Goal: Communication & Community: Answer question/provide support

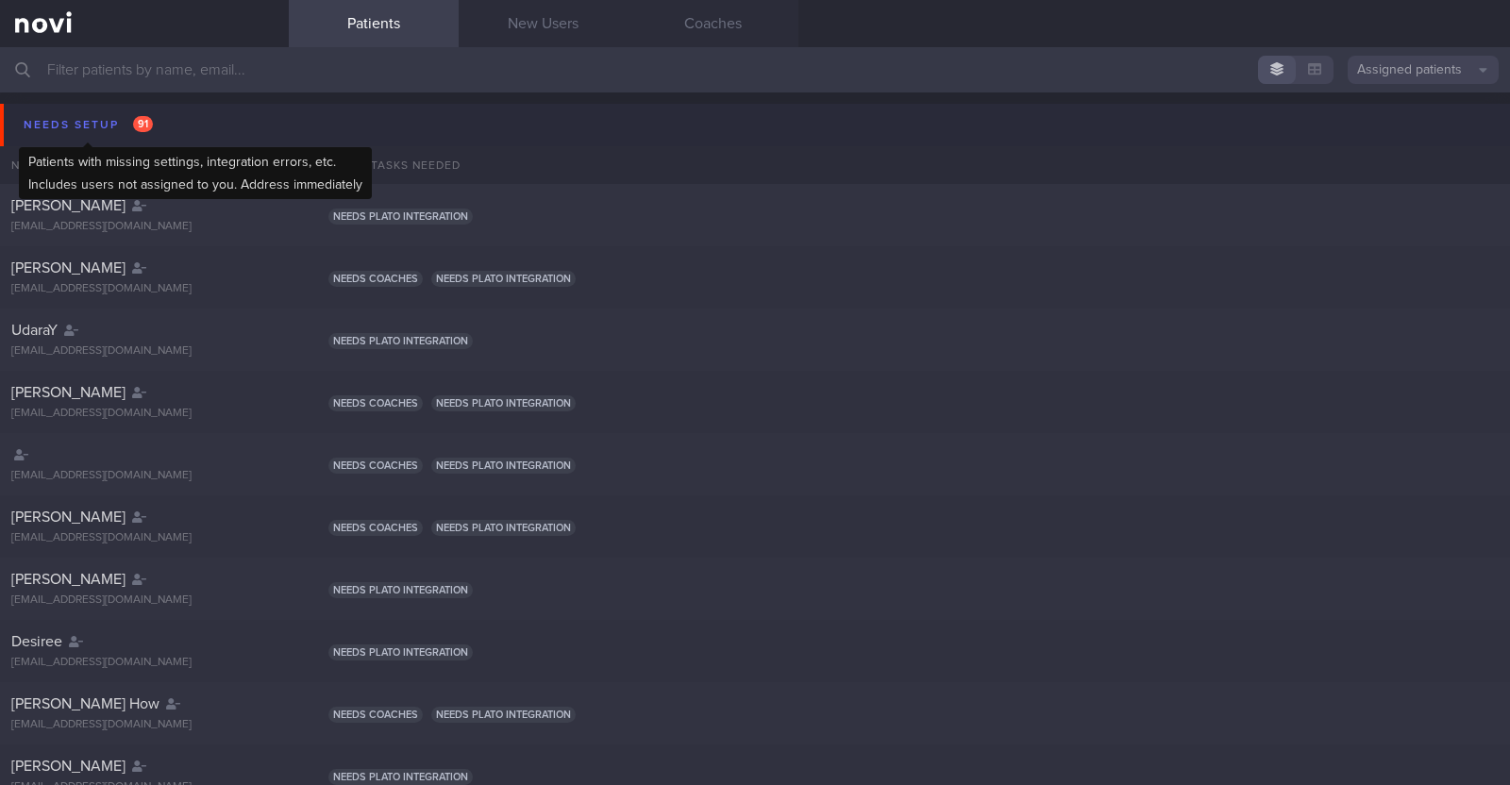
click at [83, 127] on div "Needs setup 91" at bounding box center [88, 124] width 139 height 25
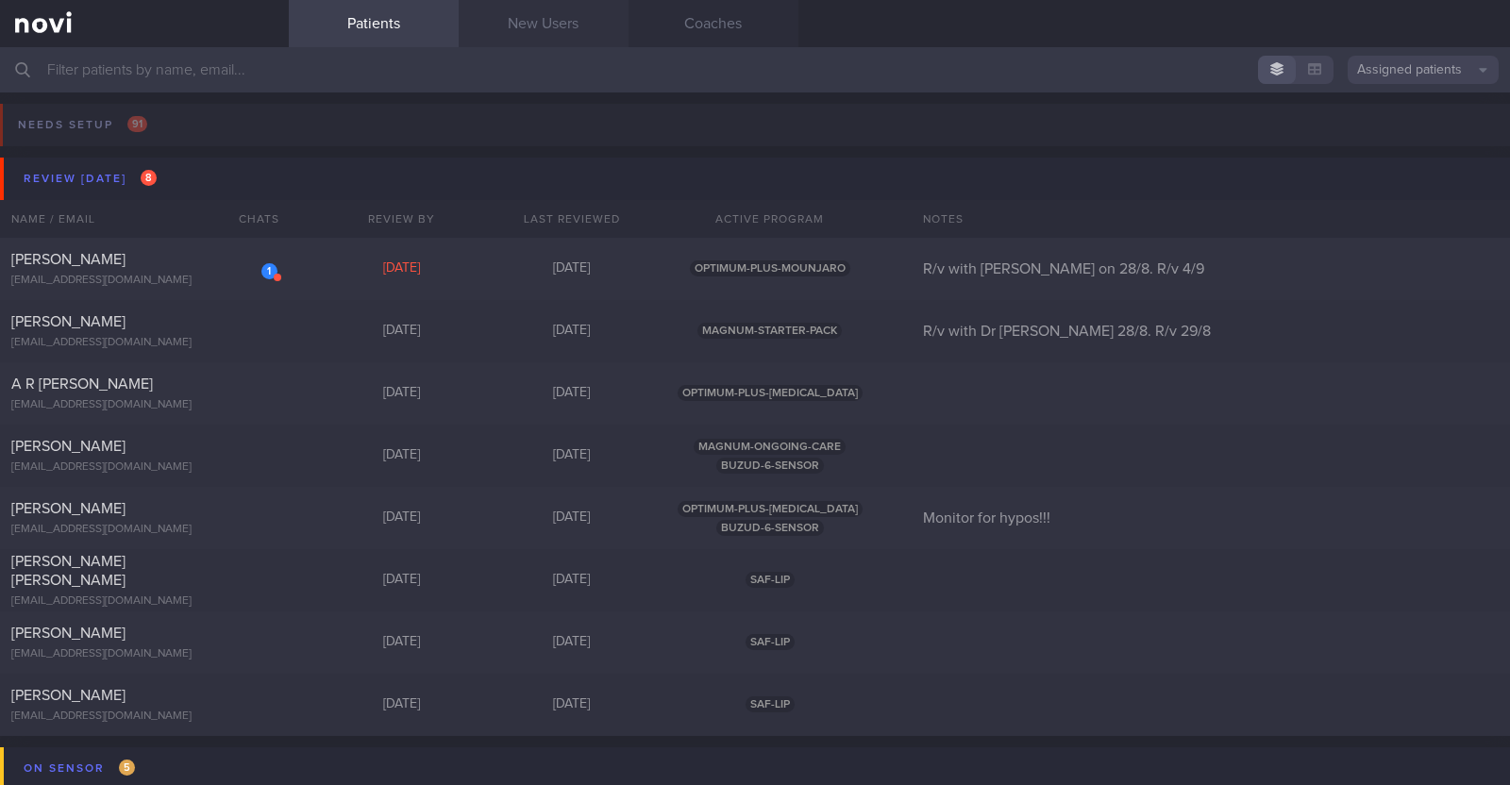
click at [538, 19] on link "New Users" at bounding box center [544, 23] width 170 height 47
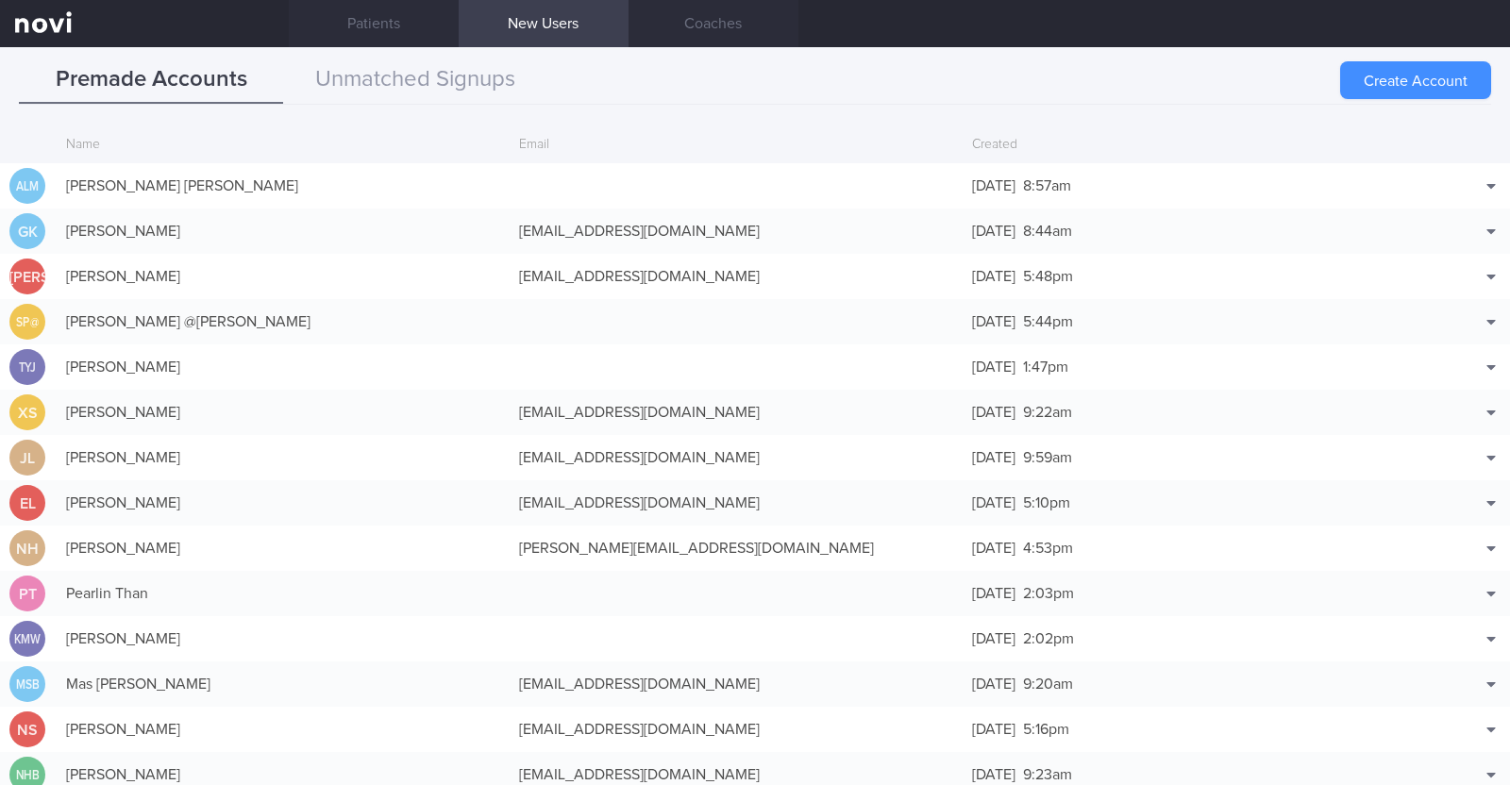
click at [1413, 92] on button "Create Account" at bounding box center [1415, 80] width 151 height 38
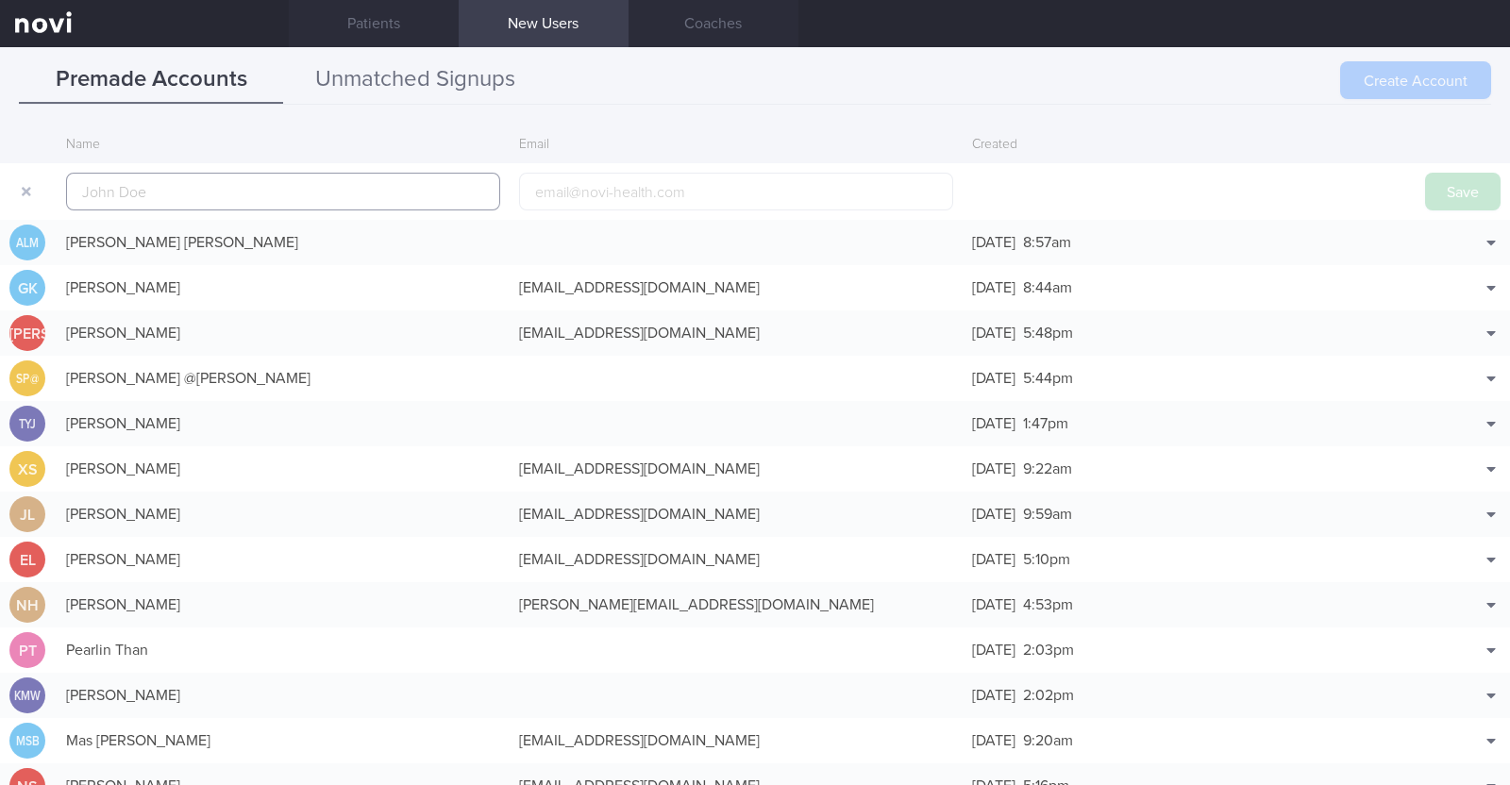
scroll to position [45, 0]
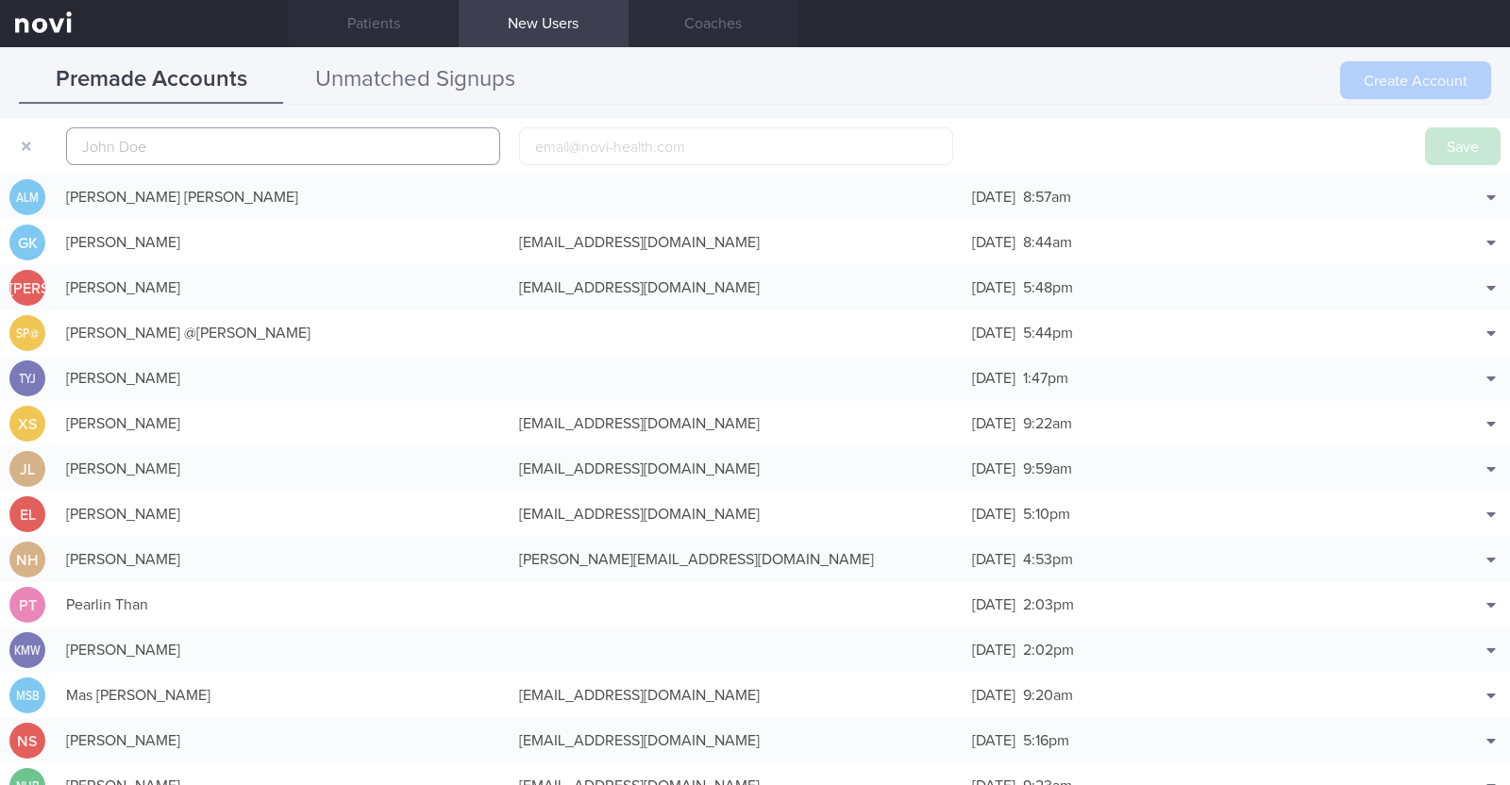
paste input "Joanne Chong"
type input "Joanne Chong"
click at [652, 148] on input "email" at bounding box center [736, 146] width 434 height 38
paste input "joanne.chonghl@gmail.com"
click at [629, 146] on input "joanne.chonghl@gmail.com" at bounding box center [736, 146] width 434 height 38
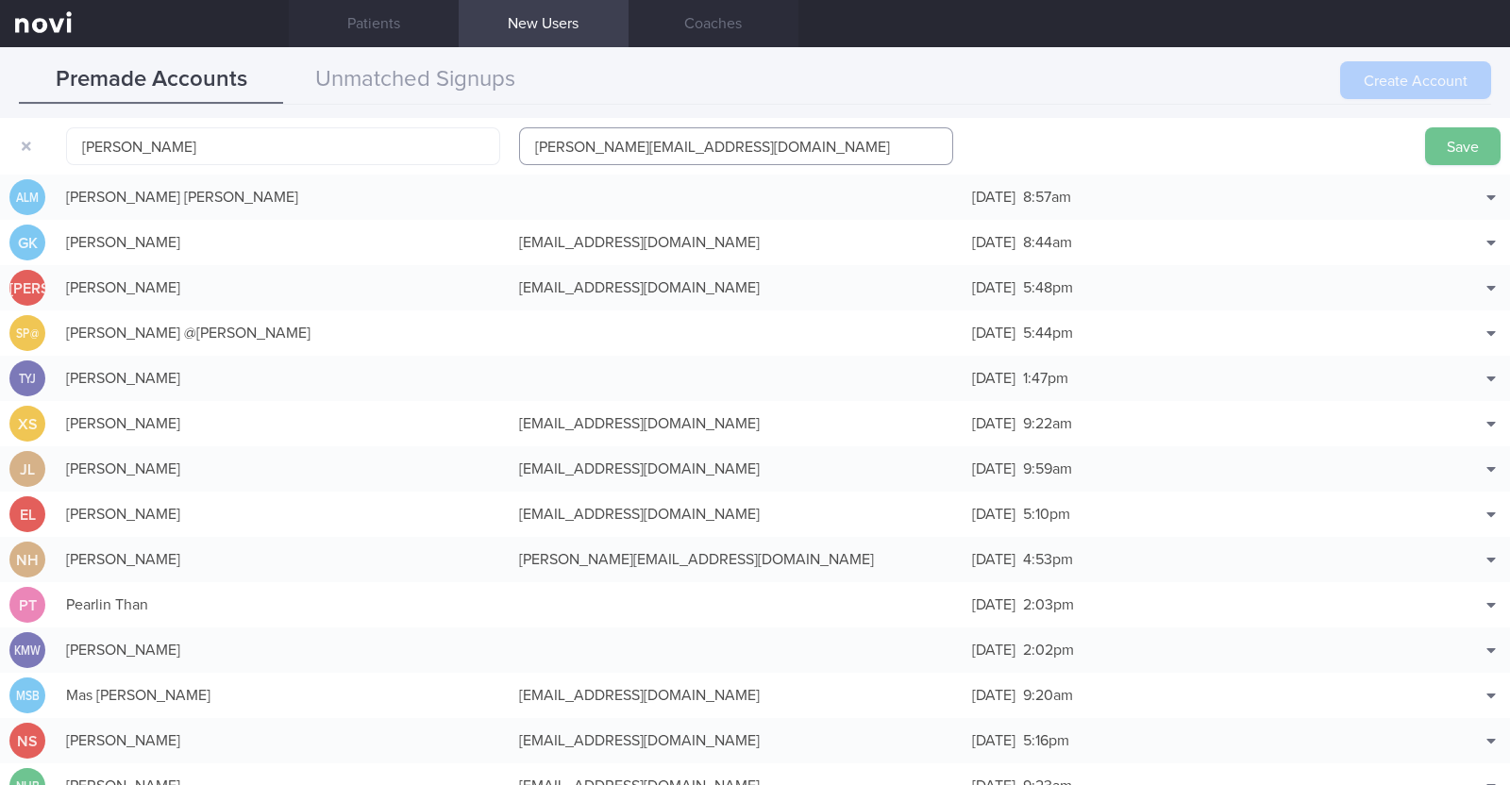
type input "joanne.chonghl1@gmail.com"
click at [1464, 147] on button "Save" at bounding box center [1463, 146] width 76 height 38
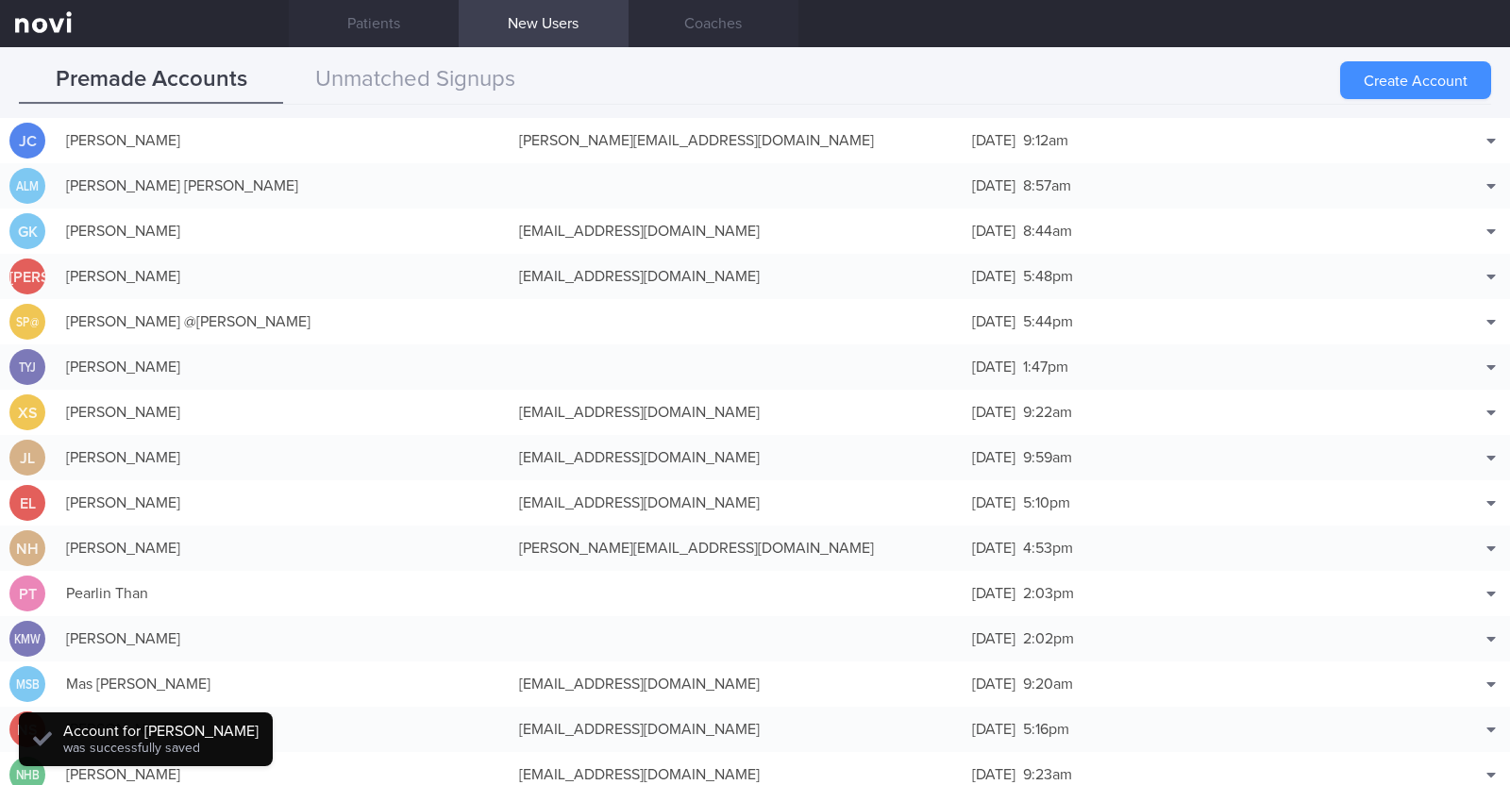
click at [1408, 86] on button "Create Account" at bounding box center [1415, 80] width 151 height 38
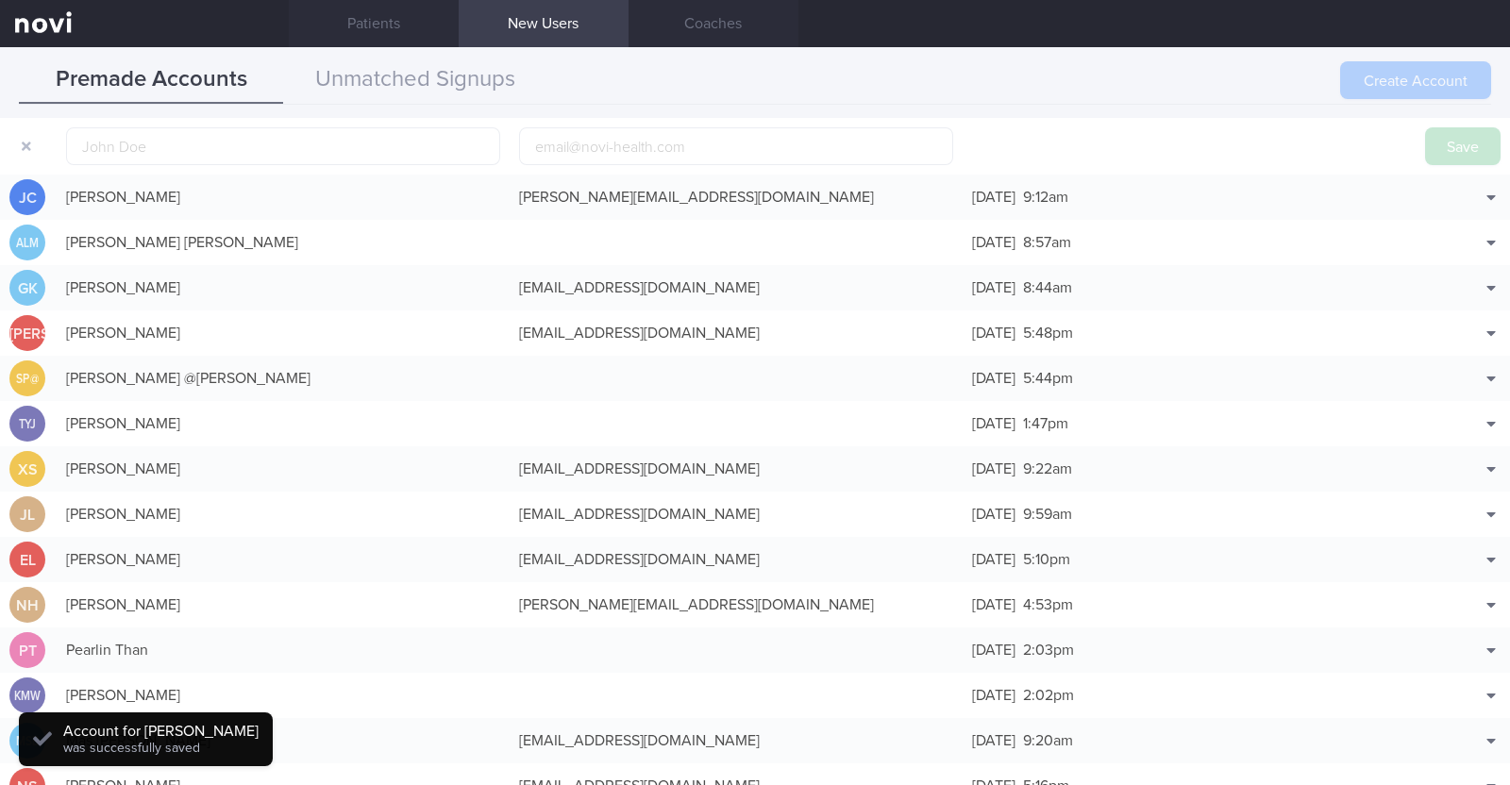
scroll to position [59, 0]
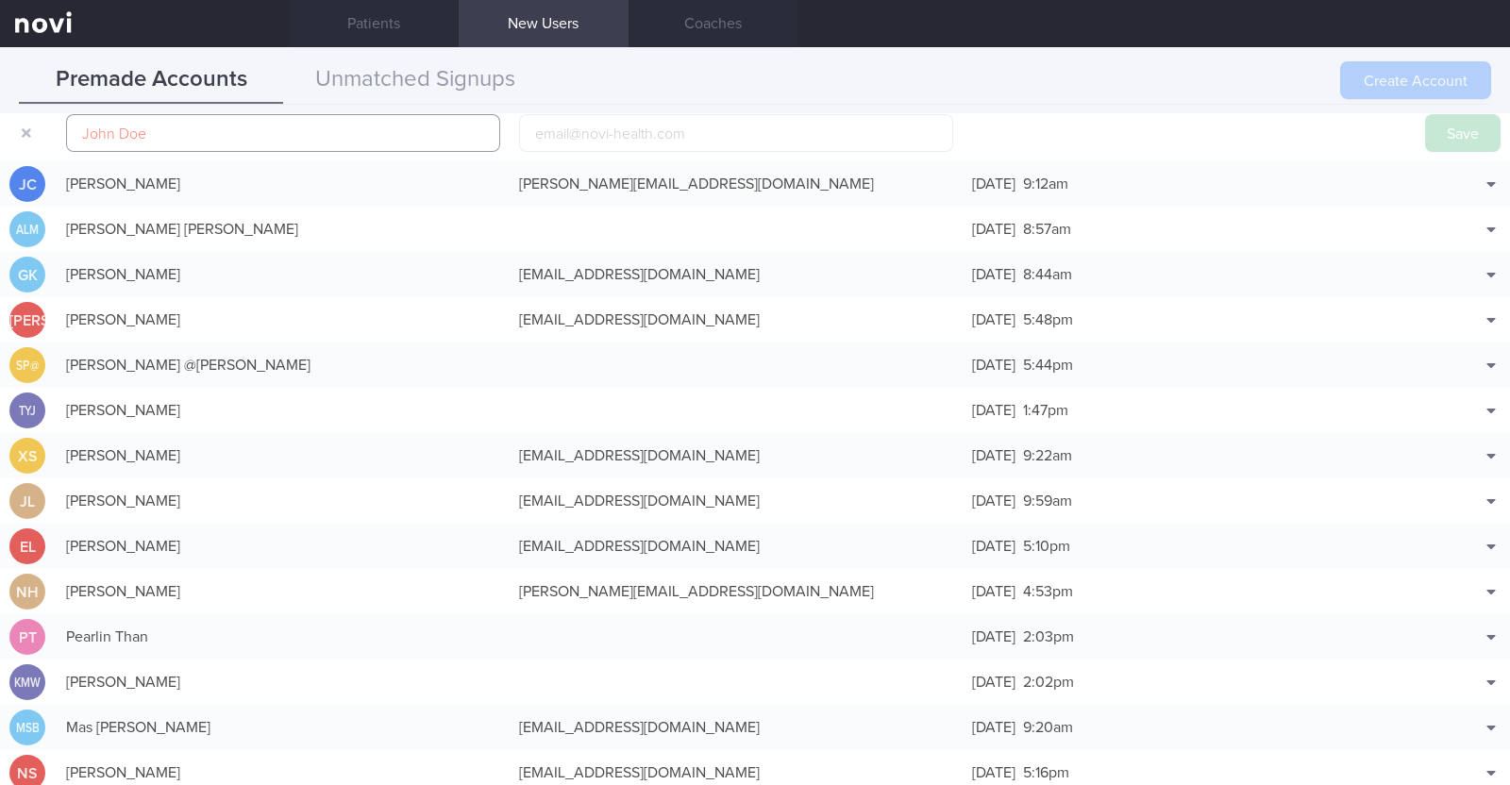
paste input "Sasha Mathew"
type input "Sasha Mathew"
click at [562, 135] on input "email" at bounding box center [736, 133] width 434 height 38
paste input "sashannmathew@gmail.com"
click at [634, 129] on input "sashannmathew@gmail.com" at bounding box center [736, 133] width 434 height 38
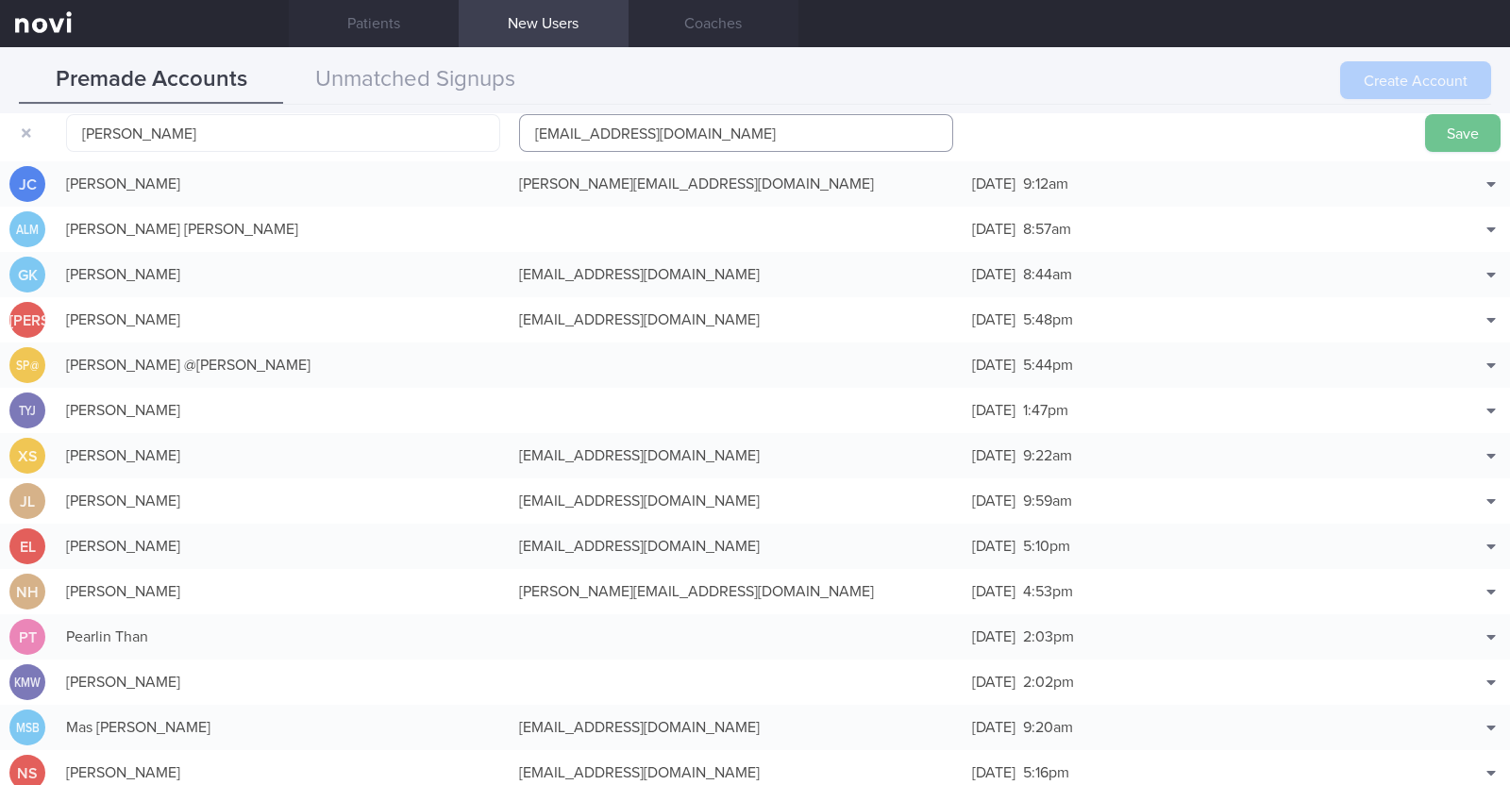
type input "sashannmathew1@gmail.com"
click at [1425, 123] on button "Save" at bounding box center [1463, 133] width 76 height 38
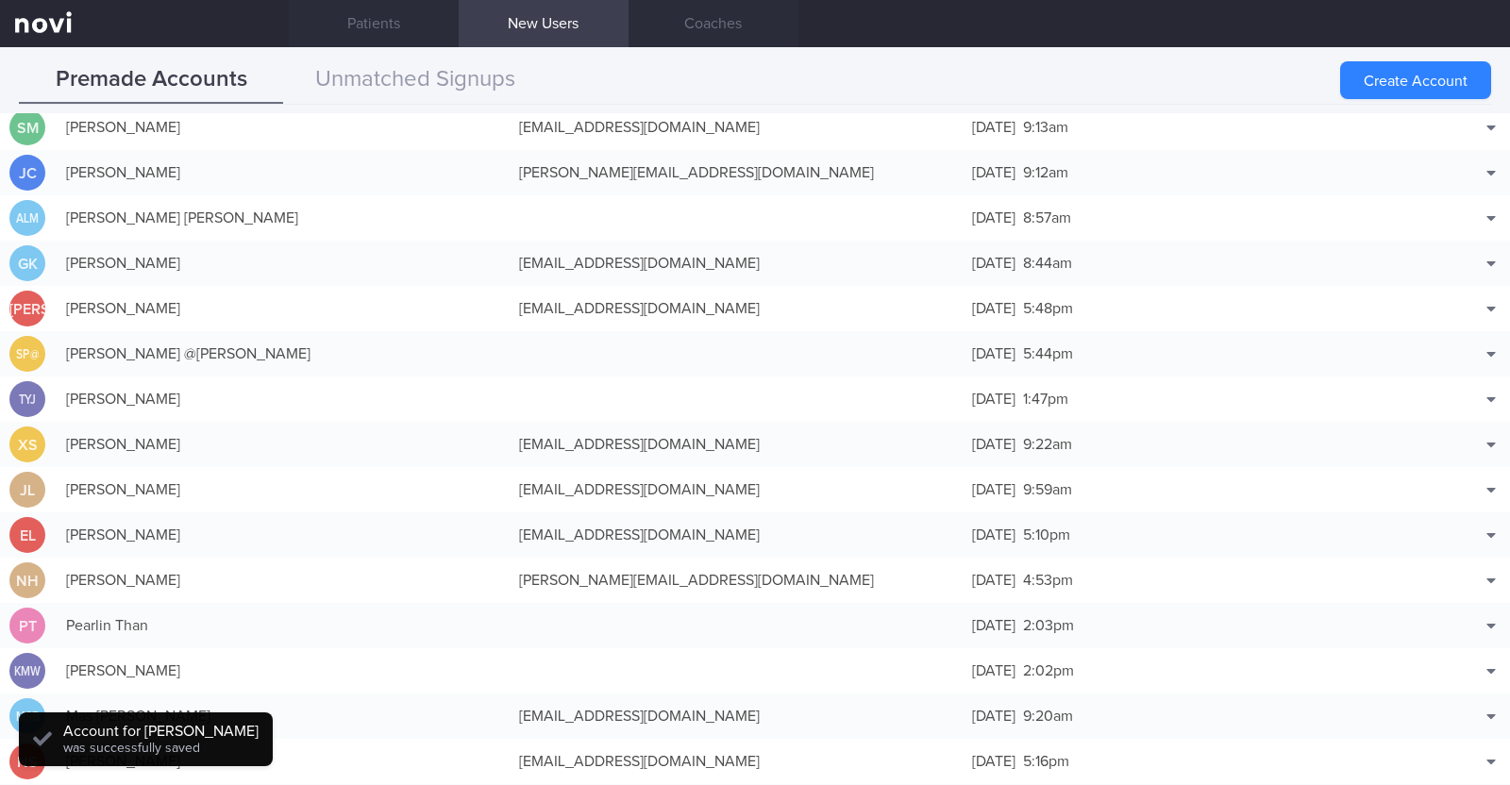
scroll to position [47, 0]
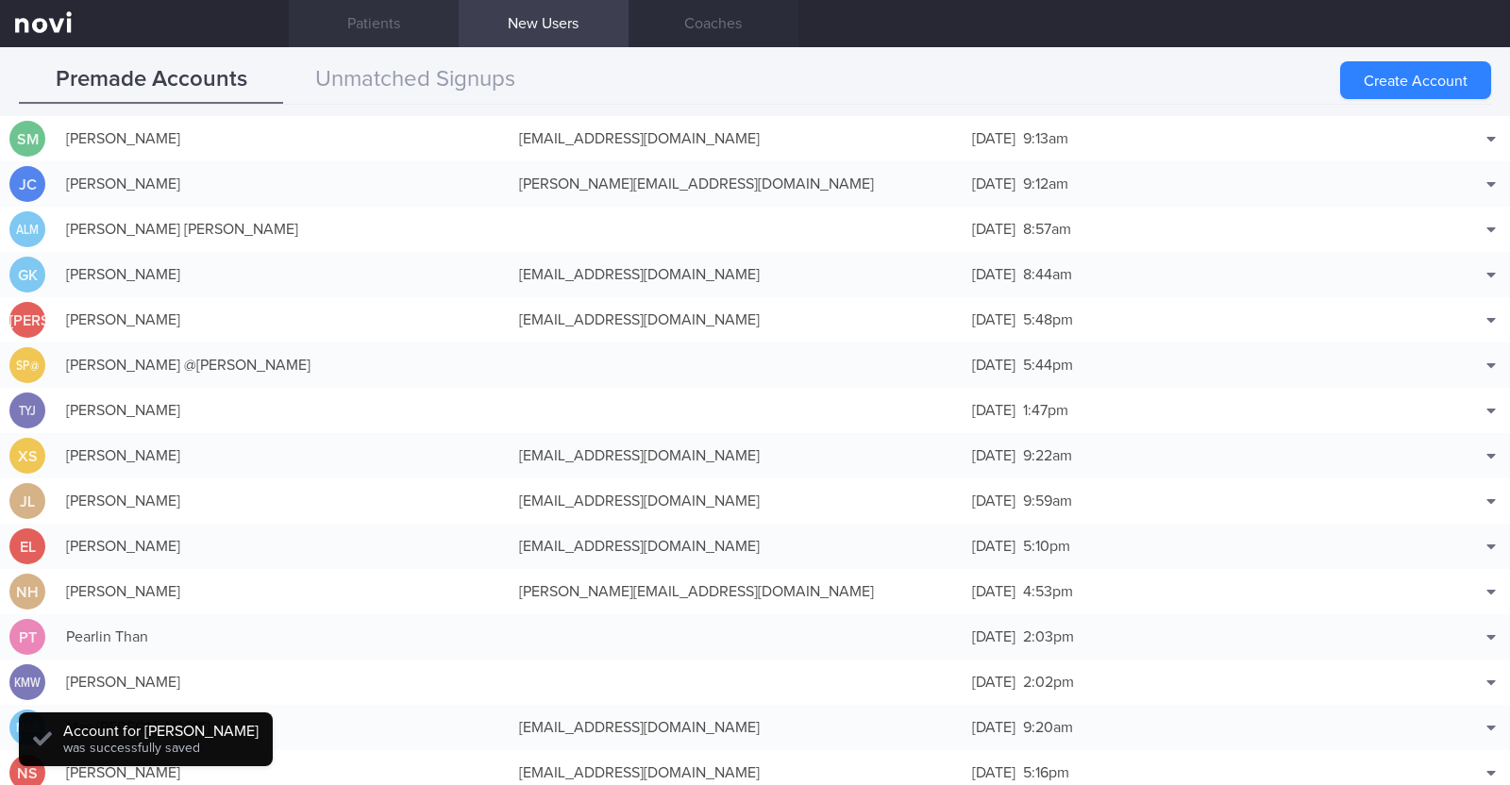
click at [382, 20] on link "Patients" at bounding box center [374, 23] width 170 height 47
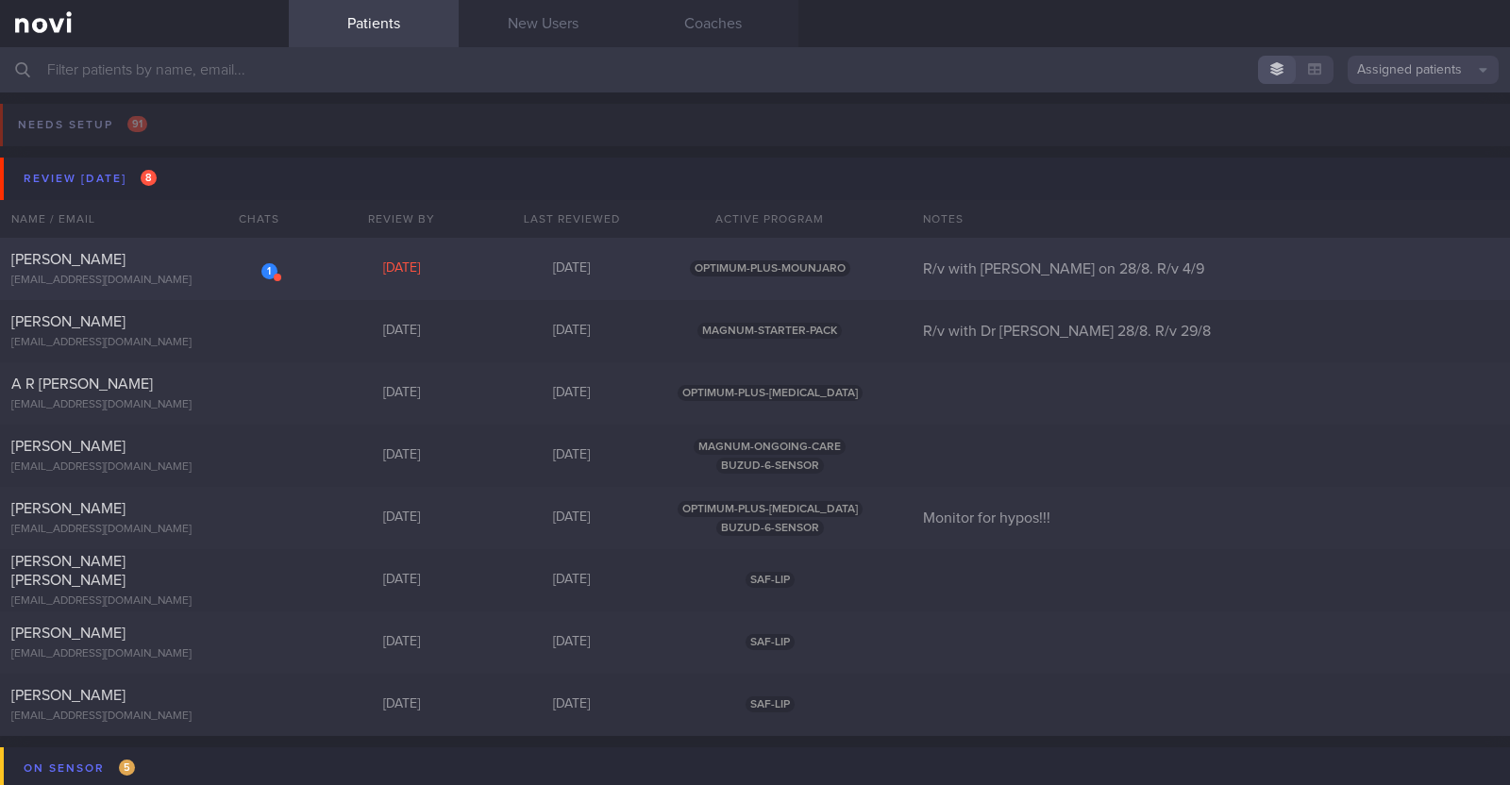
click at [182, 251] on div "Damilola Dawodu" at bounding box center [141, 259] width 261 height 19
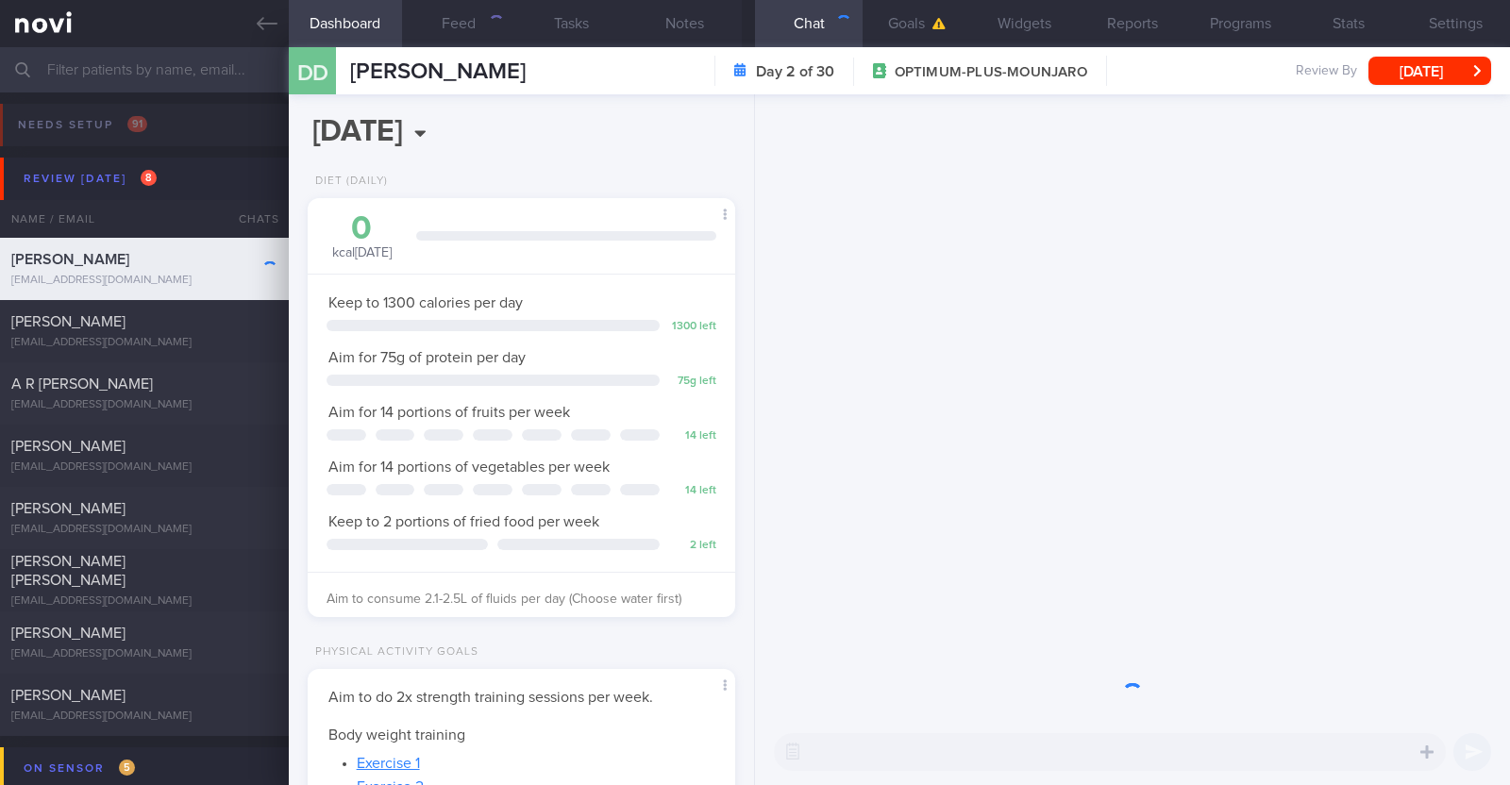
scroll to position [214, 376]
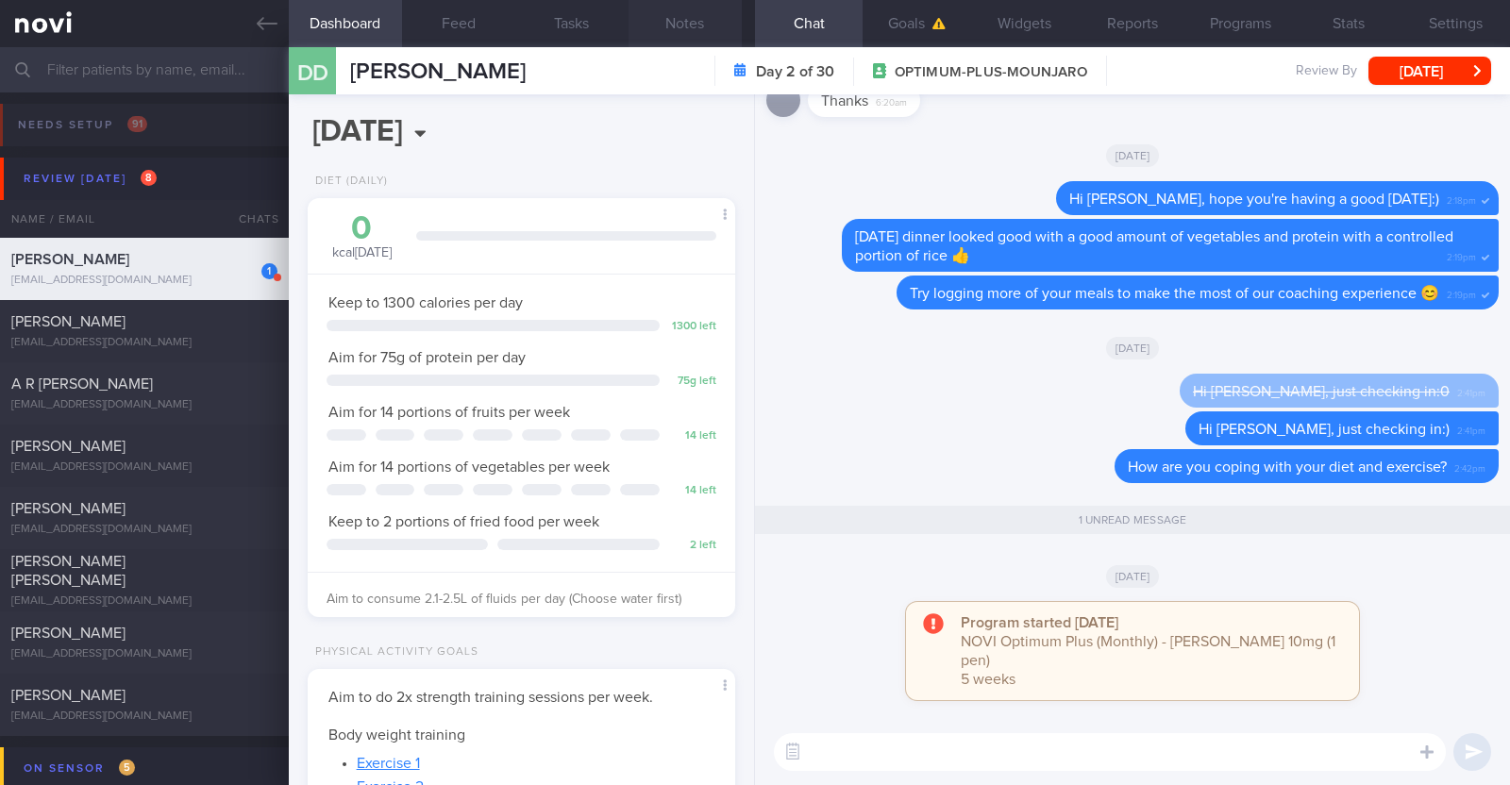
click at [682, 22] on button "Notes" at bounding box center [685, 23] width 113 height 47
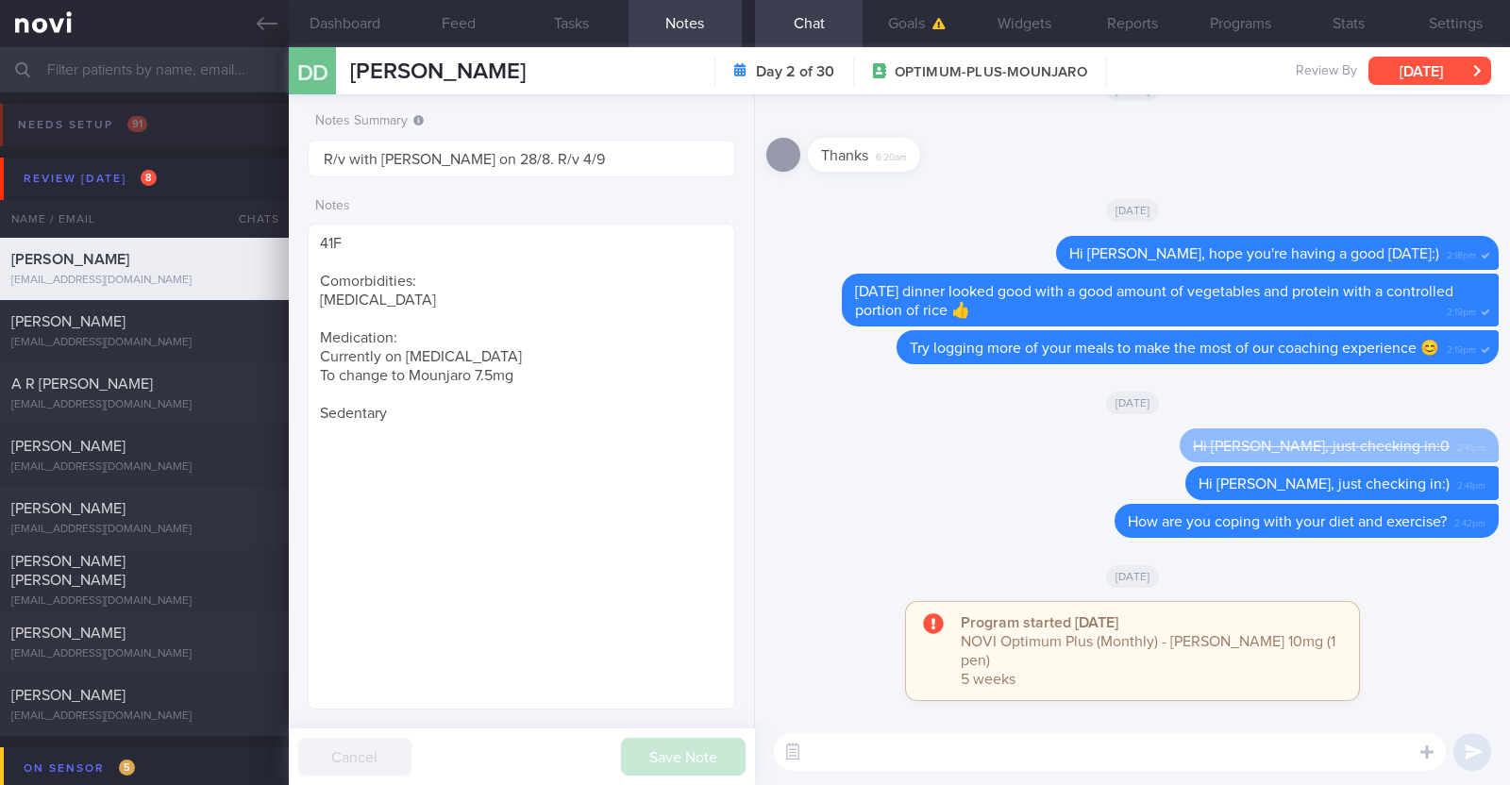
click at [1398, 63] on button "Thu, 28 Aug" at bounding box center [1429, 71] width 123 height 28
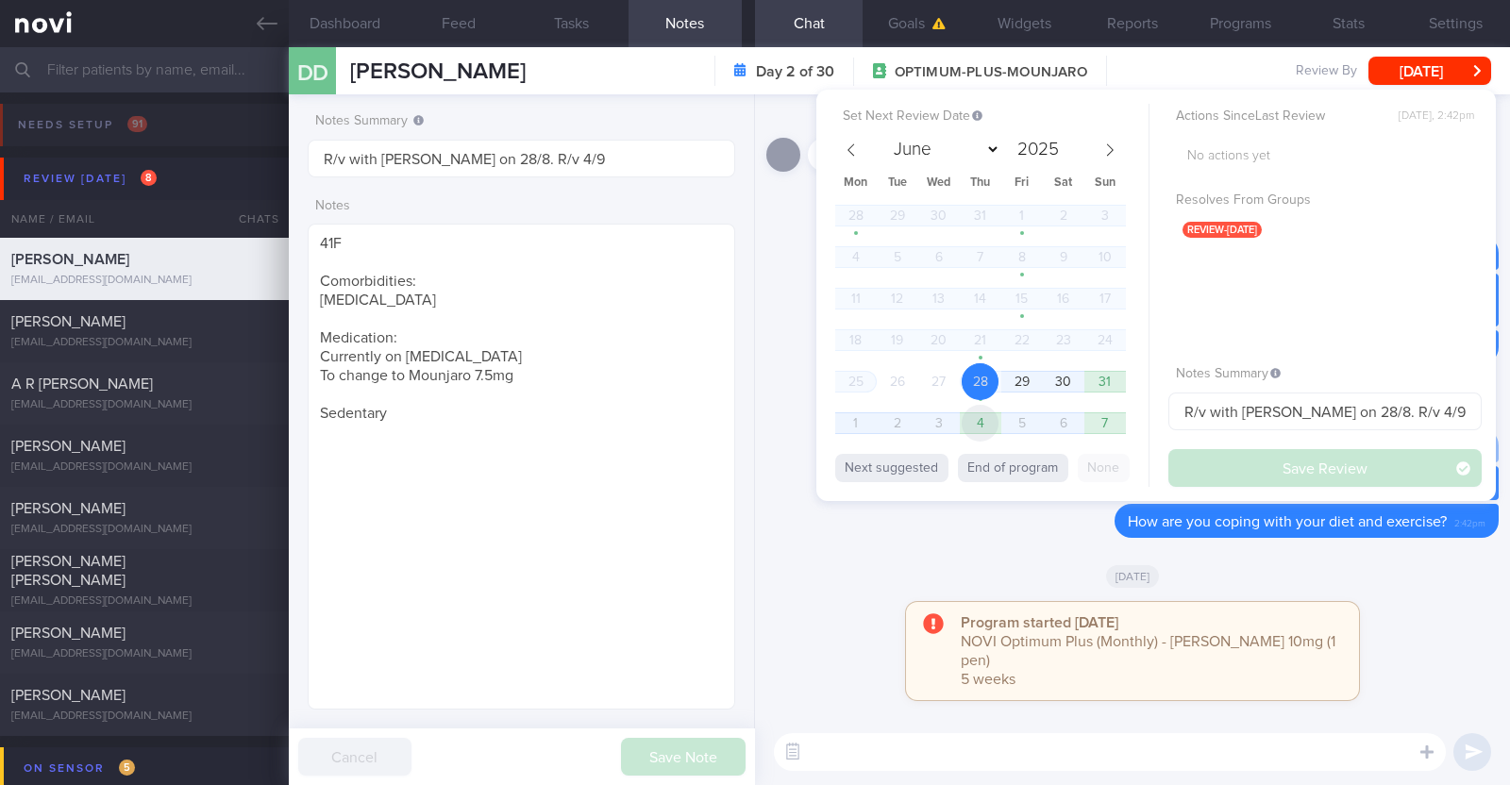
click at [988, 422] on span "4" at bounding box center [980, 423] width 37 height 37
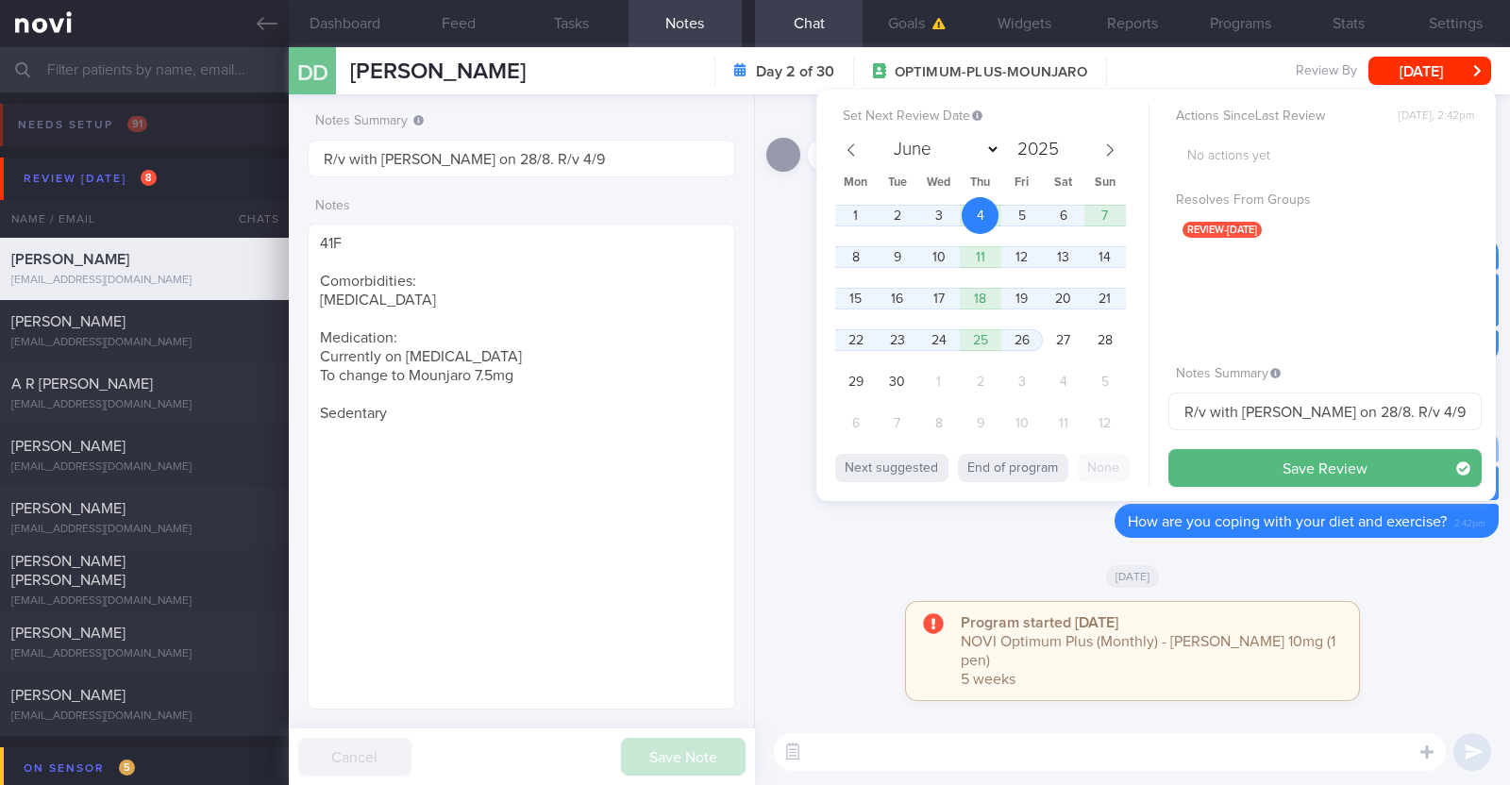
select select "8"
click at [1224, 466] on button "Save Review" at bounding box center [1324, 468] width 313 height 38
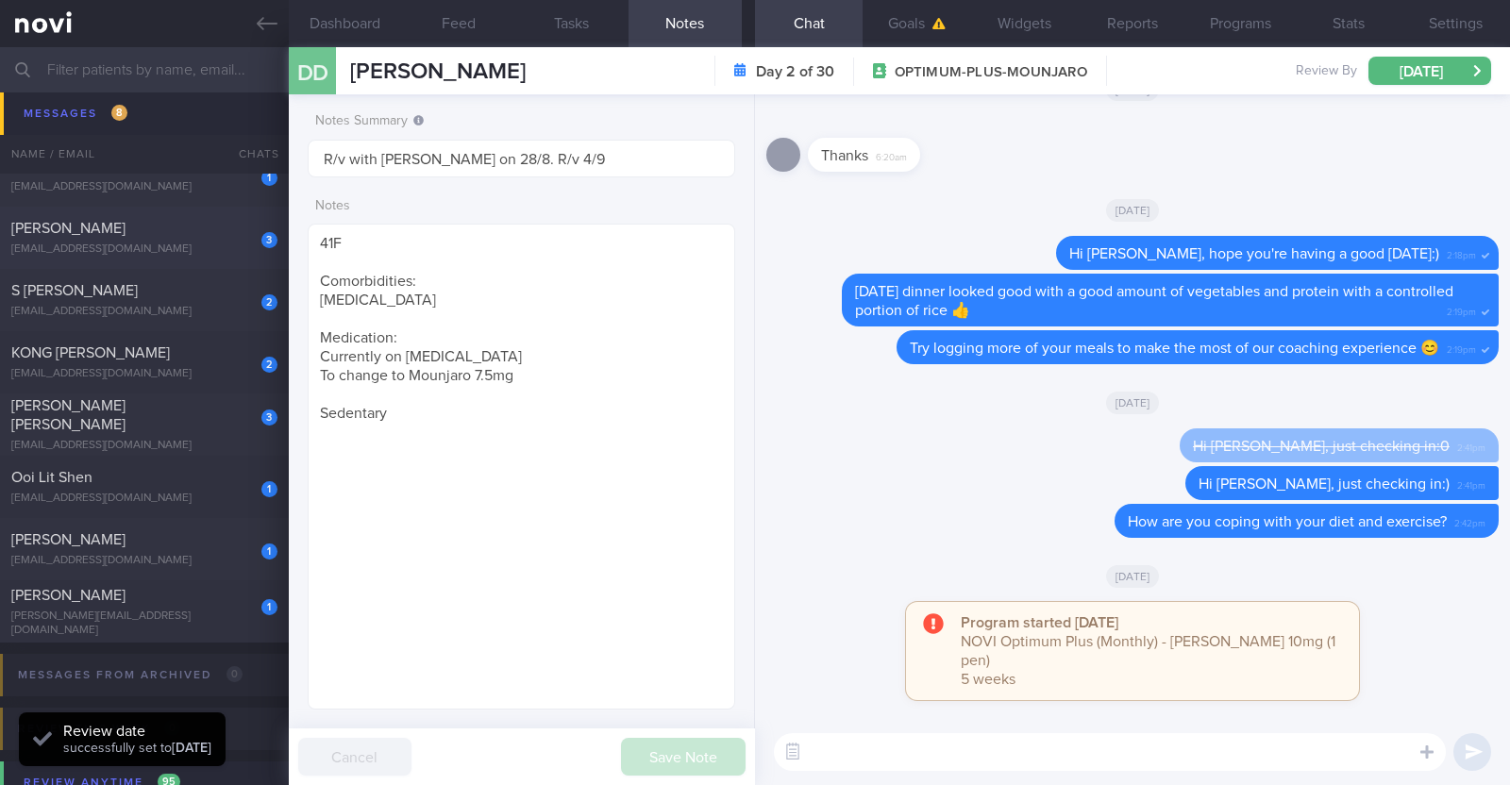
scroll to position [1062, 0]
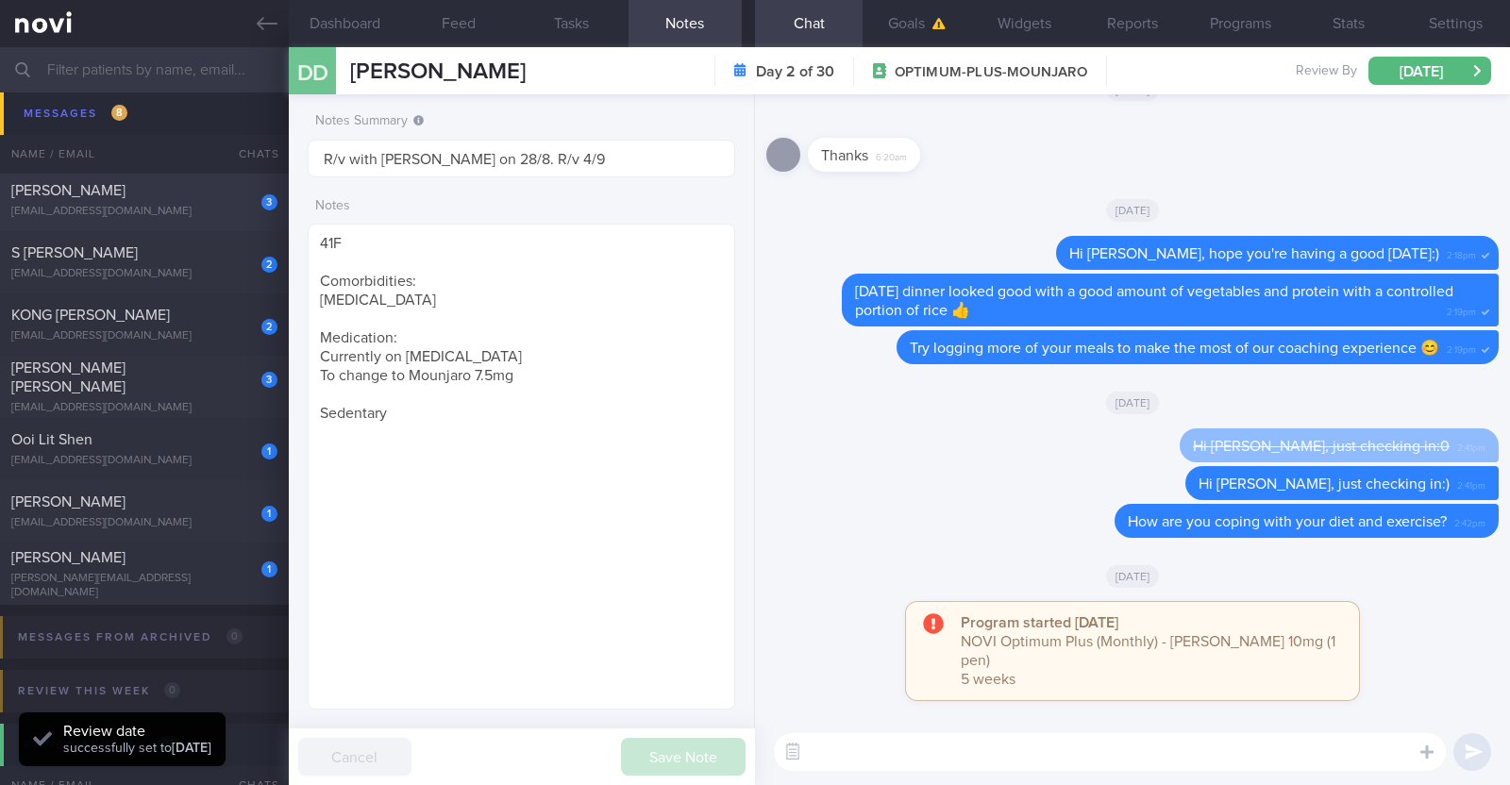
click at [223, 437] on div "Ooi Lit Shen" at bounding box center [141, 439] width 261 height 19
type textarea "22M Nil PMHx/ meds Running x 3/week (30 mins), strength training (upper body) x…"
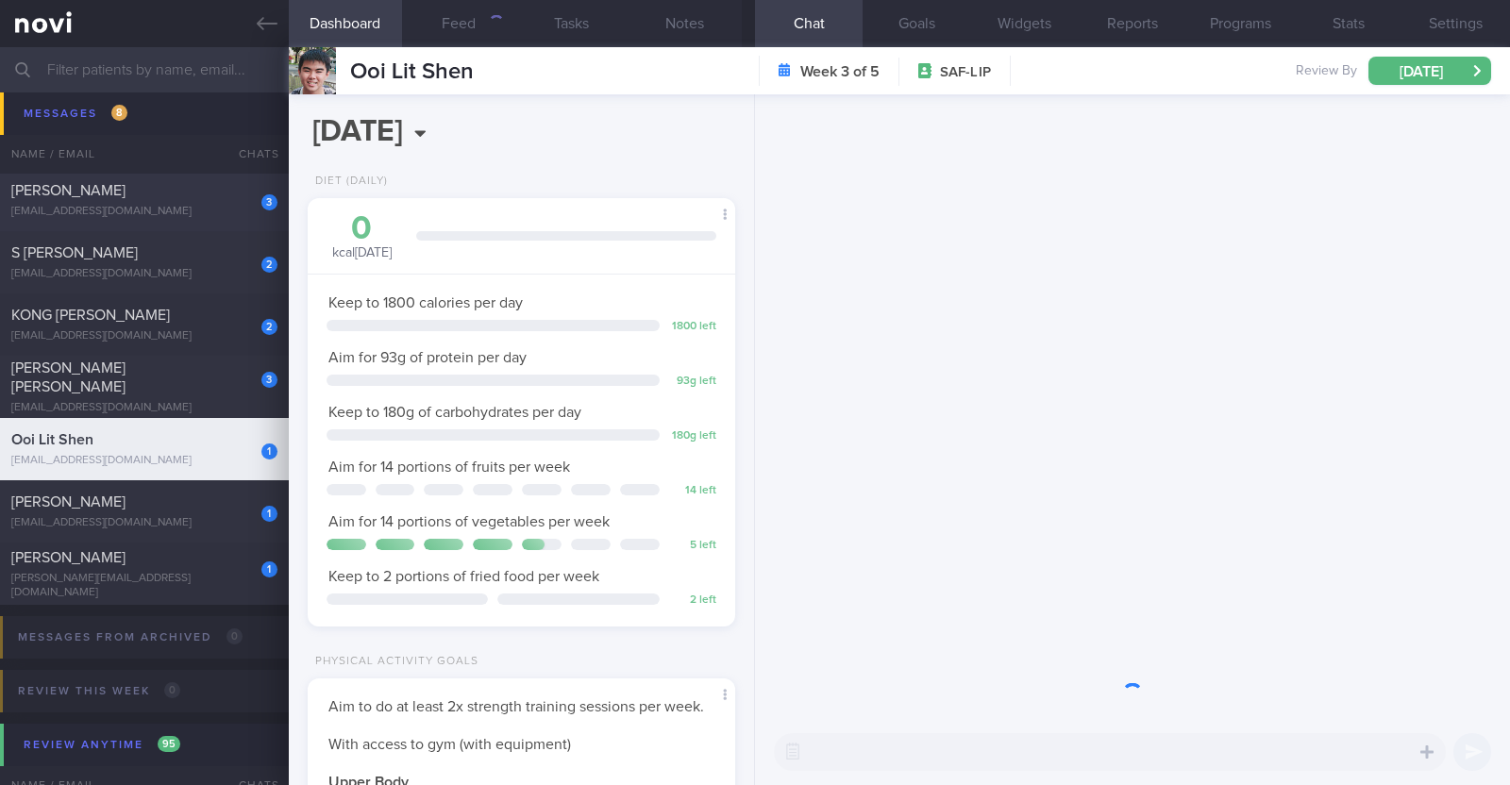
scroll to position [191, 382]
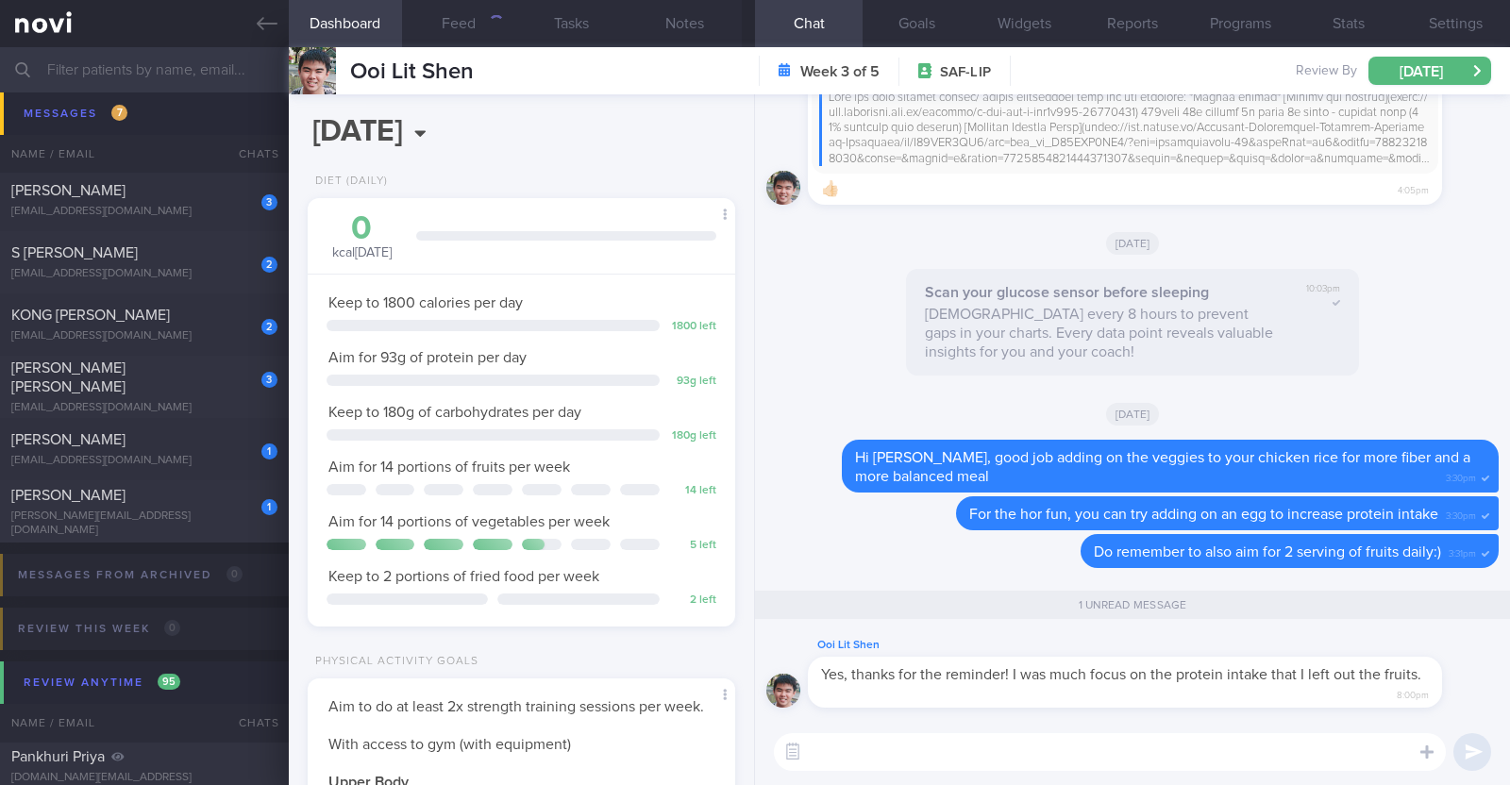
click at [841, 756] on textarea at bounding box center [1110, 752] width 672 height 38
paste textarea "🤗"
type textarea "No worries:) We're here to support you on your health journey 🤗"
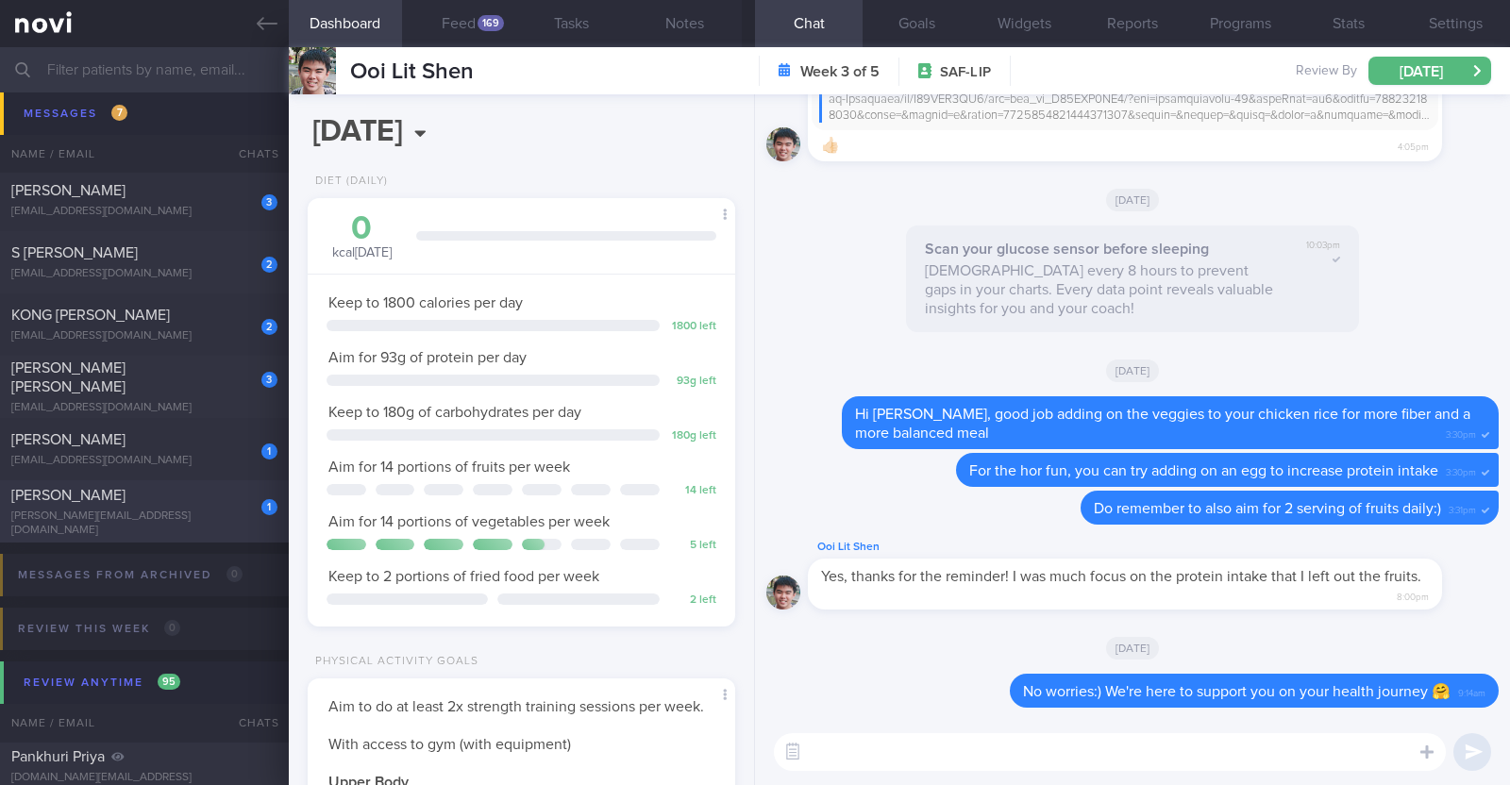
click at [193, 513] on div "1 Michell Tan michell.tan@gmail.com" at bounding box center [144, 512] width 289 height 52
type textarea "44F Comorbidities: Fatty Liver HLD Psoriasis (2-3 weekly injections) Nil meds W…"
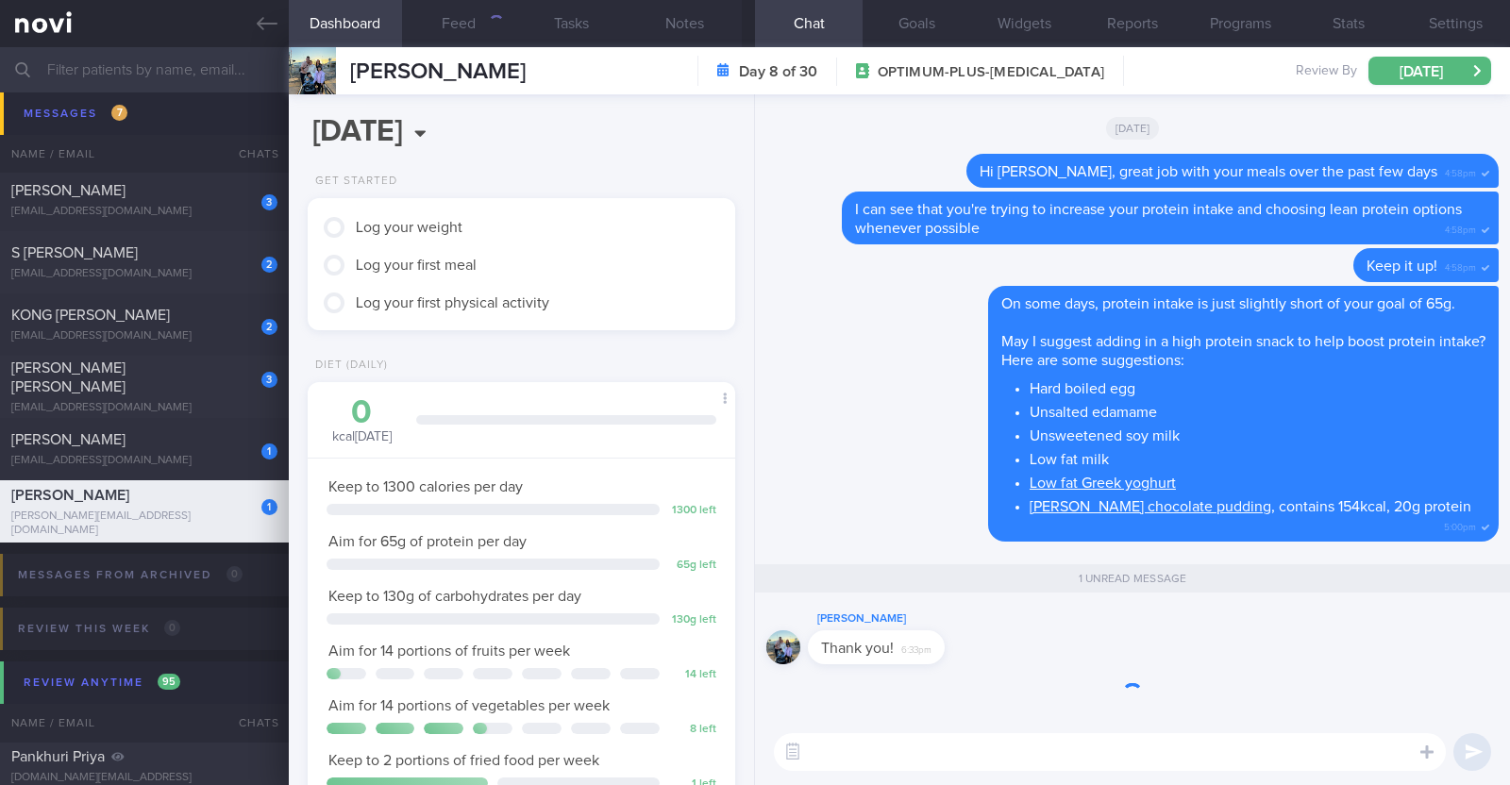
scroll to position [214, 376]
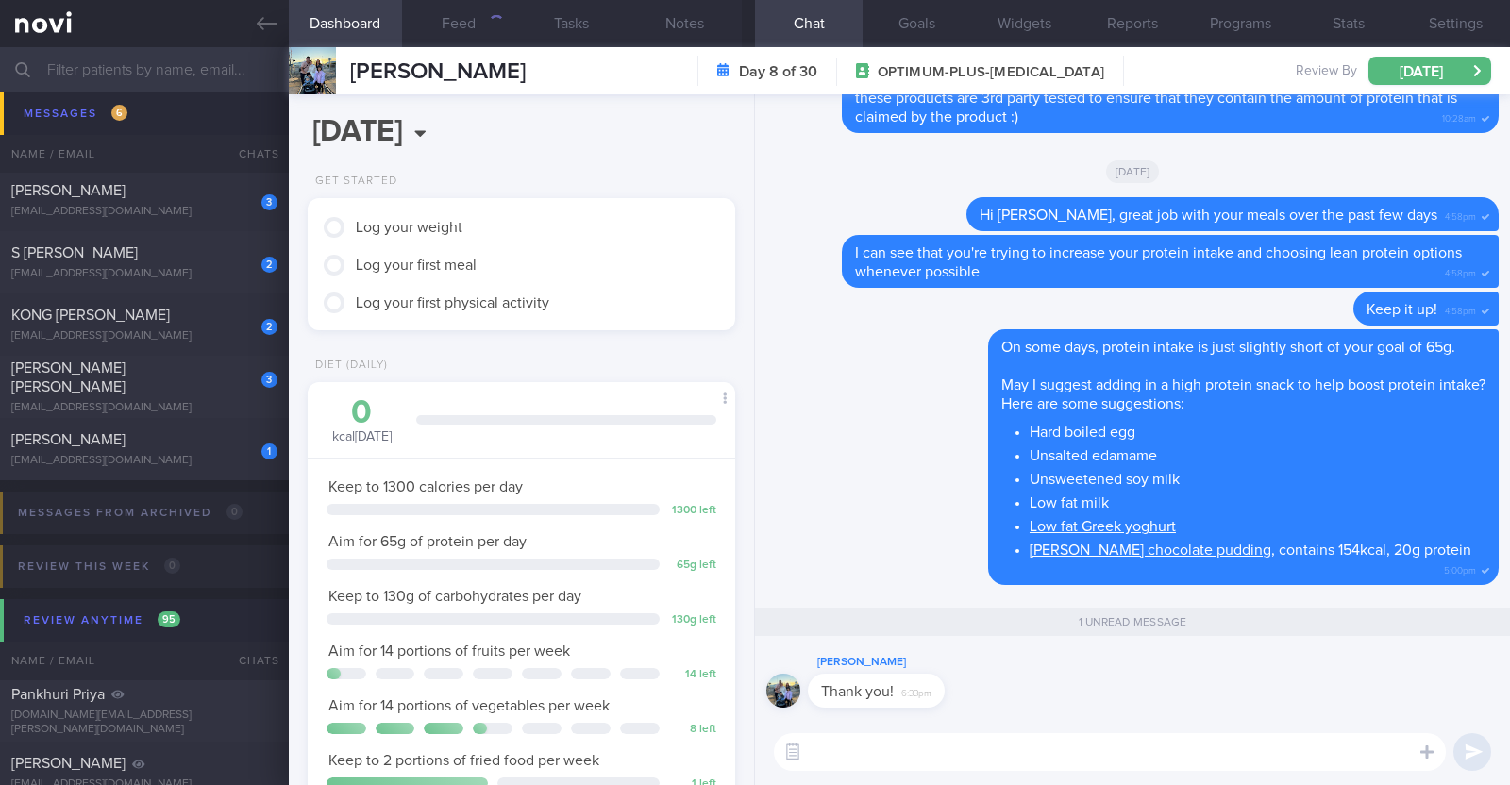
click at [1029, 747] on textarea at bounding box center [1110, 752] width 672 height 38
paste textarea "🤗"
type textarea "Most welcome! 🤗"
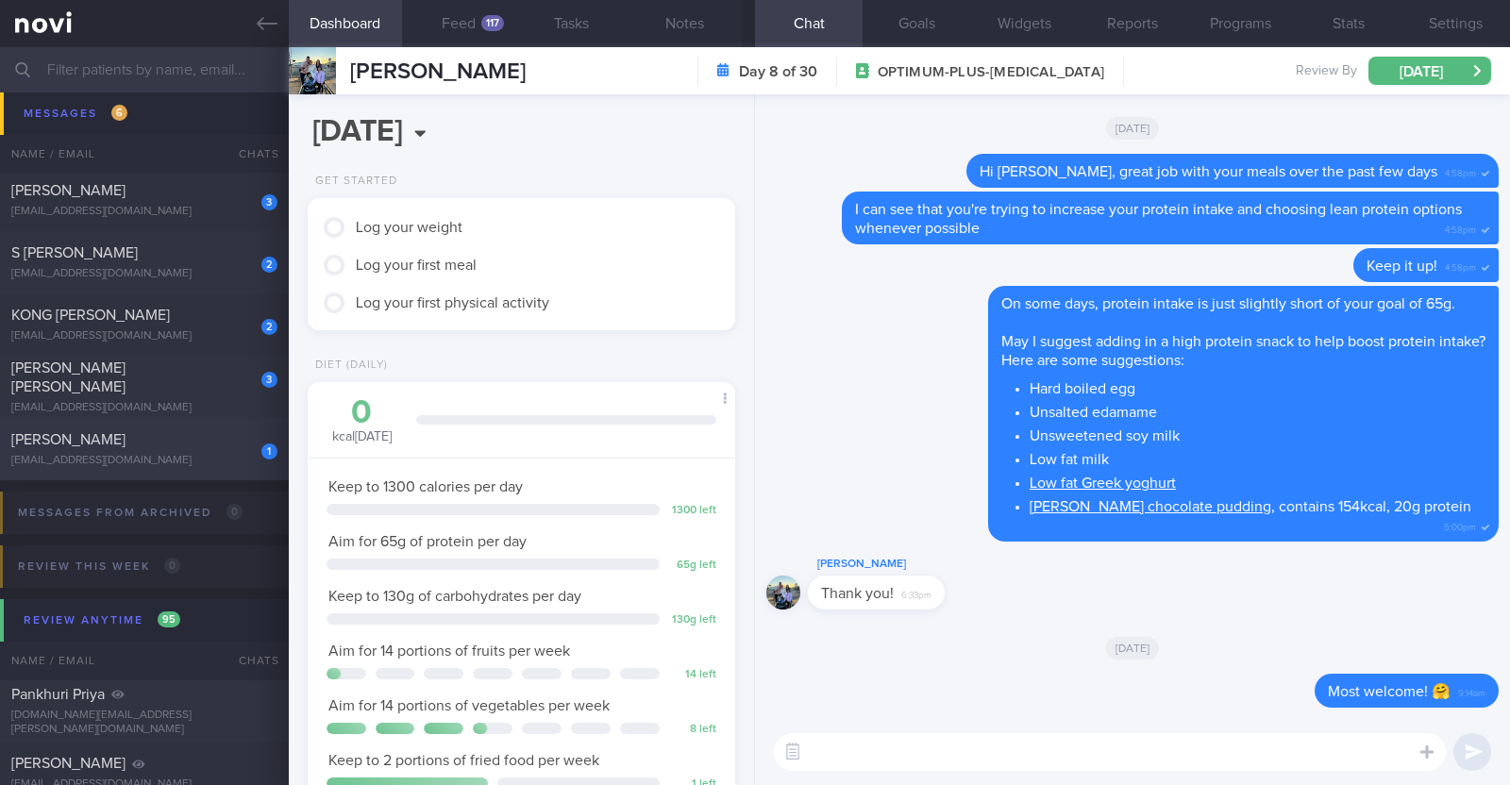
click at [198, 447] on div "[PERSON_NAME]" at bounding box center [141, 439] width 261 height 19
type textarea "48M Nil PMHx/Meds Walking x 3/week (60min) Jogging x 1/week (30min)"
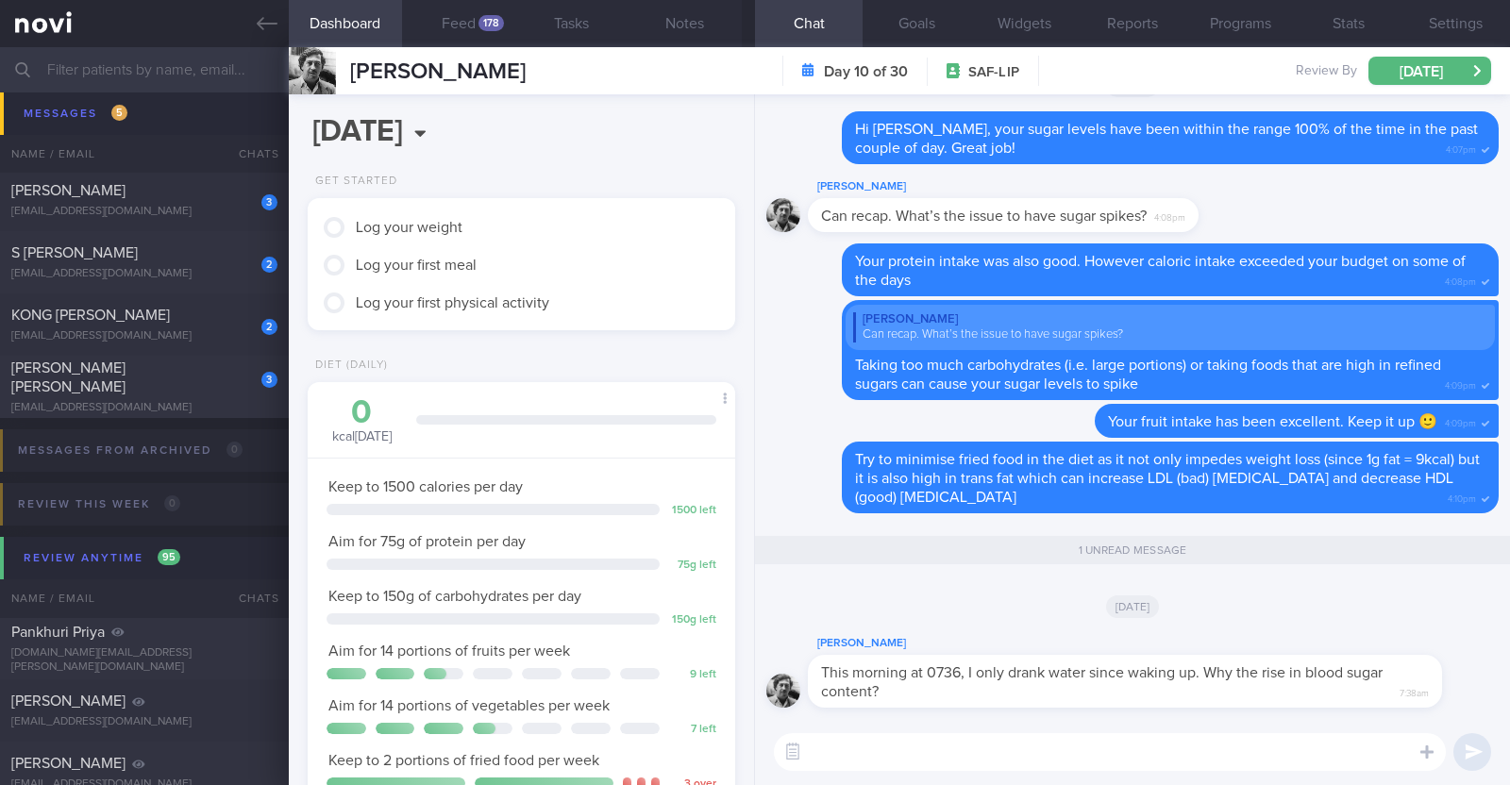
scroll to position [191, 382]
click at [483, 23] on div "178" at bounding box center [490, 23] width 25 height 16
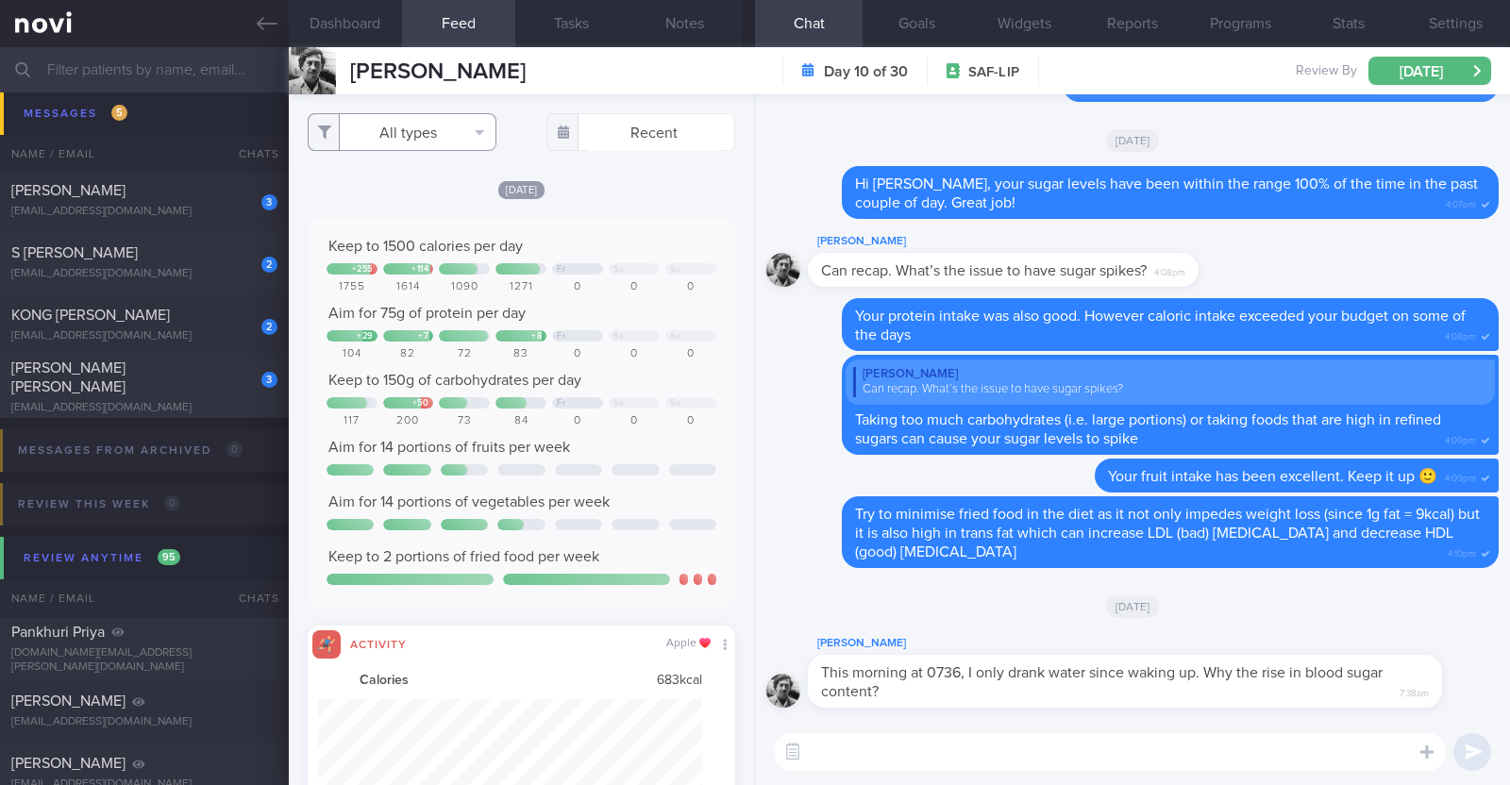
click at [416, 136] on button "All types" at bounding box center [402, 132] width 189 height 38
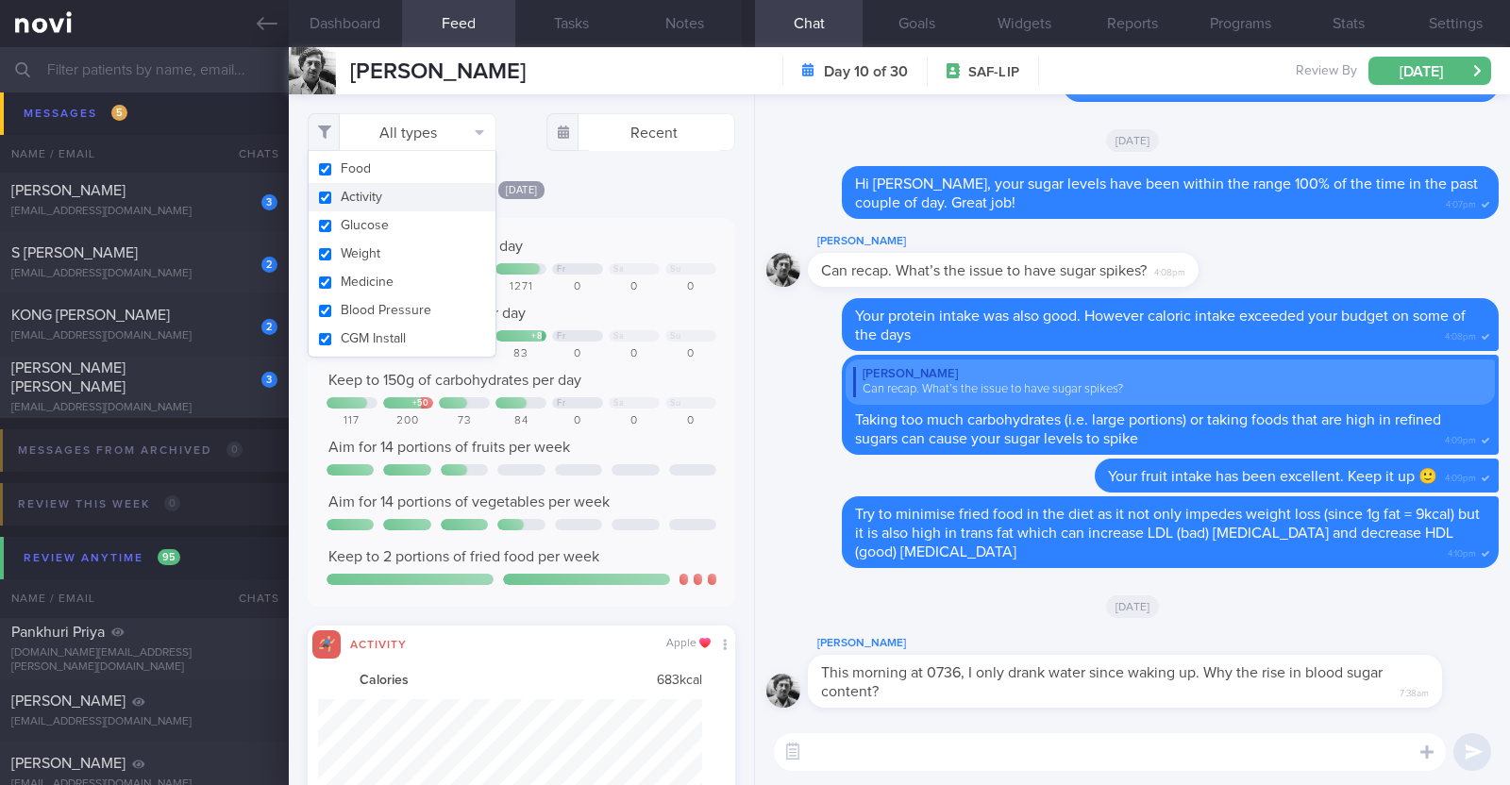
click at [408, 195] on button "Activity" at bounding box center [402, 197] width 187 height 28
checkbox input "false"
click at [581, 199] on div "Yesterday Keep to 1500 calories per day + 255 + 114 Fr Sa Su 1755 1614 1090 127…" at bounding box center [522, 723] width 428 height 1089
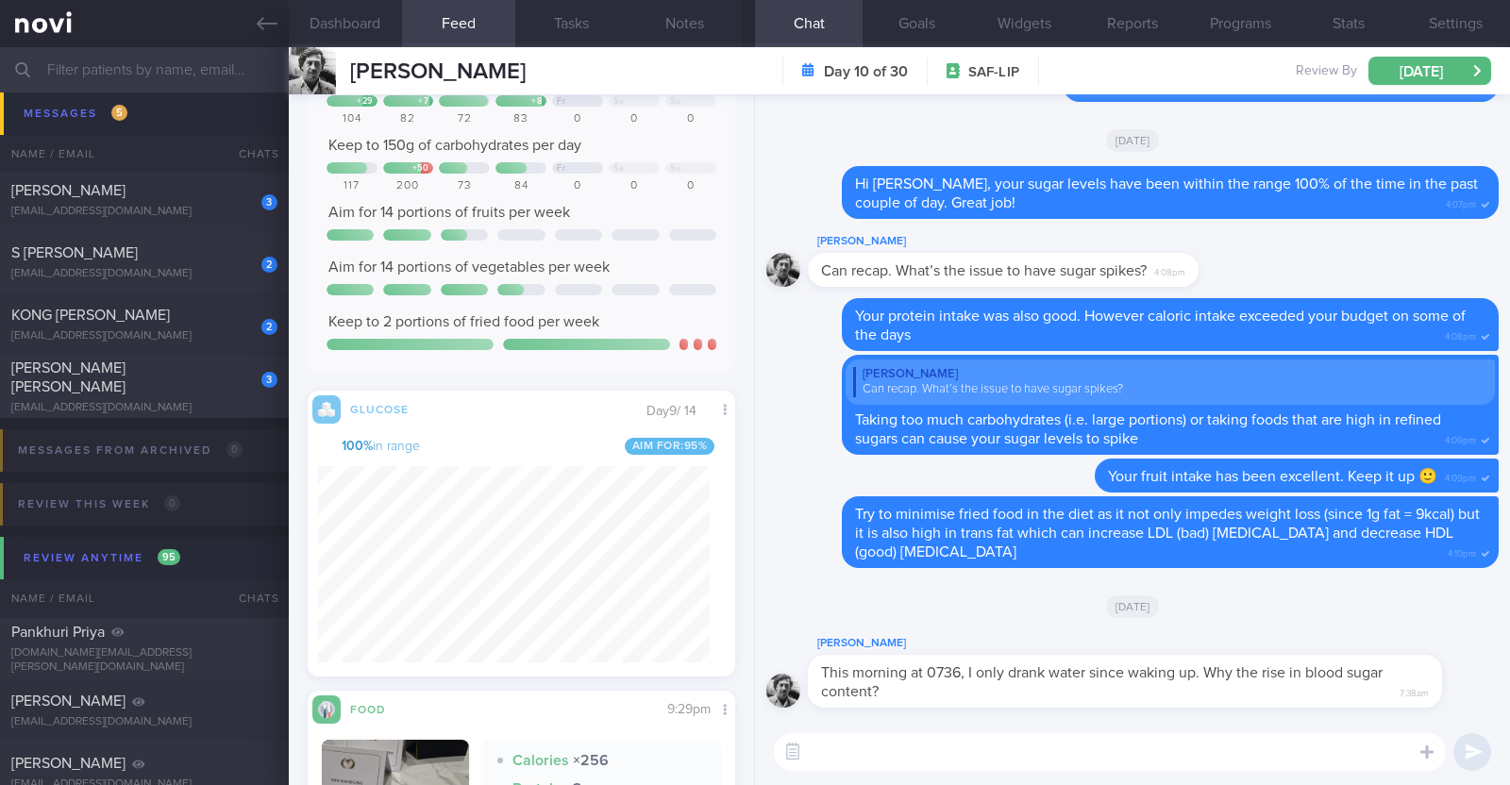
click at [896, 761] on textarea at bounding box center [1110, 752] width 672 height 38
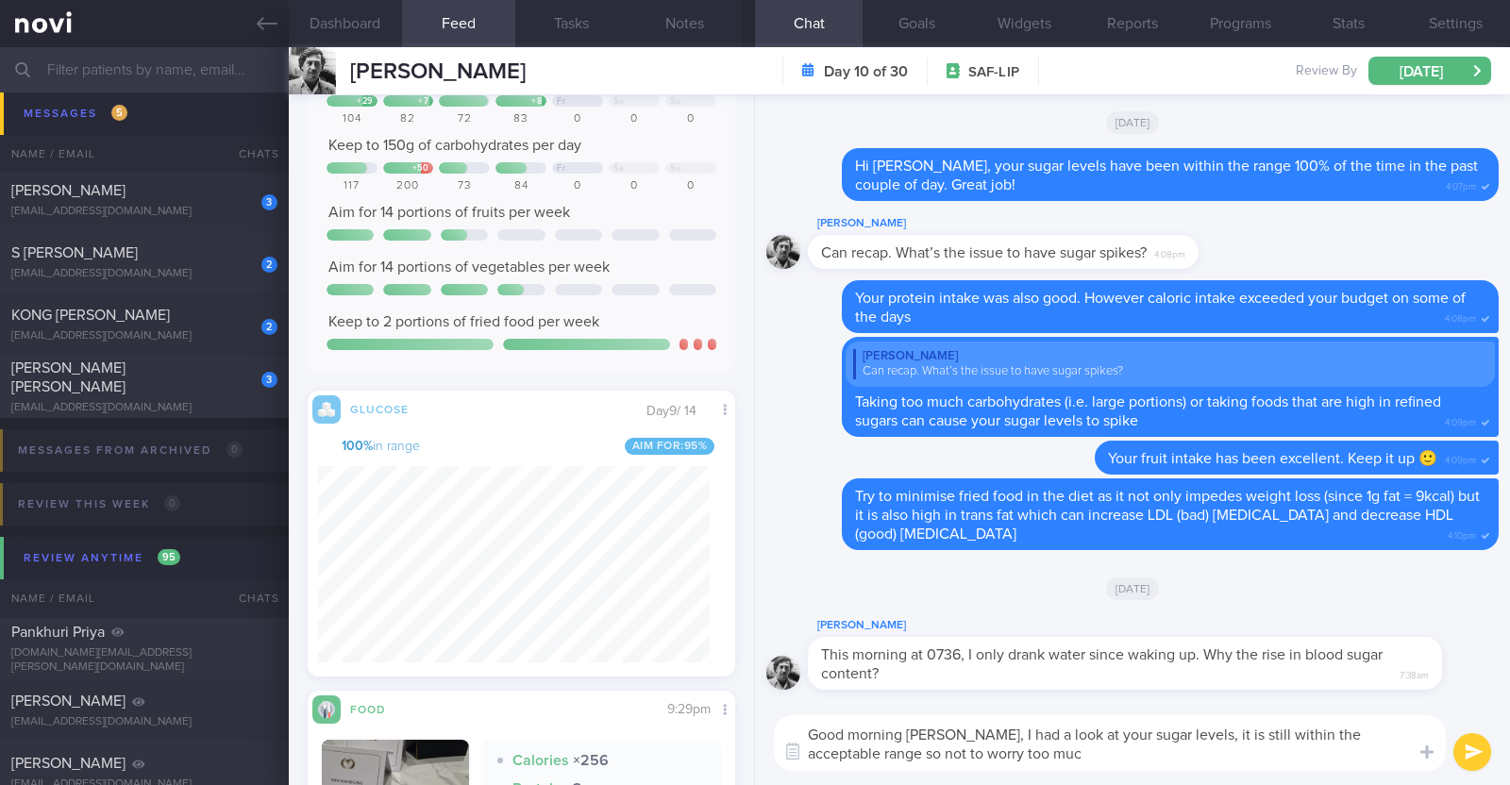
type textarea "Good morning David, I had a look at your sugar levels, it is still within the a…"
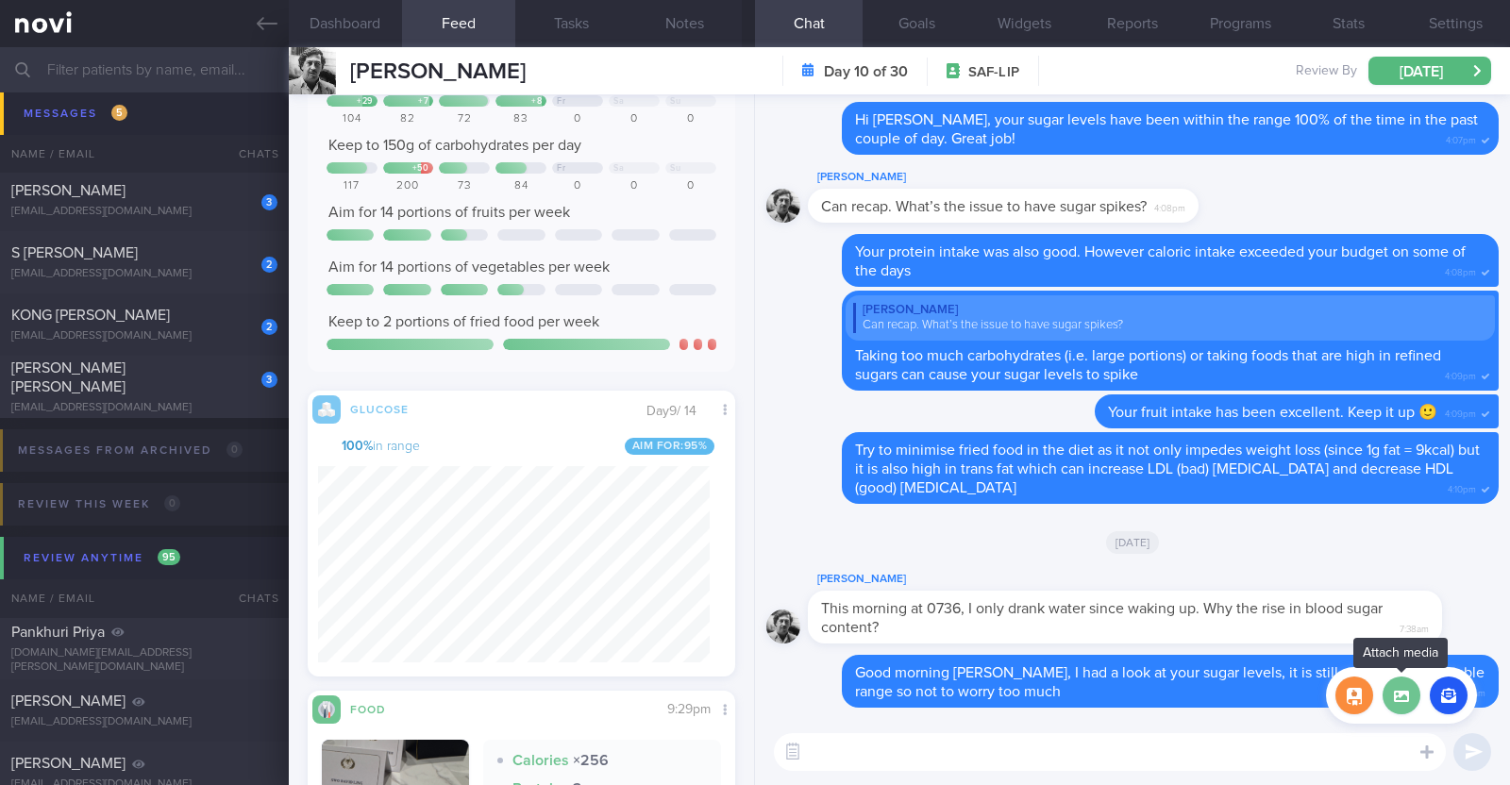
click at [1402, 704] on label at bounding box center [1402, 696] width 38 height 38
click at [0, 0] on input "file" at bounding box center [0, 0] width 0 height 0
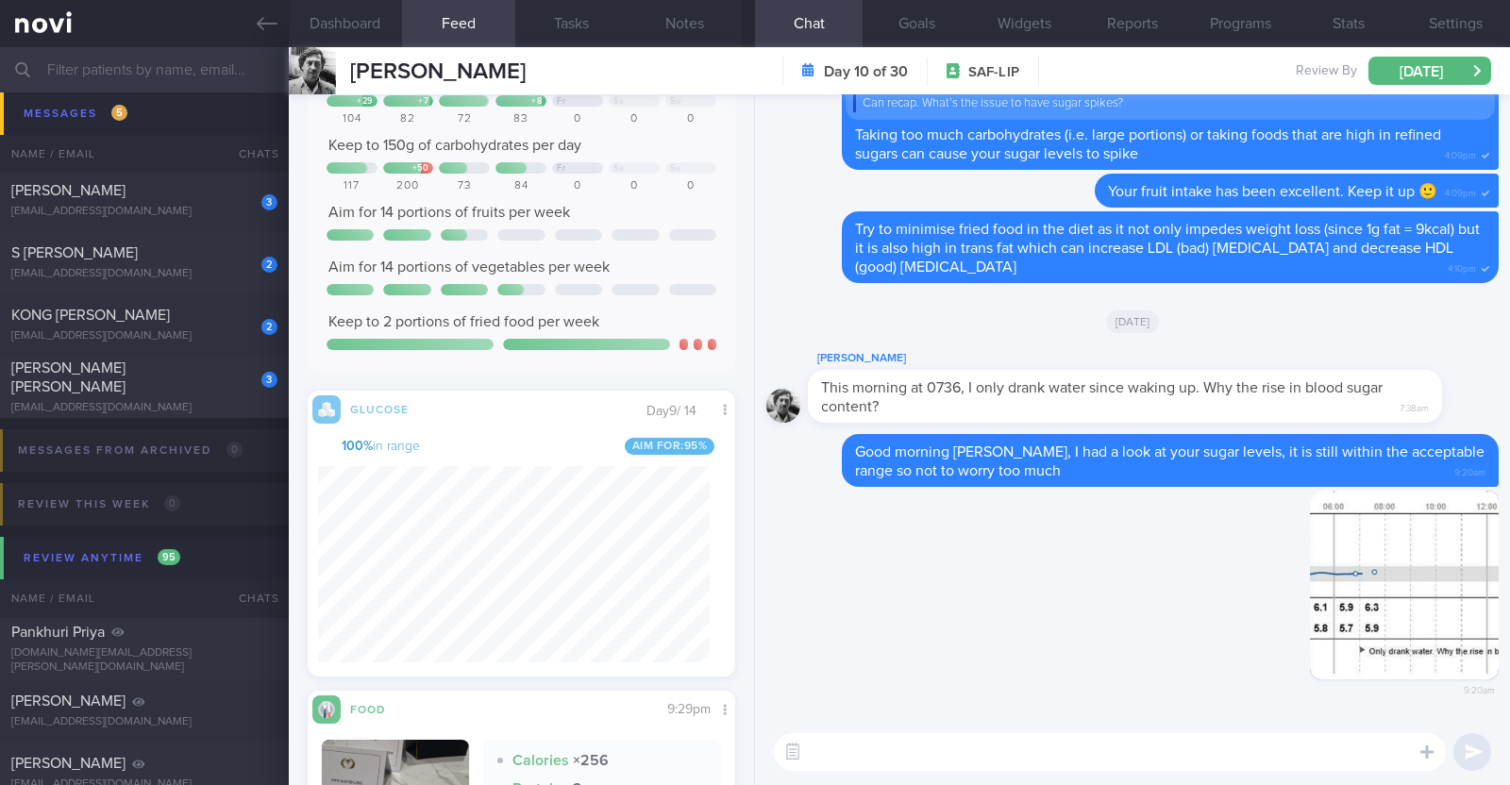
click at [927, 767] on textarea at bounding box center [1110, 752] width 672 height 38
paste textarea "Situations when blood glucose levels can increase (not related to diet) Blood g…"
type textarea "Situations when blood glucose levels can increase (not related to diet) Blood g…"
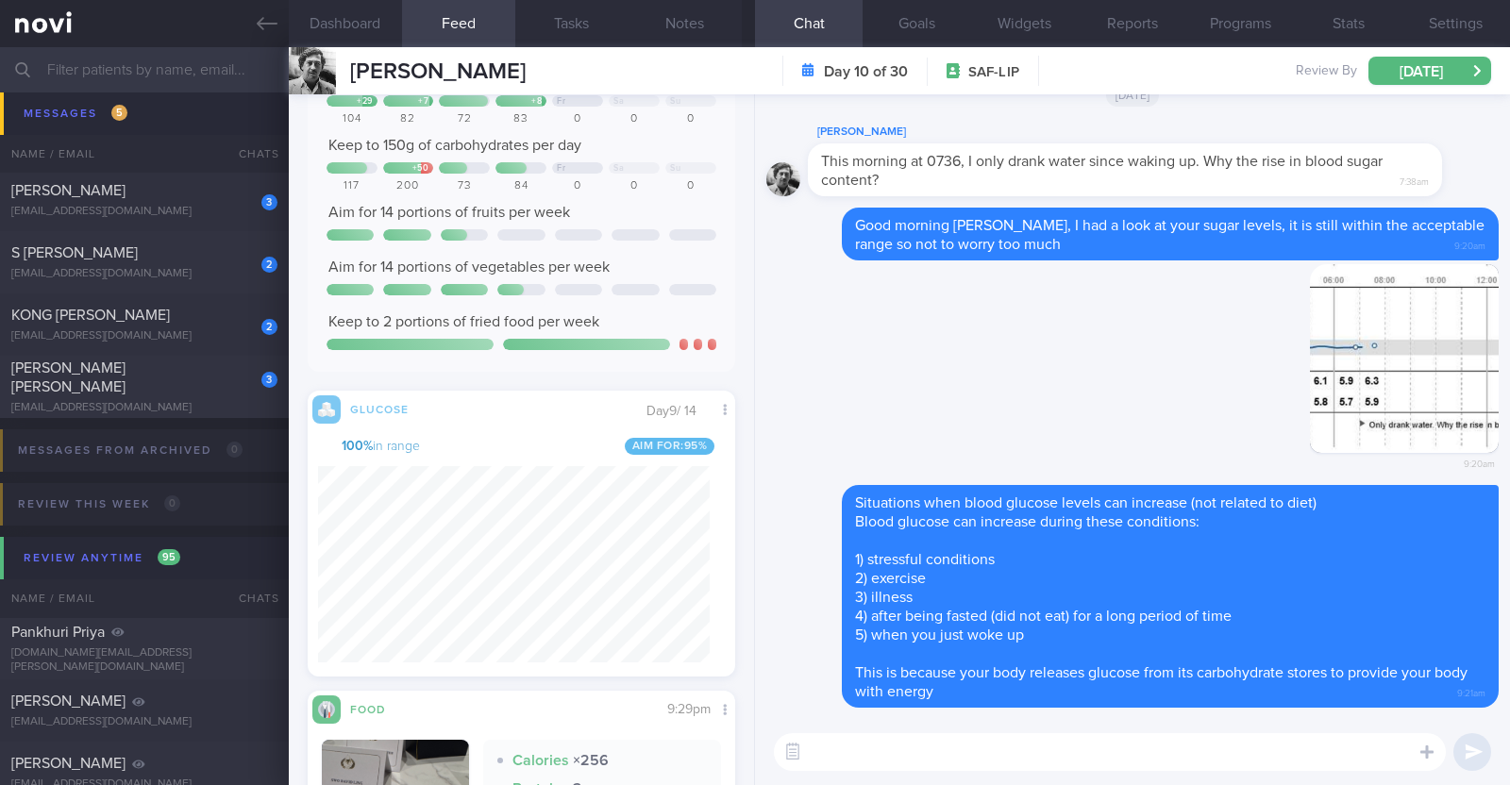
click at [864, 752] on textarea at bounding box center [1110, 752] width 672 height 38
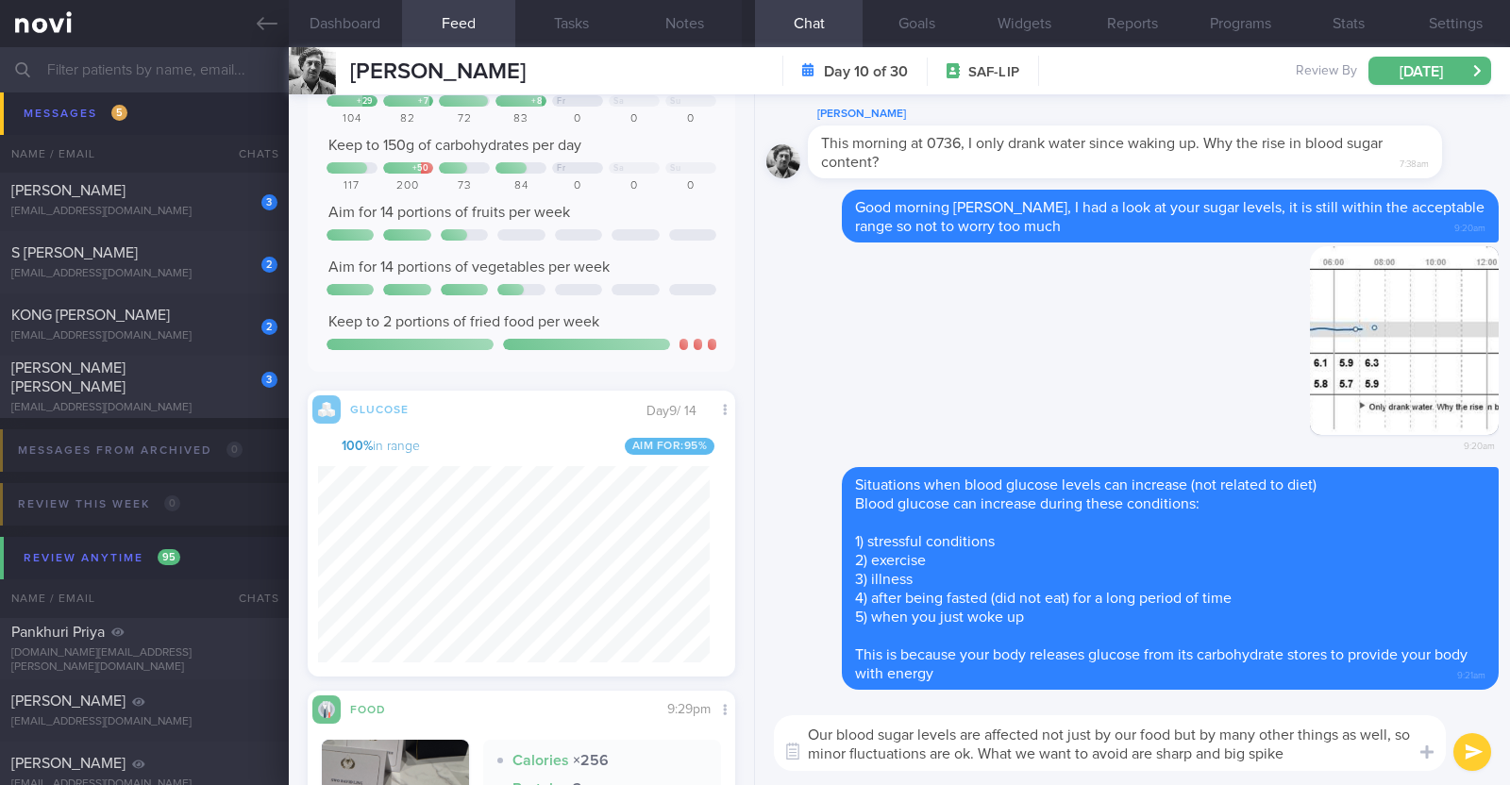
type textarea "Our blood sugar levels are affected not just by our food but by many other thin…"
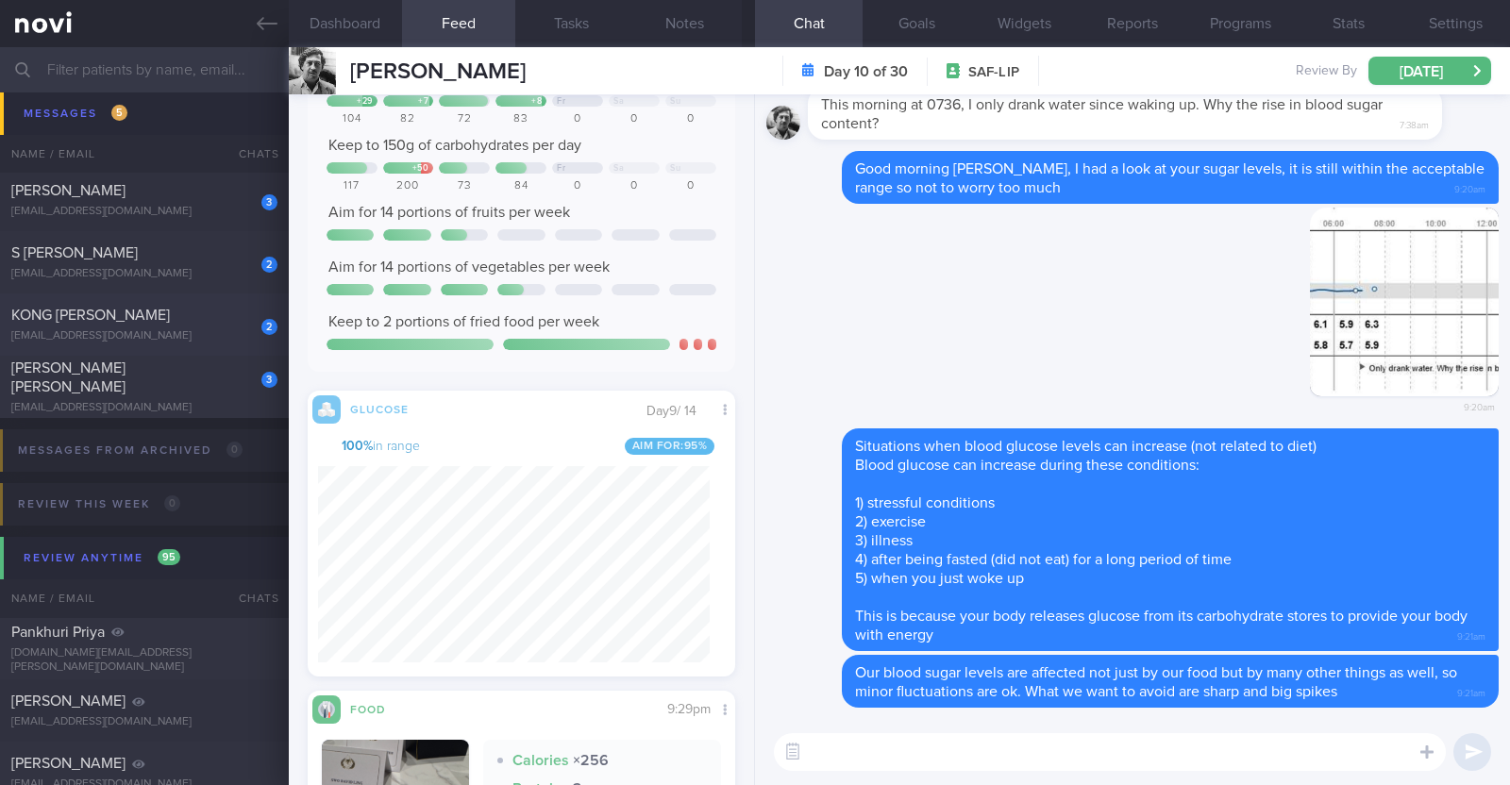
scroll to position [943, 0]
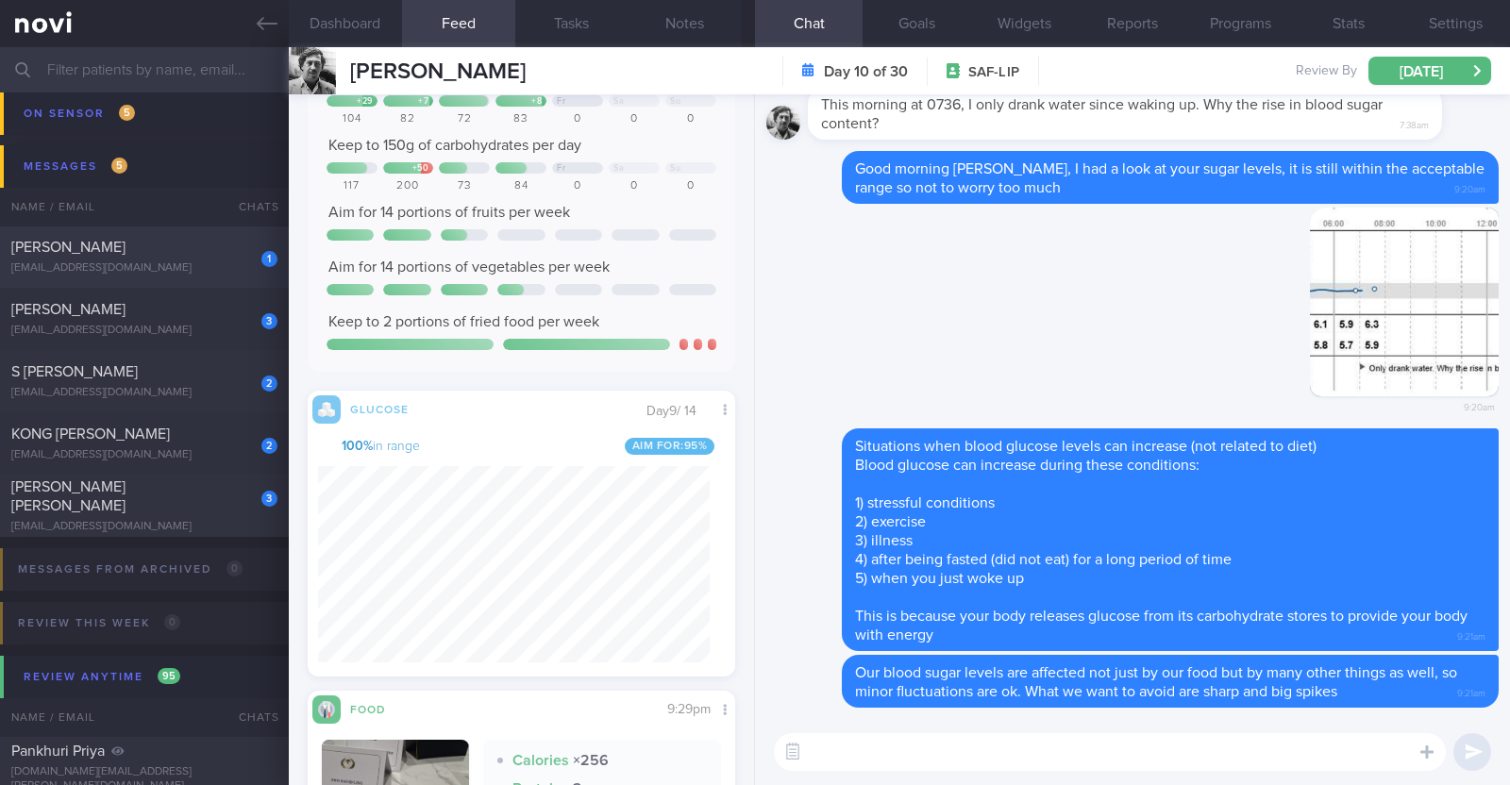
click at [190, 266] on div "agamemnonbalt@gmail.com" at bounding box center [144, 268] width 266 height 14
type input "KIV increase protein target to 117g (1.5g/kg)"
type textarea "43M Wife works in pharmaceutical company, brings in Mounjaro to Singapore Comor…"
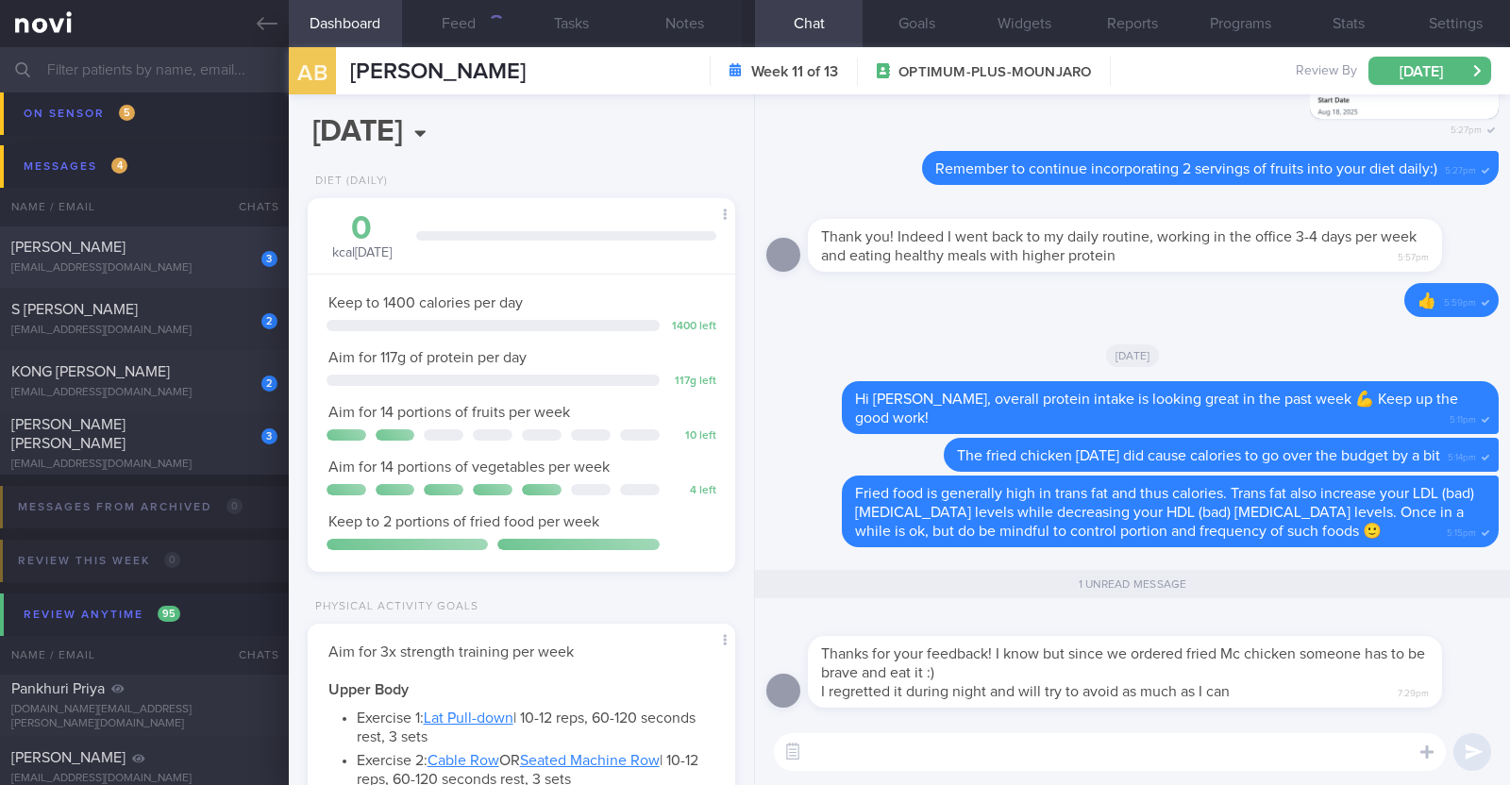
scroll to position [214, 376]
click at [864, 758] on textarea at bounding box center [1110, 752] width 672 height 38
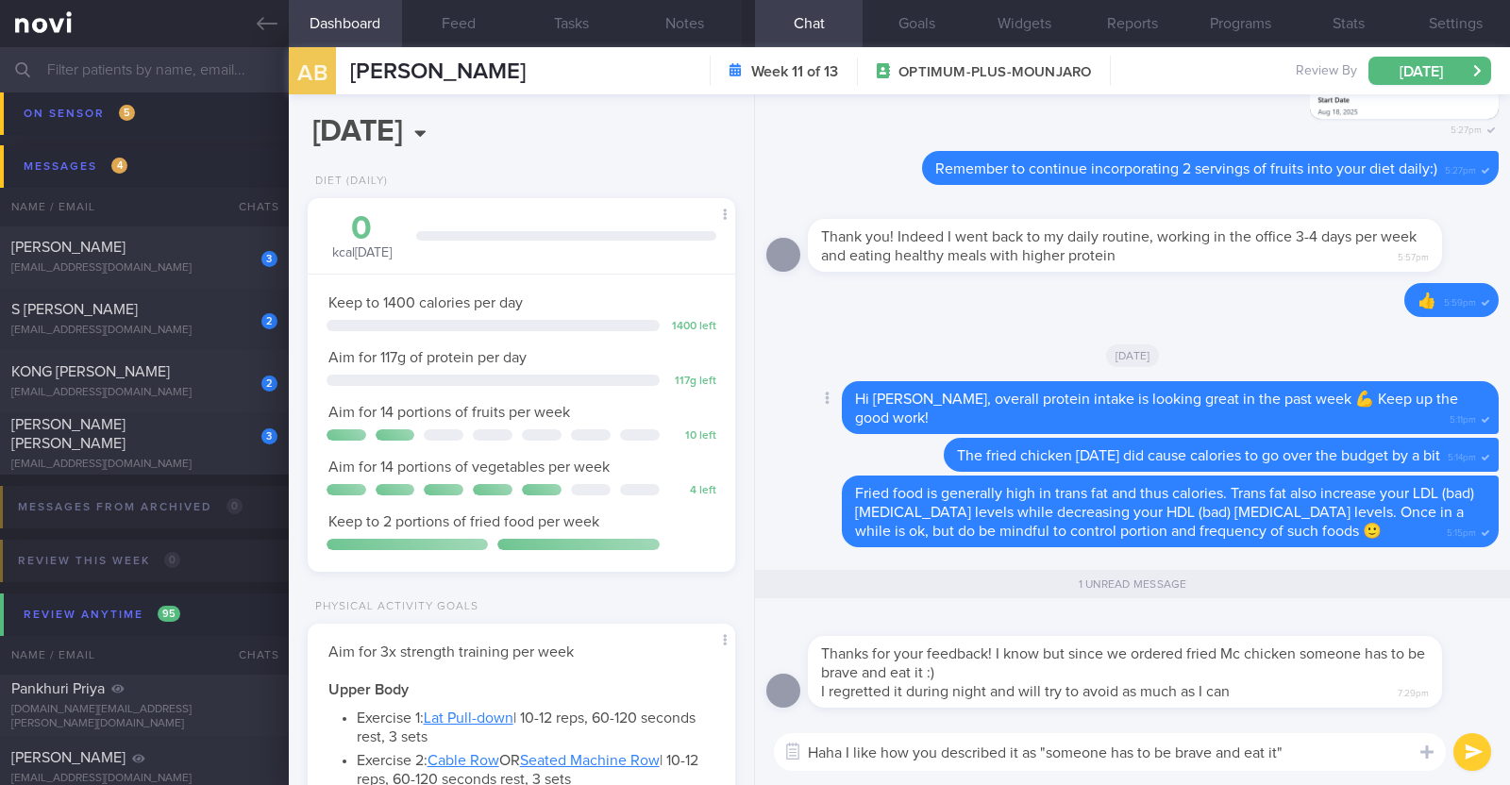
paste textarea "🤭"
type textarea "Haha I like how you described it as "someone has to be brave and eat it" 🤭"
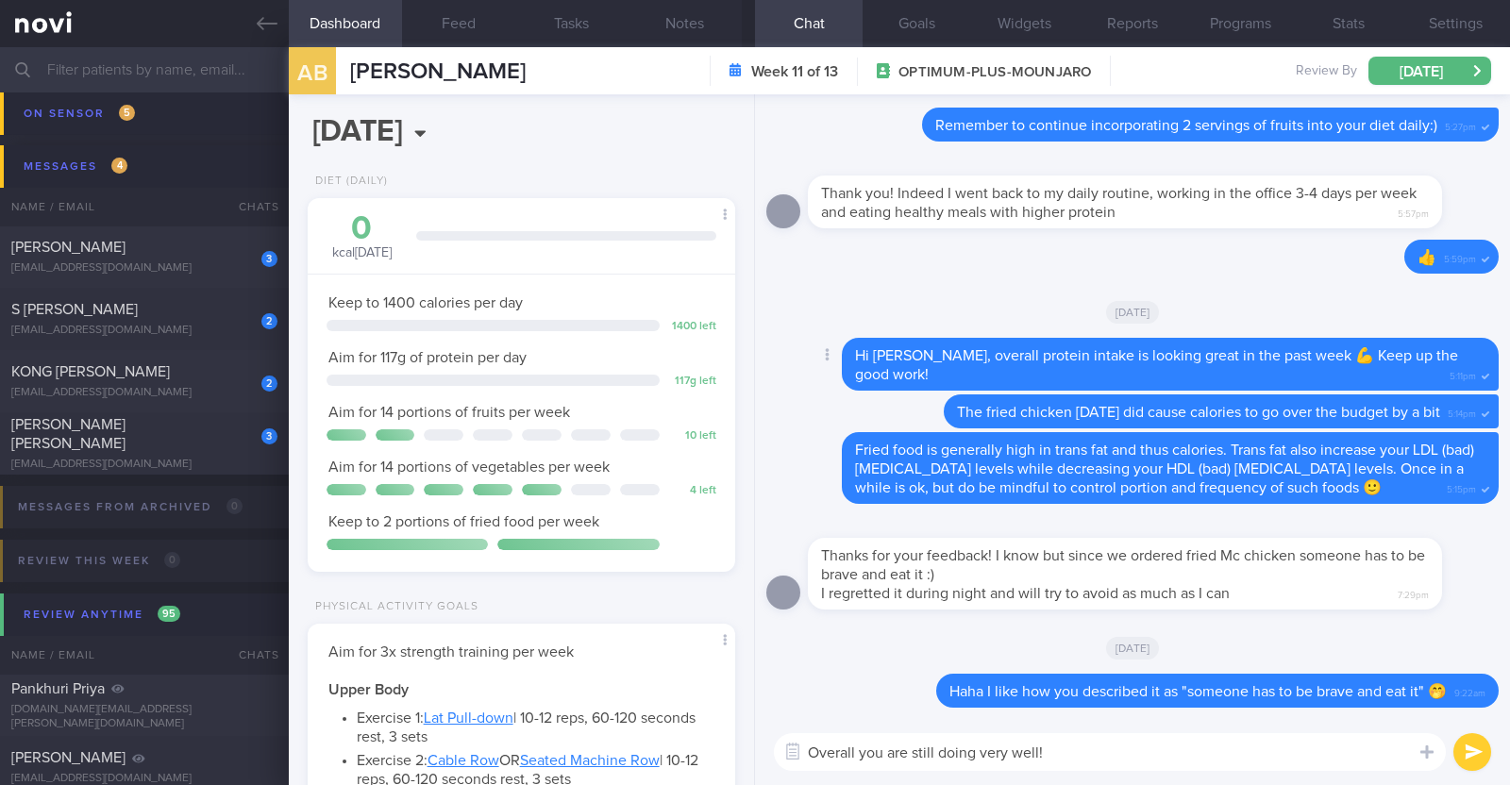
type textarea "Overall you are still doing very well!!"
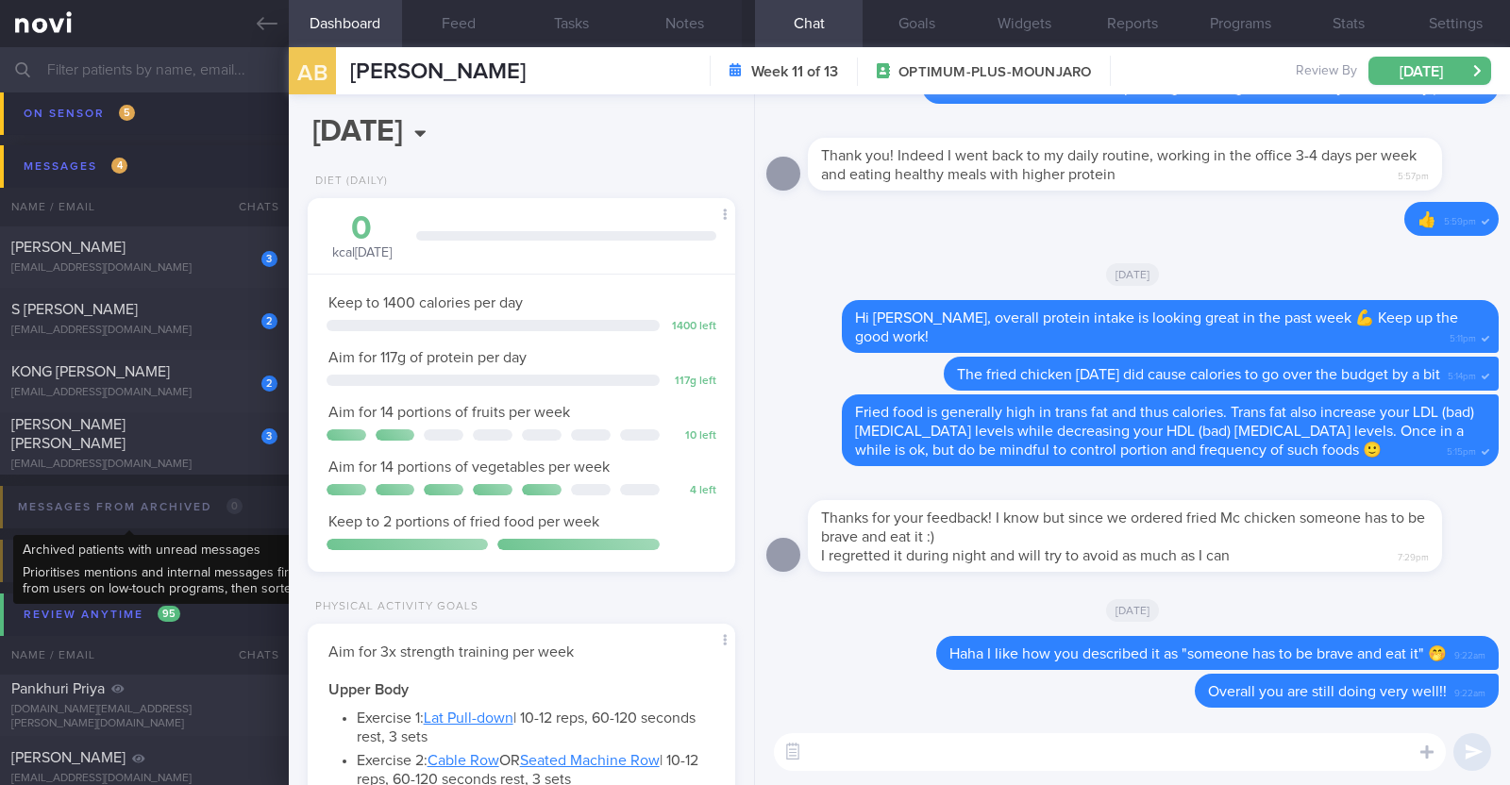
scroll to position [825, 0]
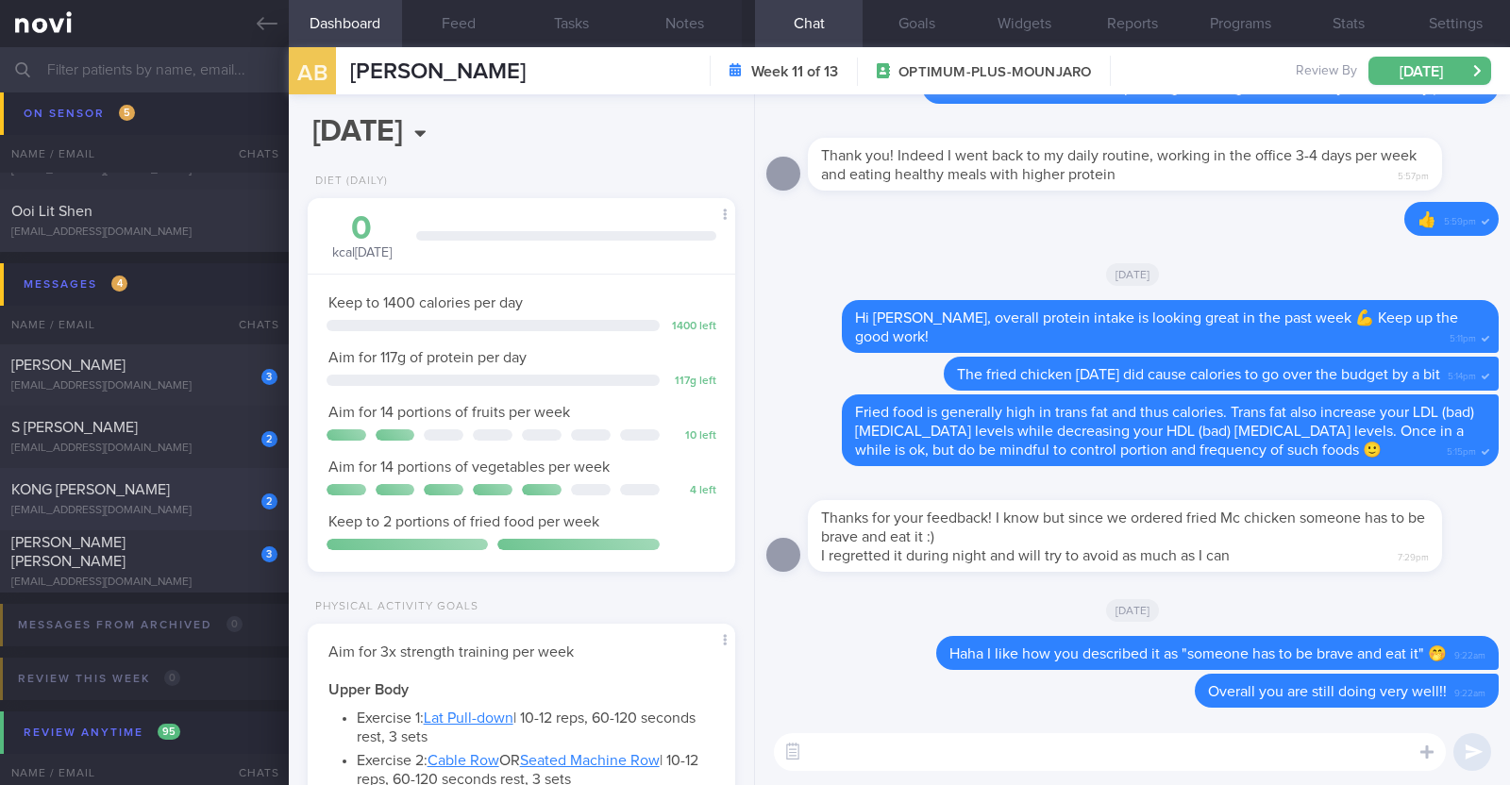
click at [163, 504] on div "soko1999@yahoo.com" at bounding box center [144, 511] width 266 height 14
type textarea "61M Comorbidities: Fatty liver Pre-DM HTN ?OSA Medication: Exforge 80/5mg daily…"
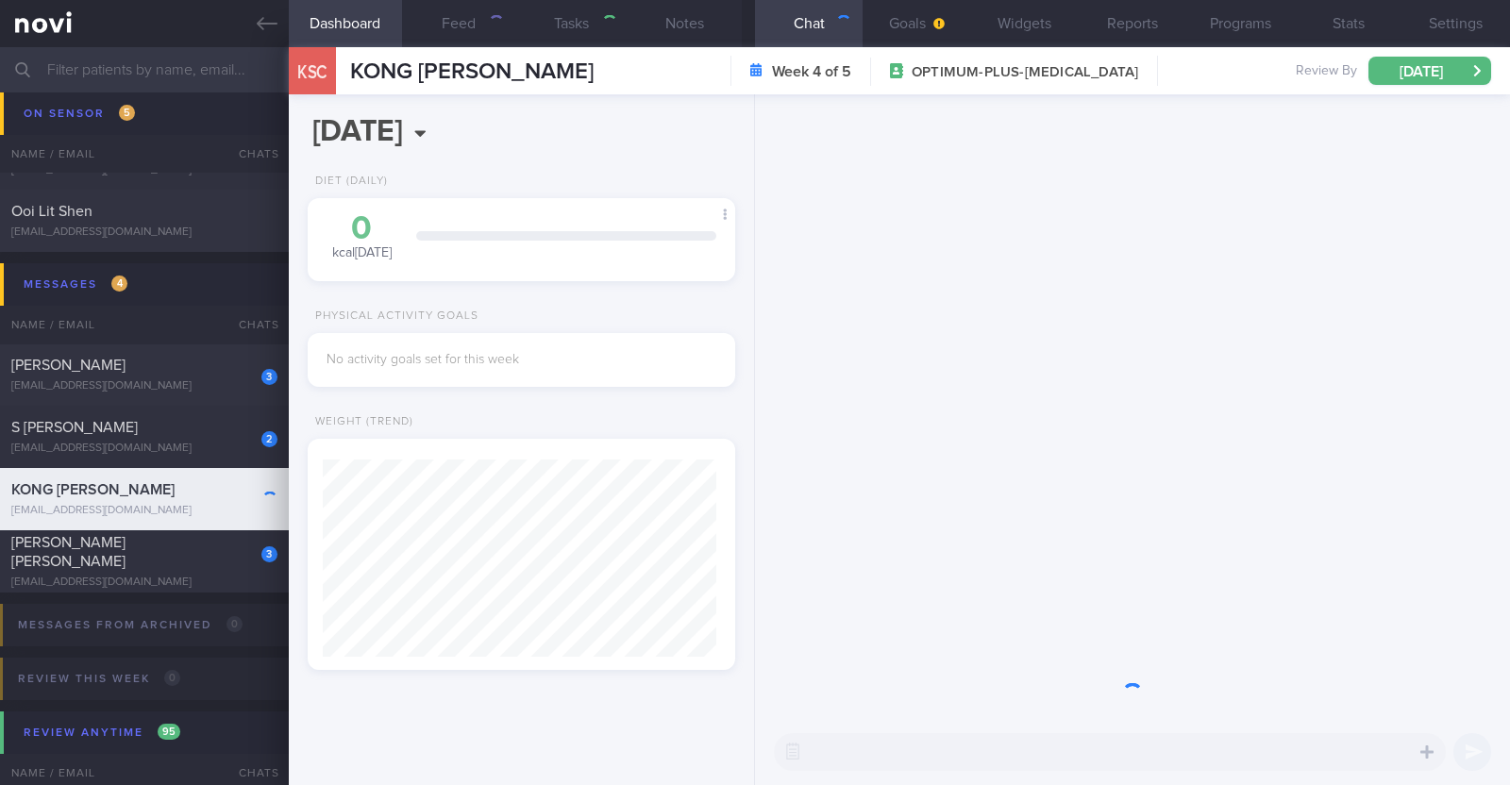
scroll to position [197, 394]
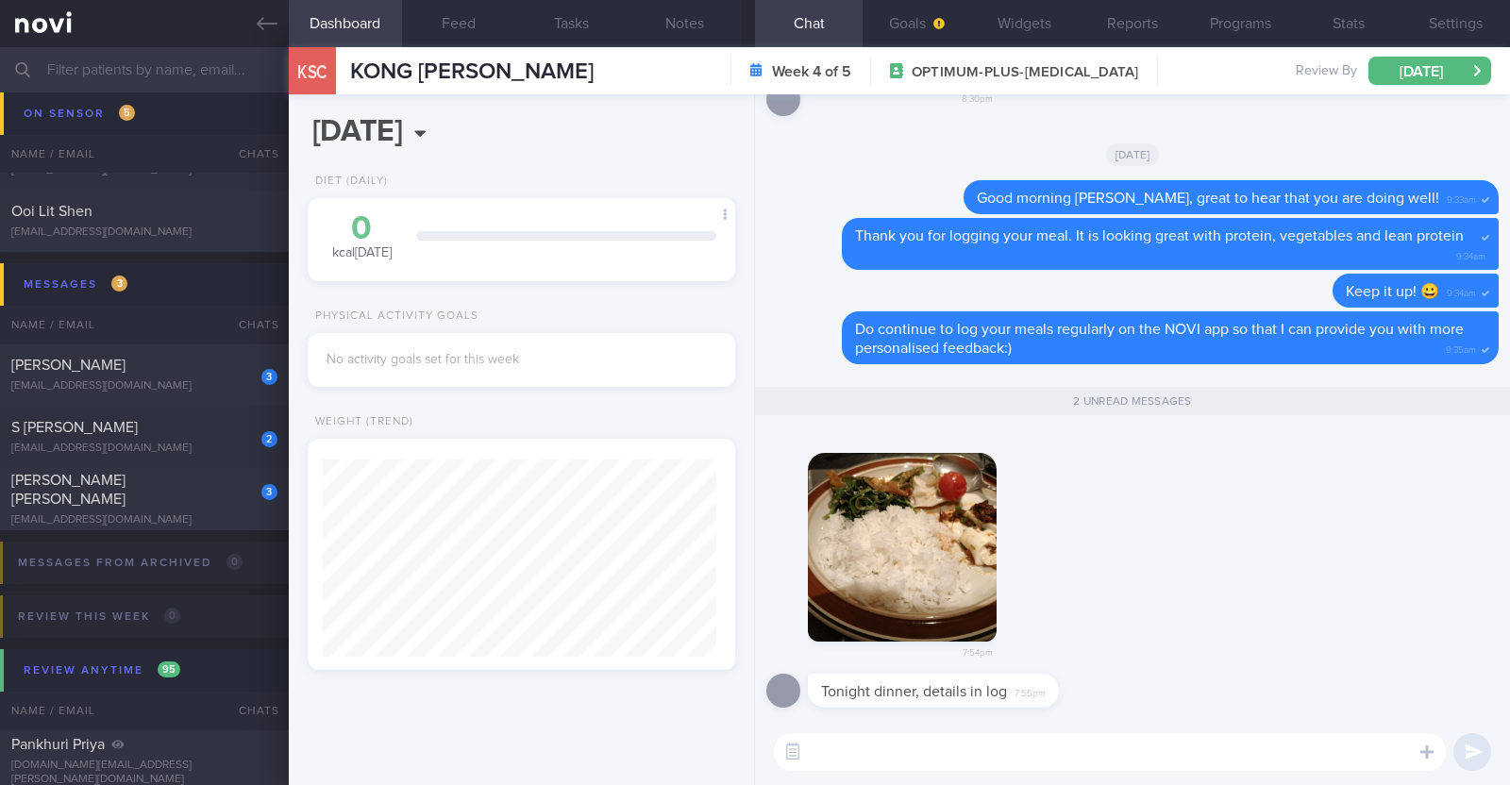
click at [953, 550] on button "button" at bounding box center [902, 547] width 189 height 189
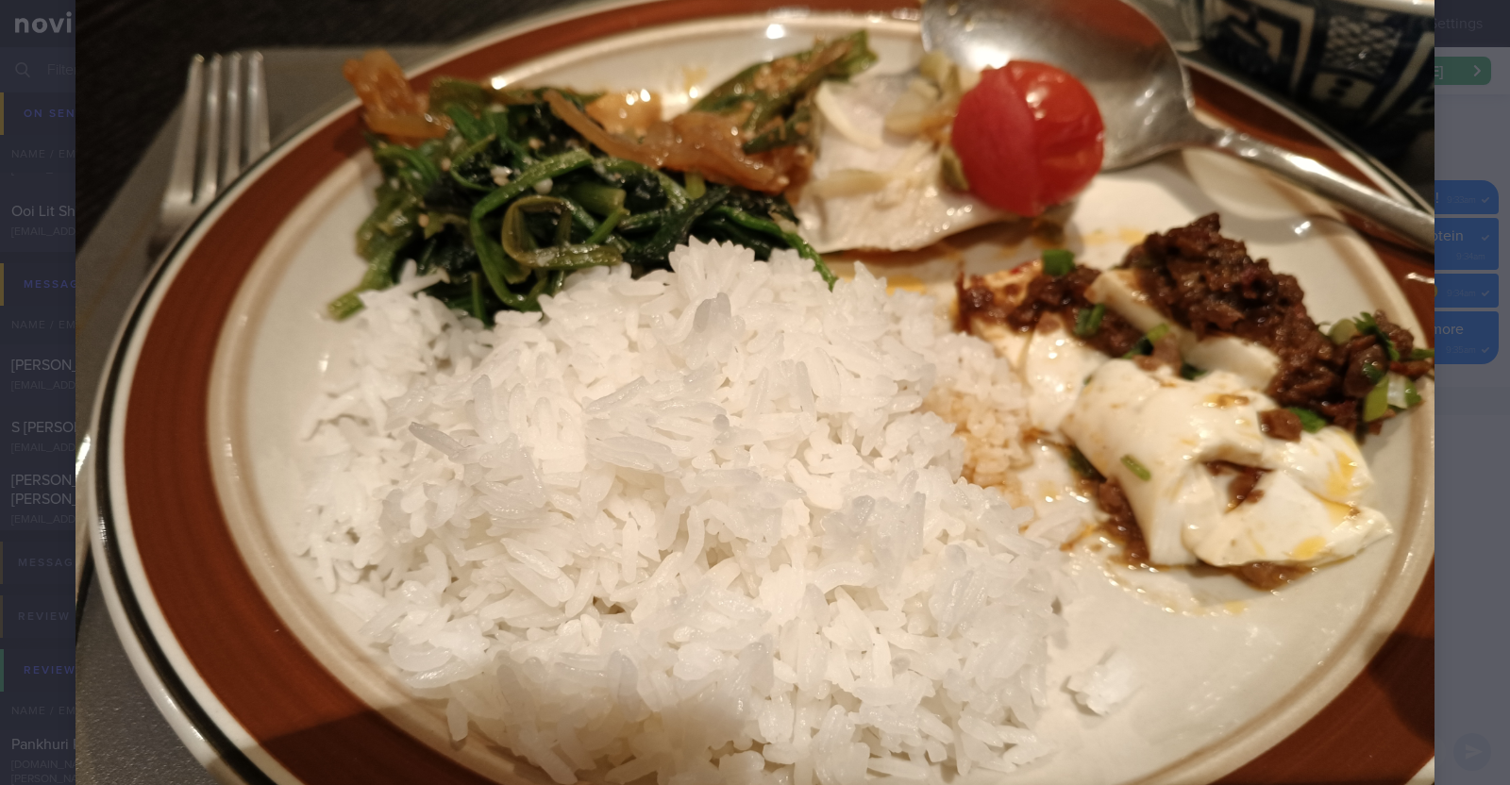
scroll to position [0, 0]
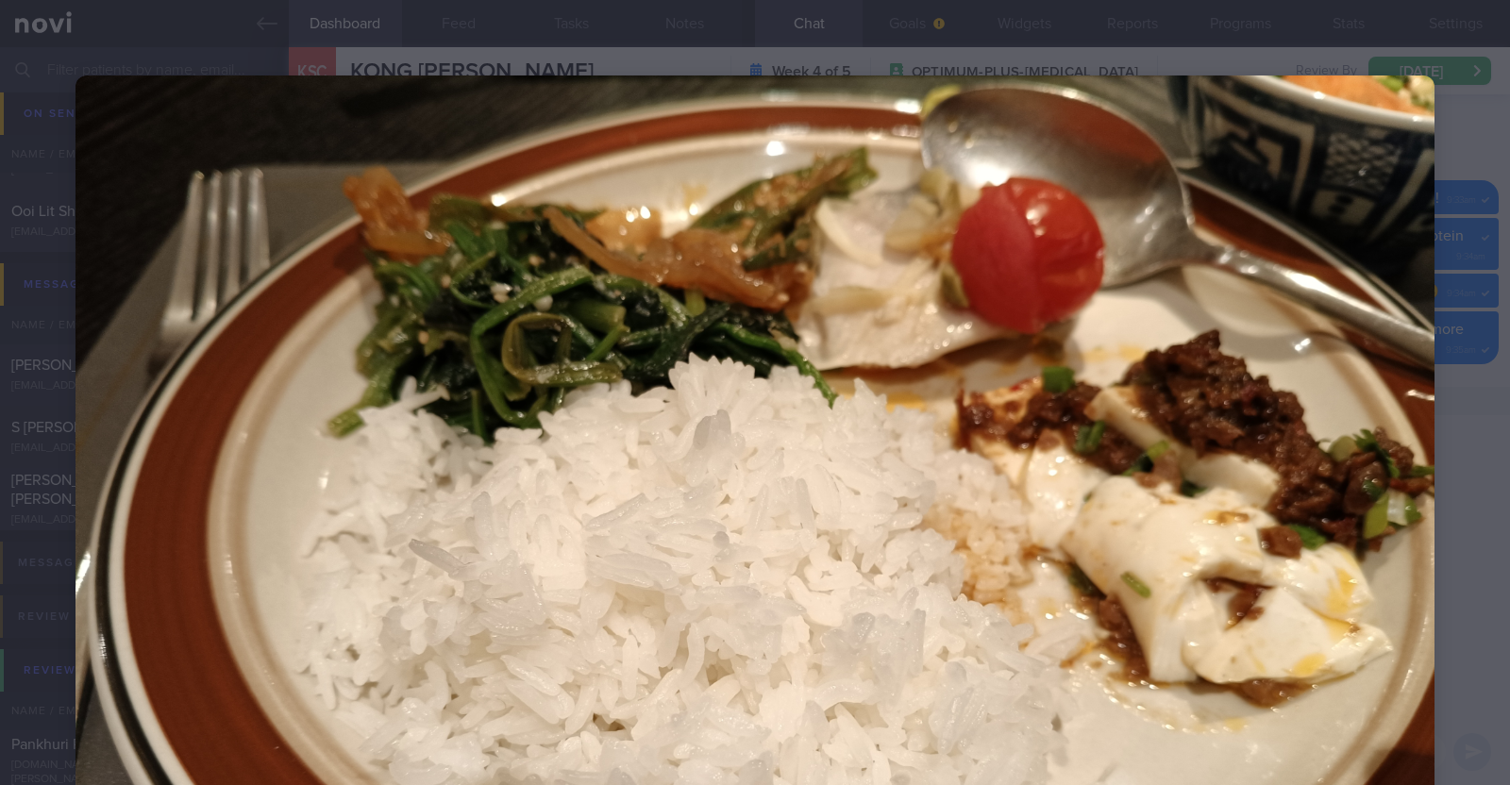
click at [1449, 479] on div at bounding box center [755, 585] width 1510 height 1170
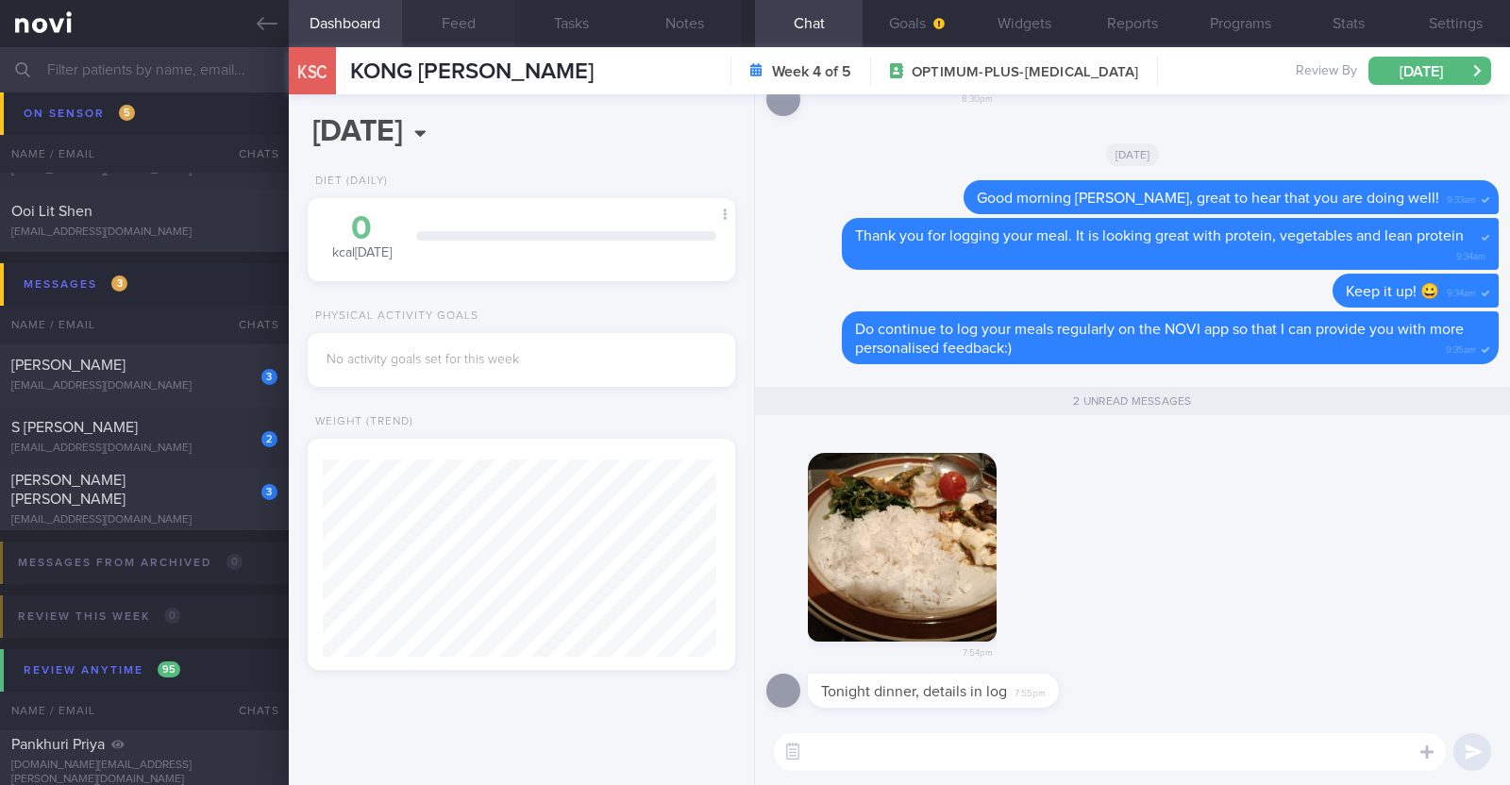
click at [453, 38] on button "Feed" at bounding box center [458, 23] width 113 height 47
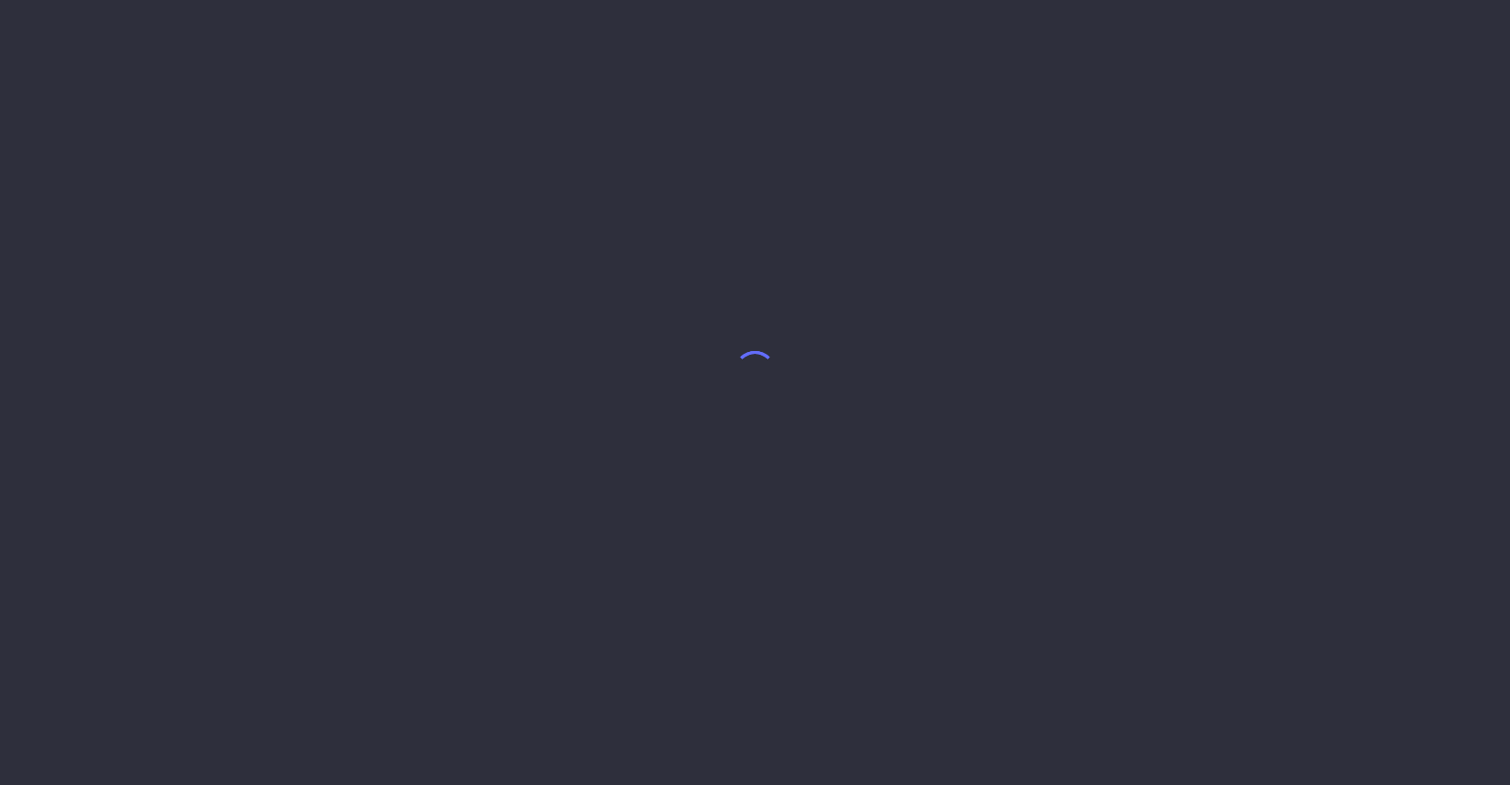
select select "8"
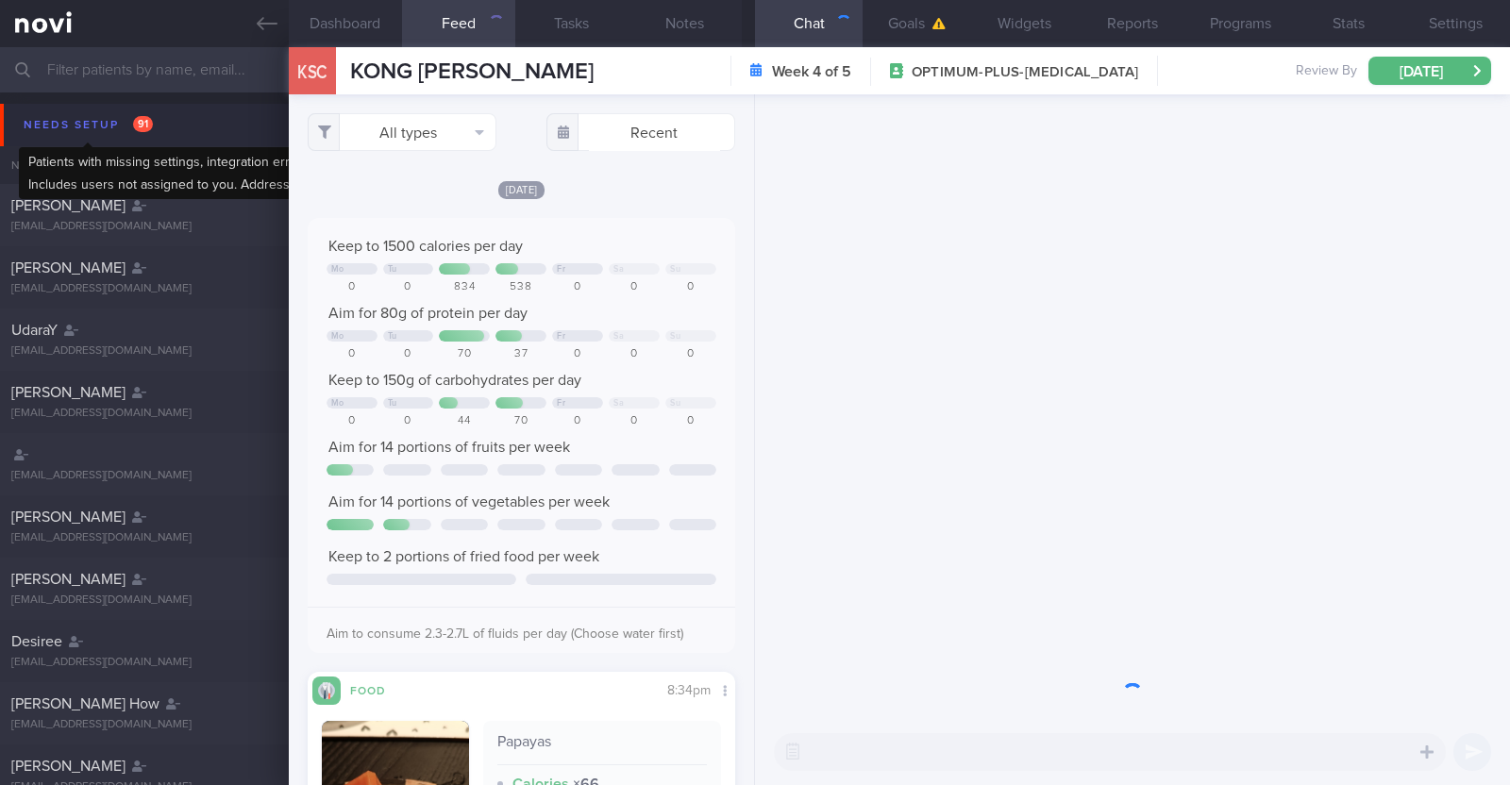
click at [85, 112] on div "Needs setup 91" at bounding box center [88, 124] width 139 height 25
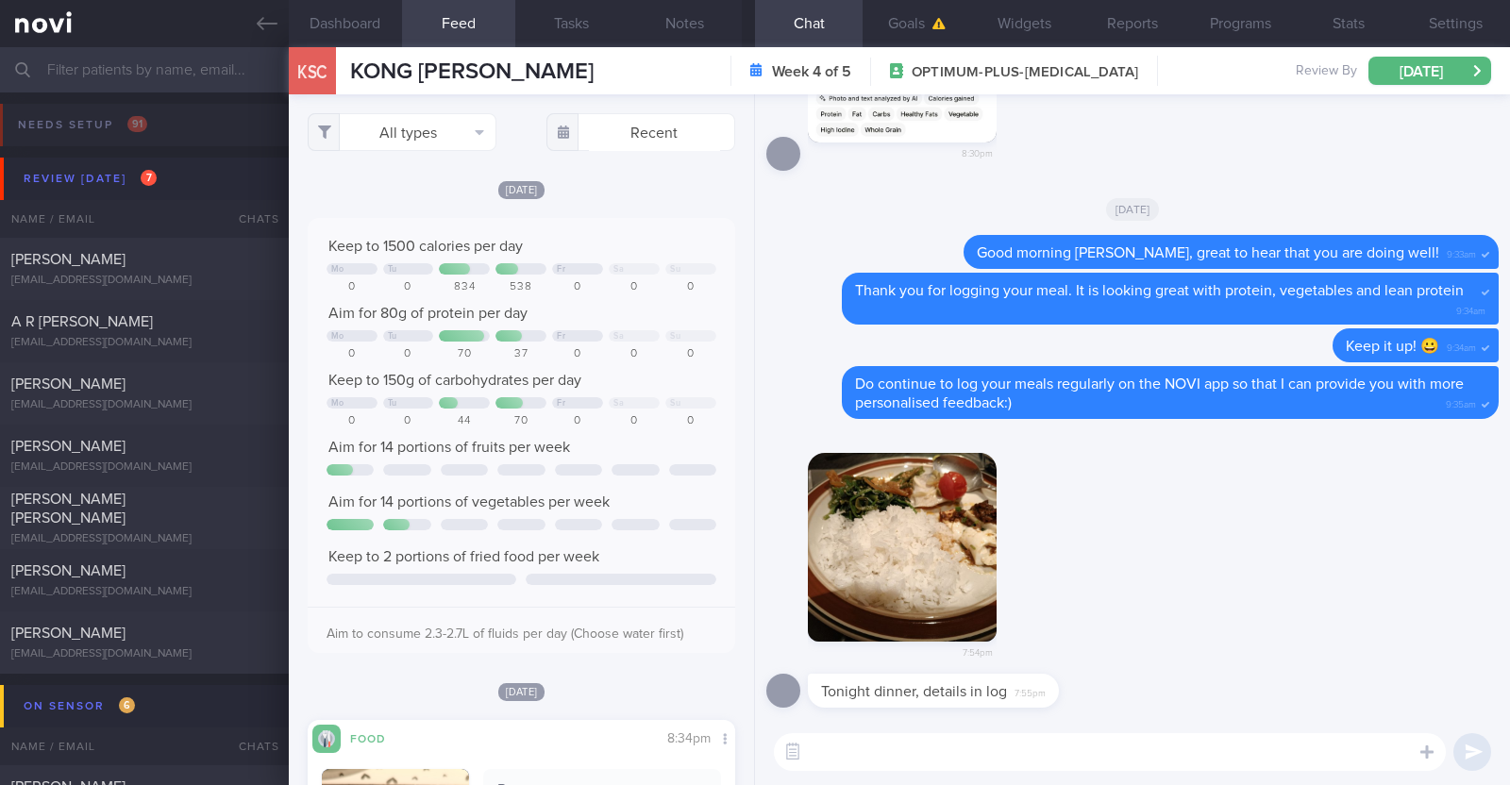
click at [906, 765] on textarea at bounding box center [1110, 752] width 672 height 38
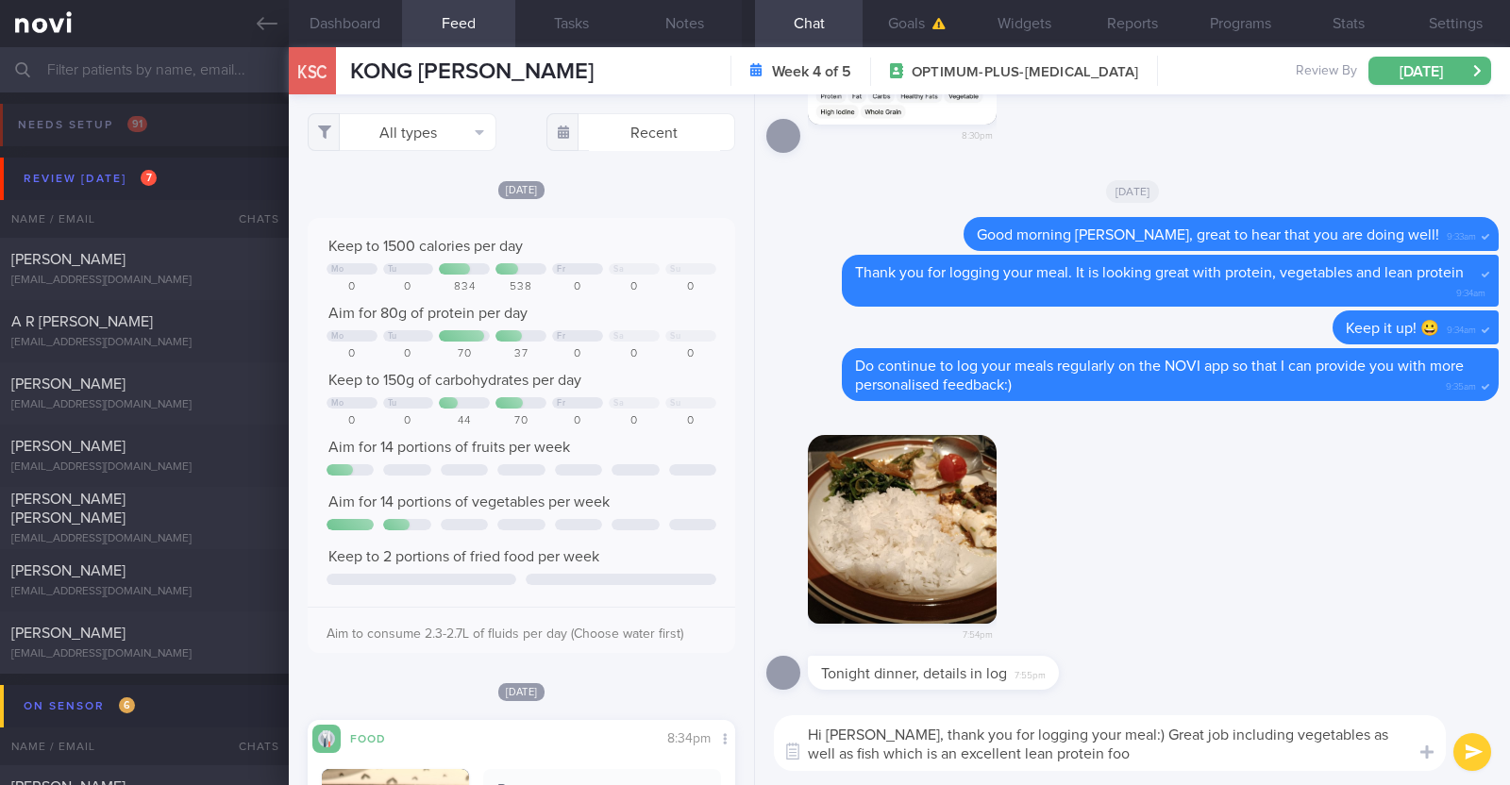
type textarea "Hi [PERSON_NAME], thank you for logging your meal:) Great job including vegetab…"
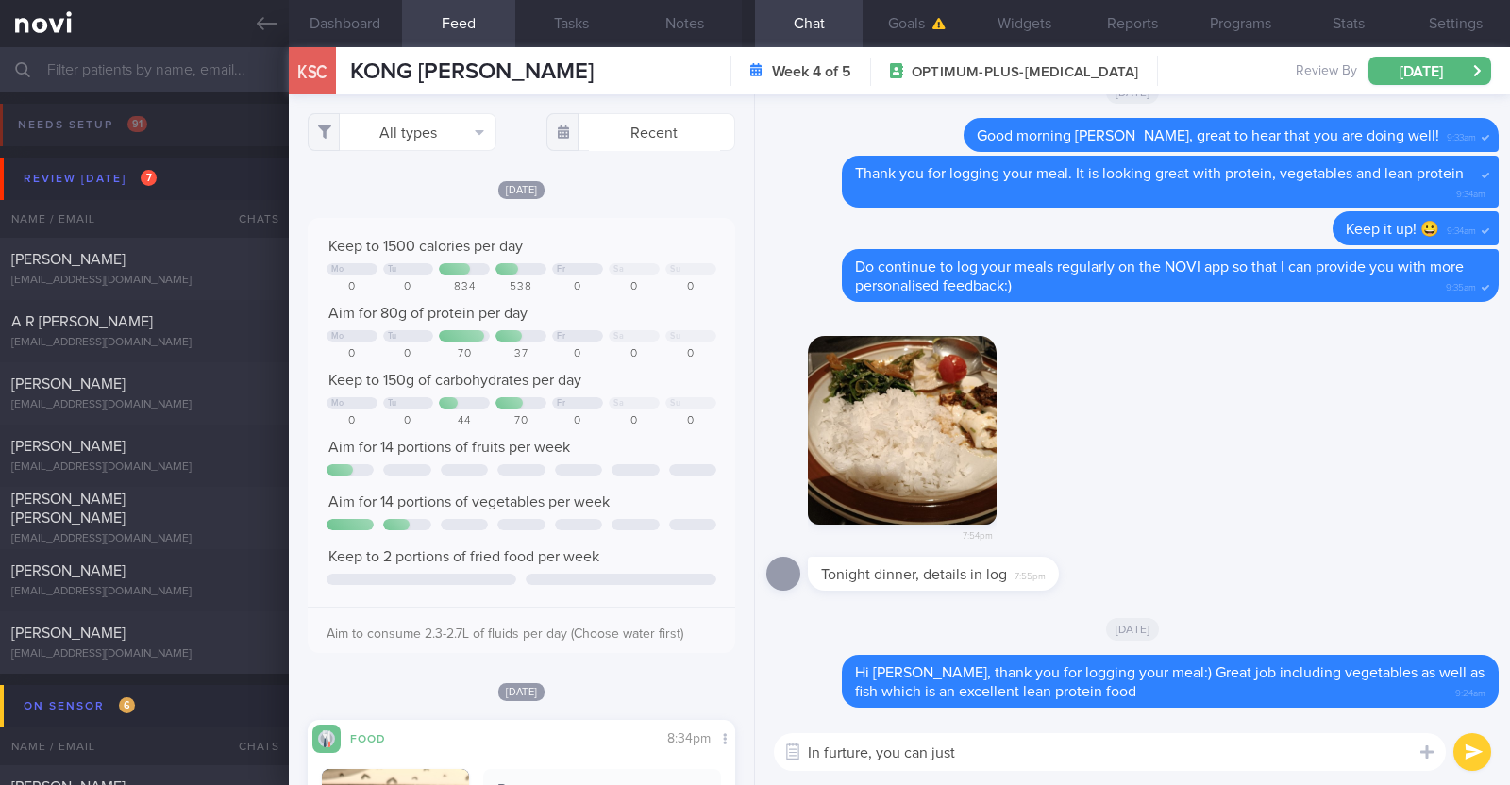
click at [845, 760] on textarea "In furture, you can just" at bounding box center [1110, 752] width 672 height 38
drag, startPoint x: 967, startPoint y: 757, endPoint x: 897, endPoint y: 747, distance: 71.4
click at [897, 747] on textarea "In future, you can just" at bounding box center [1110, 752] width 672 height 38
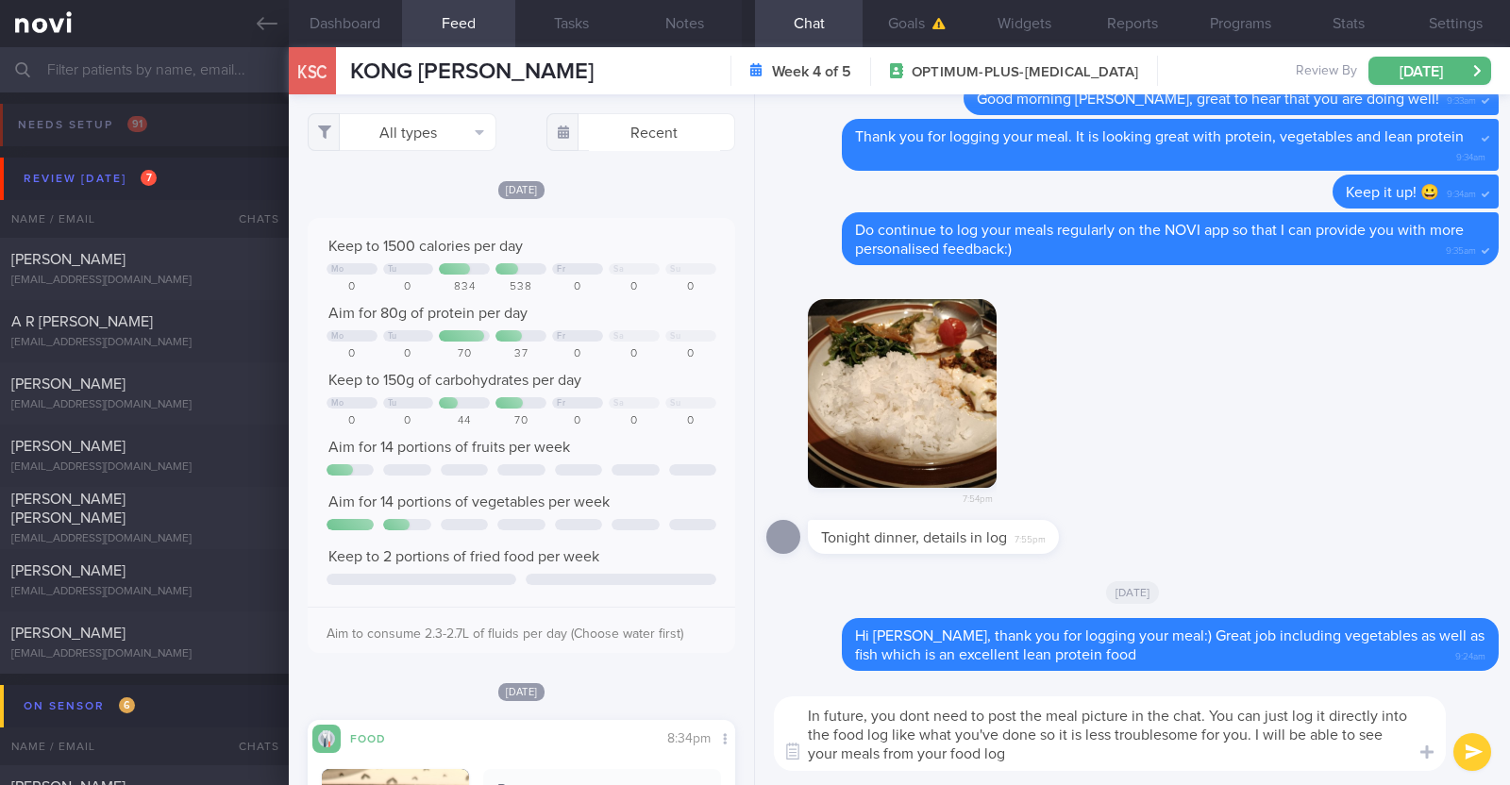
paste textarea "😀"
type textarea "In future, you dont need to post the meal picture in the chat. You can just log…"
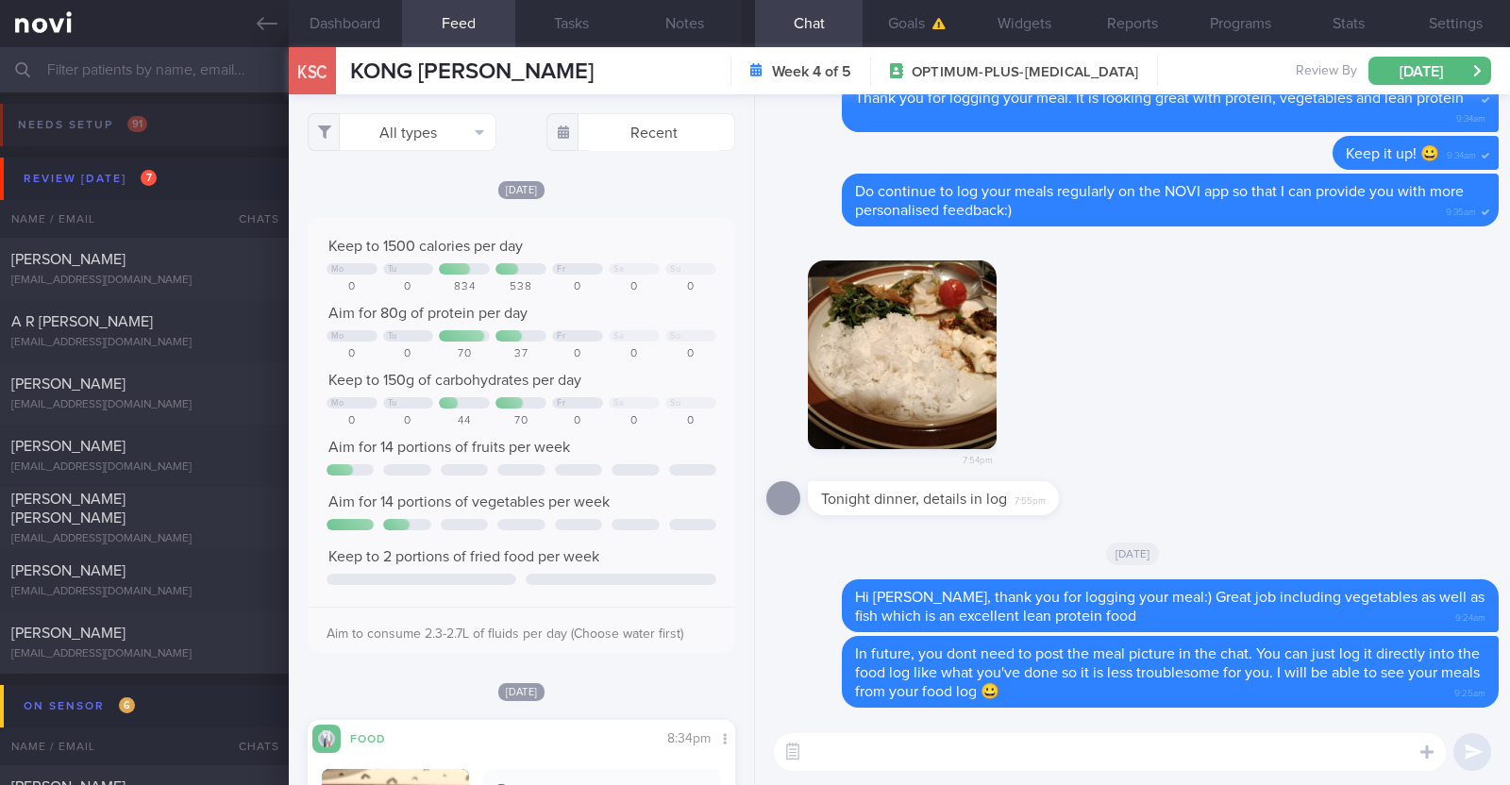
click at [1078, 751] on textarea at bounding box center [1110, 752] width 672 height 38
click at [1442, 700] on button "button" at bounding box center [1449, 696] width 38 height 38
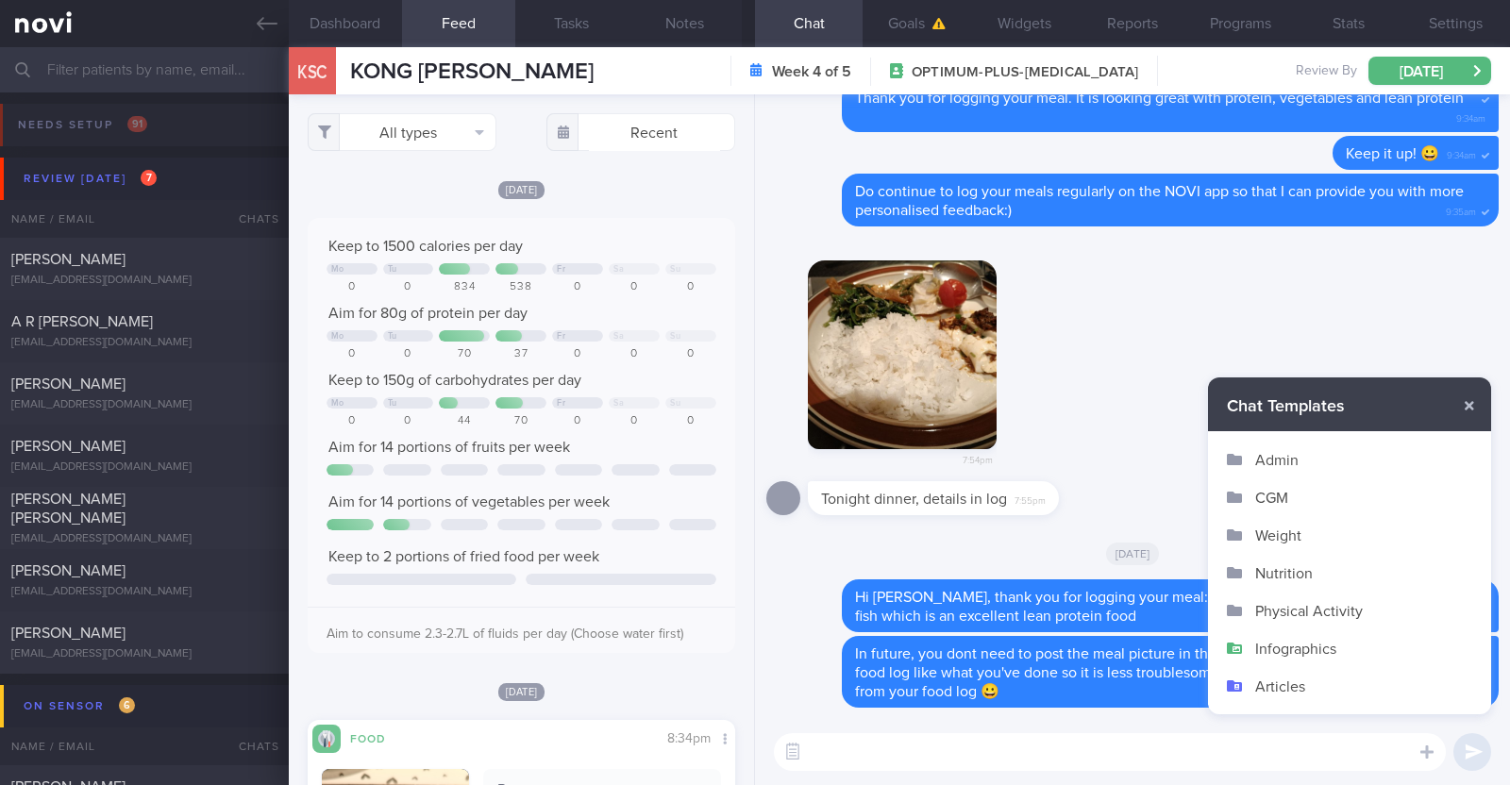
click at [1351, 655] on button "Infographics" at bounding box center [1349, 648] width 283 height 38
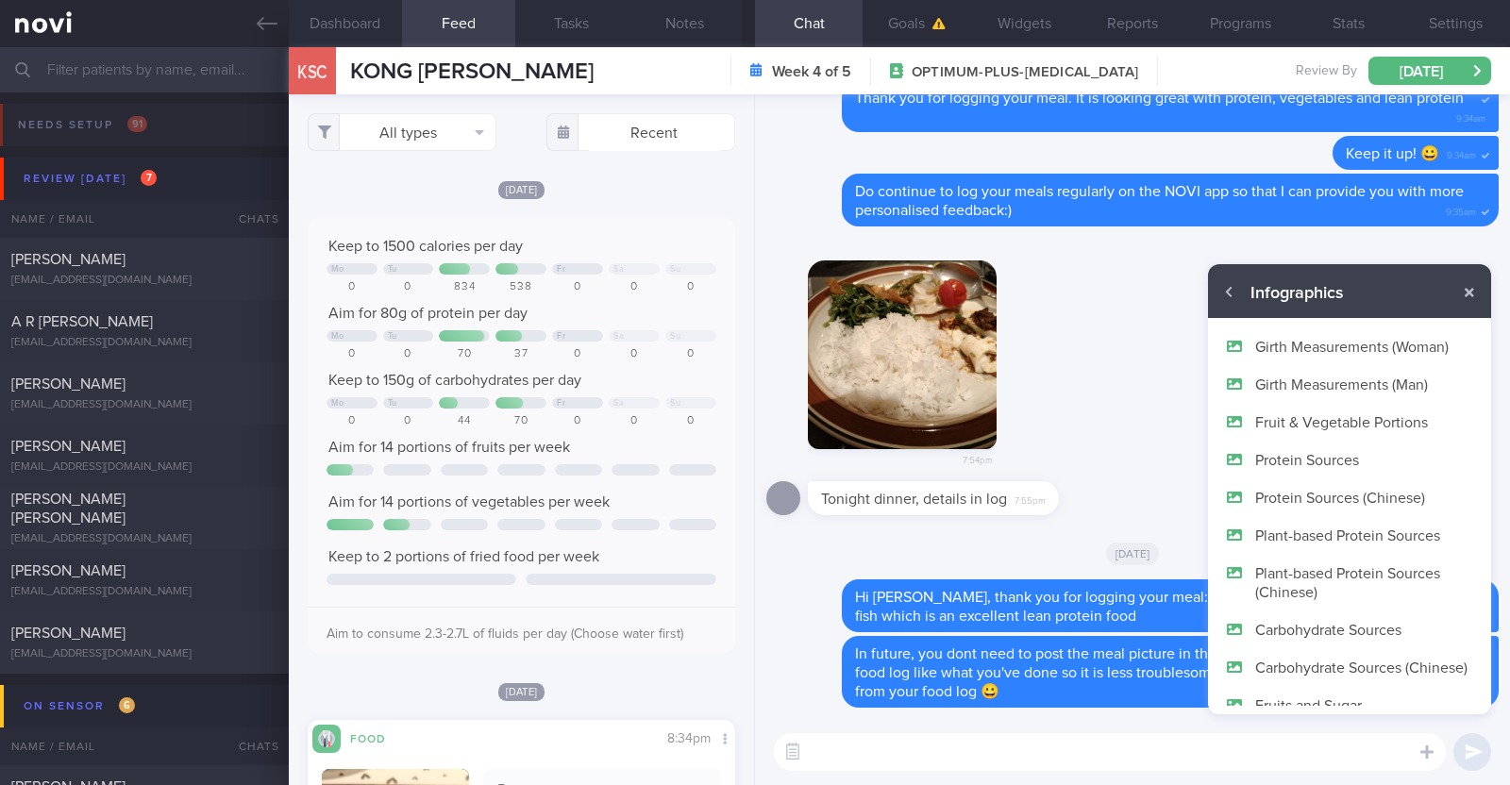
scroll to position [112, 0]
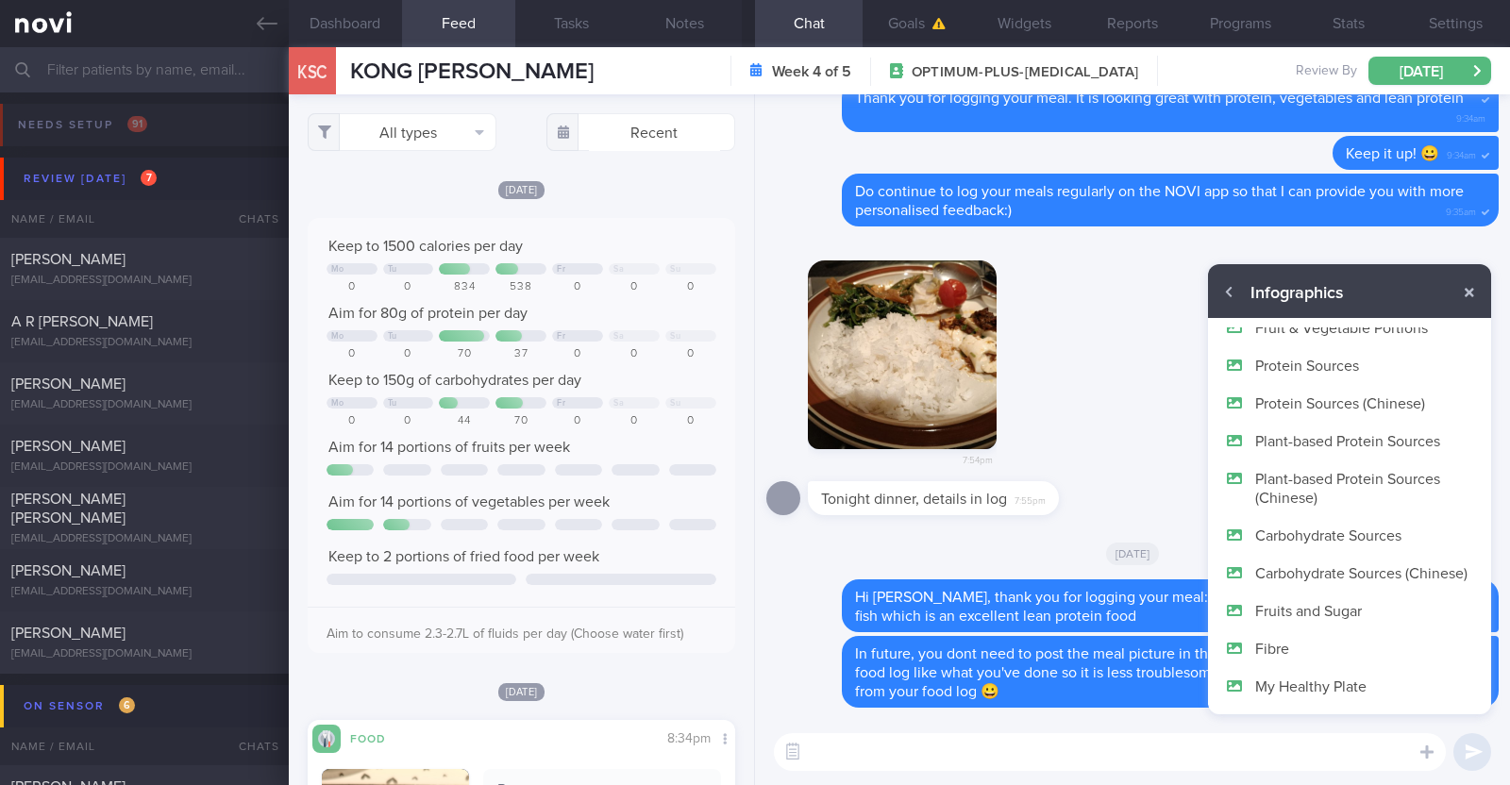
click at [1298, 688] on button "My Healthy Plate" at bounding box center [1349, 686] width 283 height 38
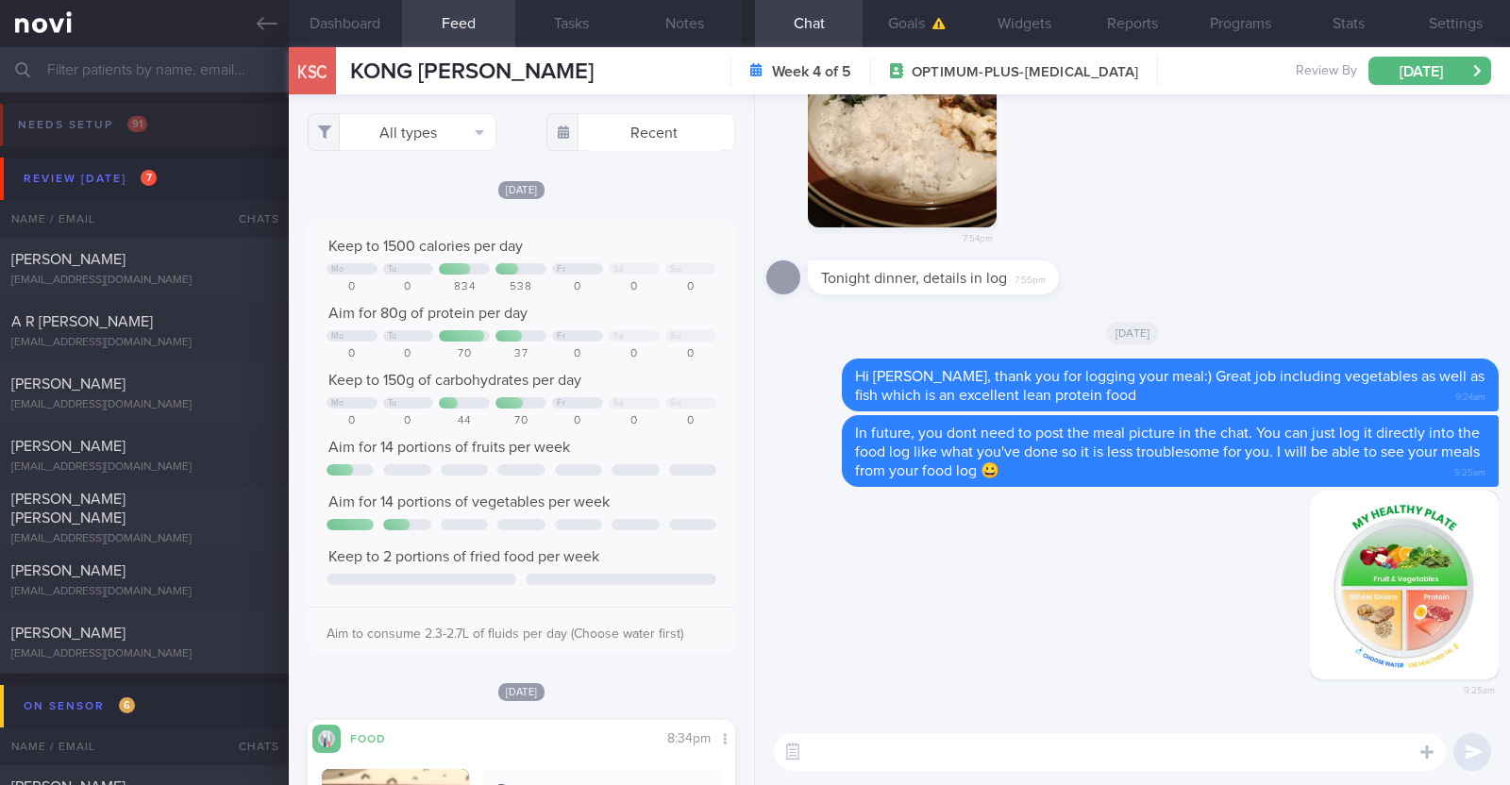
scroll to position [0, 0]
click at [814, 750] on textarea at bounding box center [1110, 752] width 672 height 38
paste textarea "You can use My Healthy Plate as a guide to planning your meals. - Fill half of …"
type textarea "You can use My Healthy Plate as a guide to planning your meals. - Fill half of …"
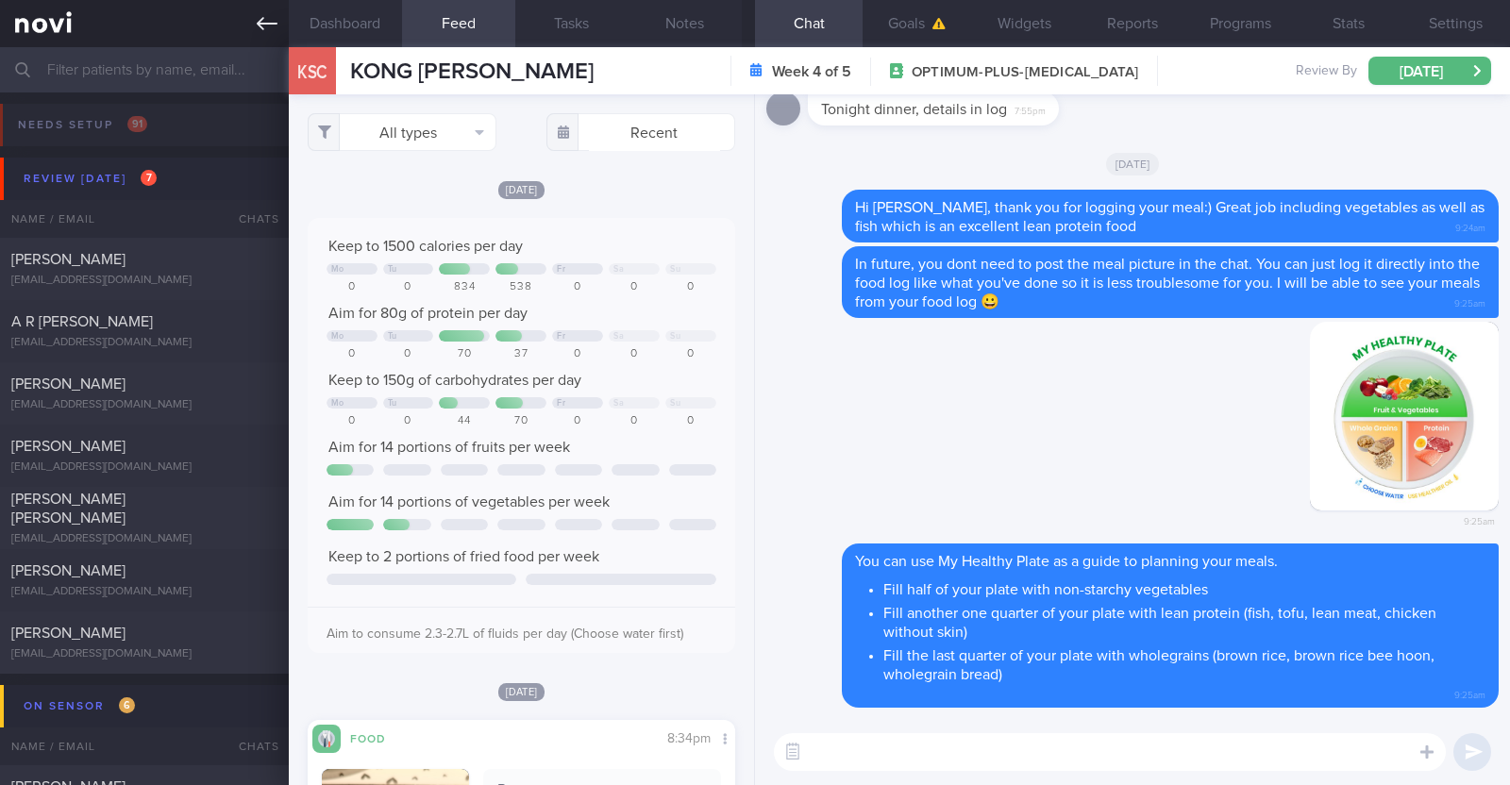
click at [255, 8] on link at bounding box center [144, 23] width 289 height 47
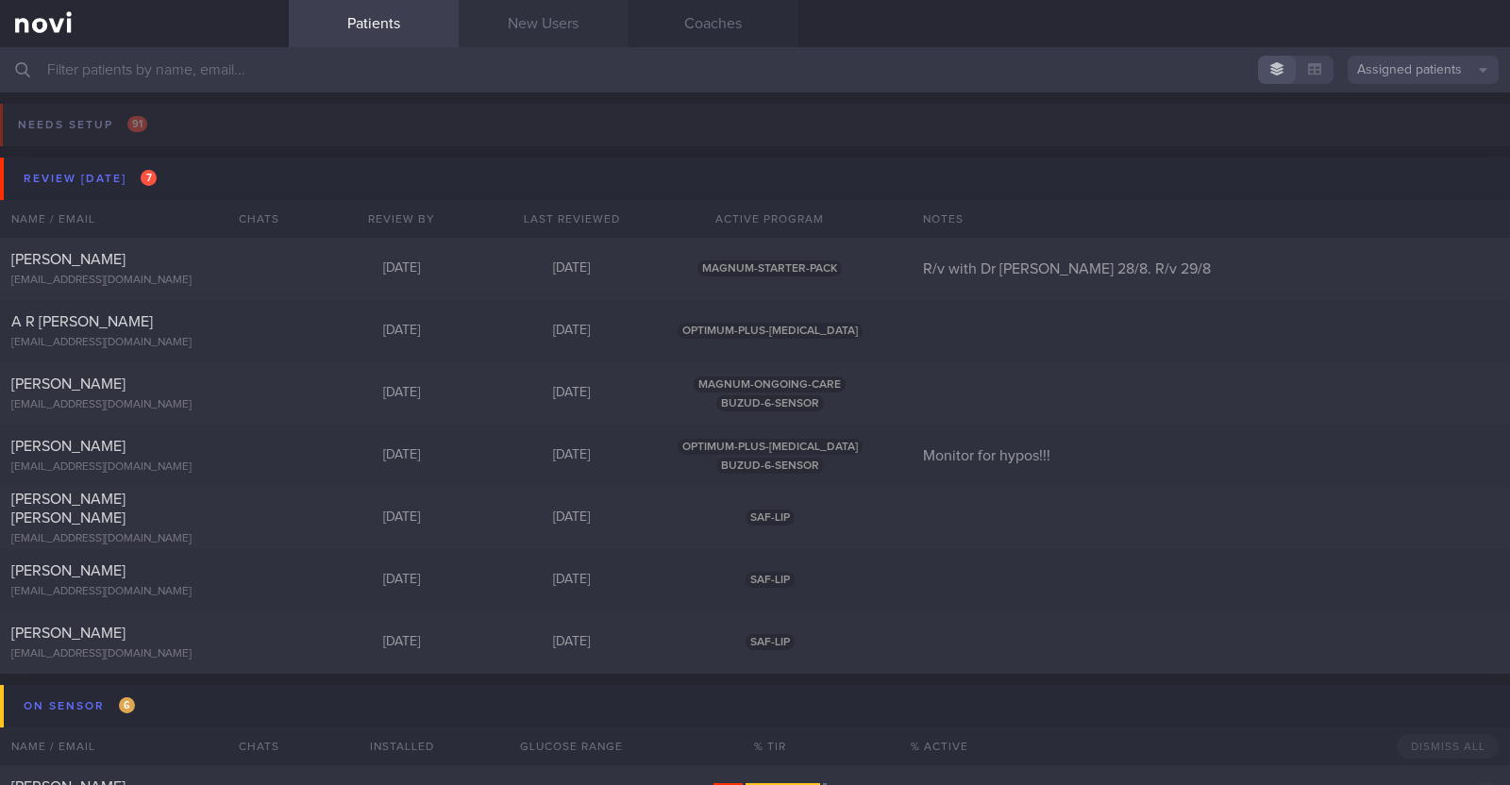
click at [508, 4] on link "New Users" at bounding box center [544, 23] width 170 height 47
